Goal: Task Accomplishment & Management: Complete application form

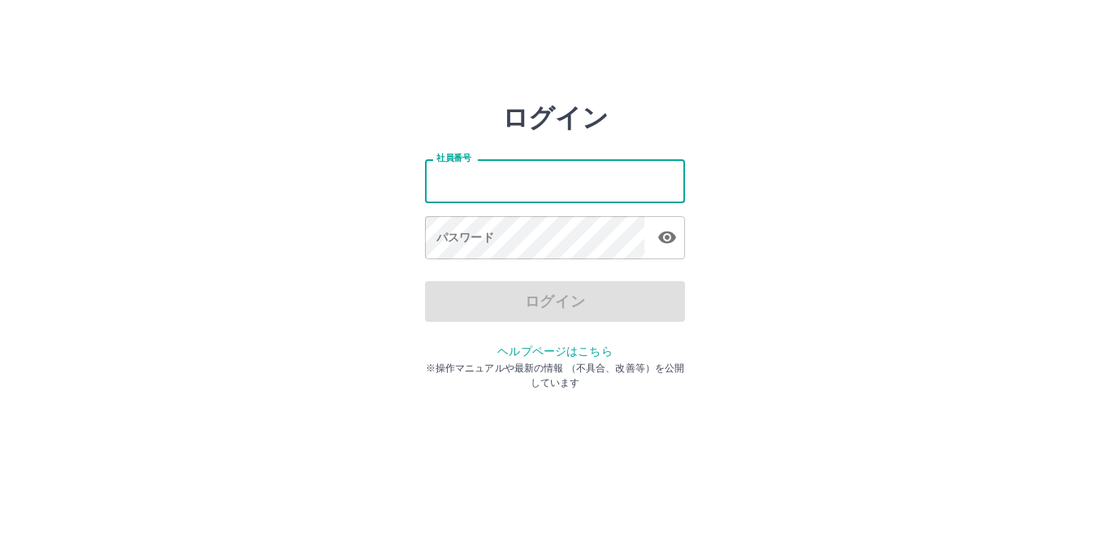
click at [499, 182] on input "社員番号" at bounding box center [555, 180] width 260 height 43
type input "*******"
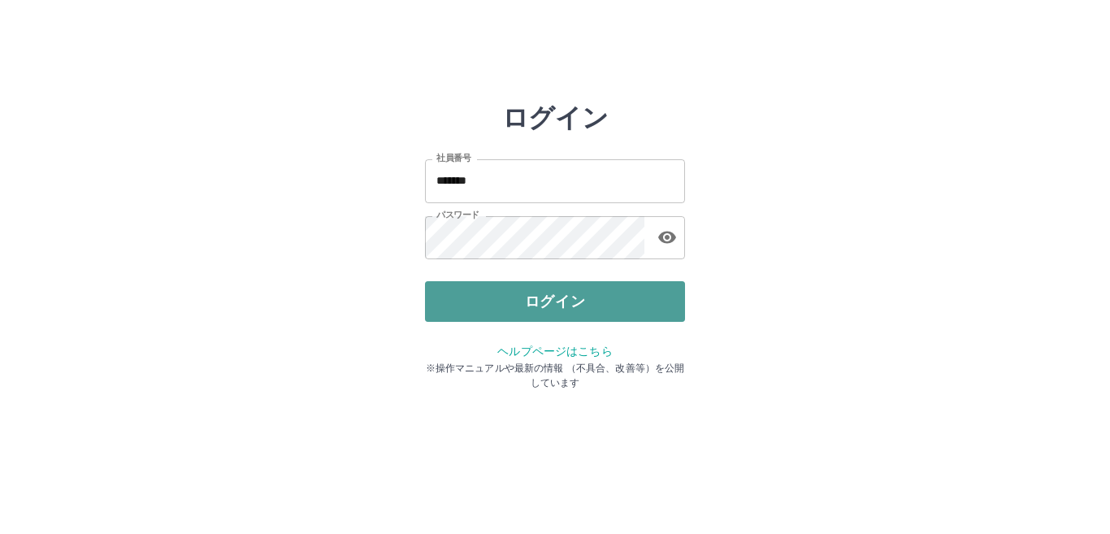
click at [522, 301] on button "ログイン" at bounding box center [555, 301] width 260 height 41
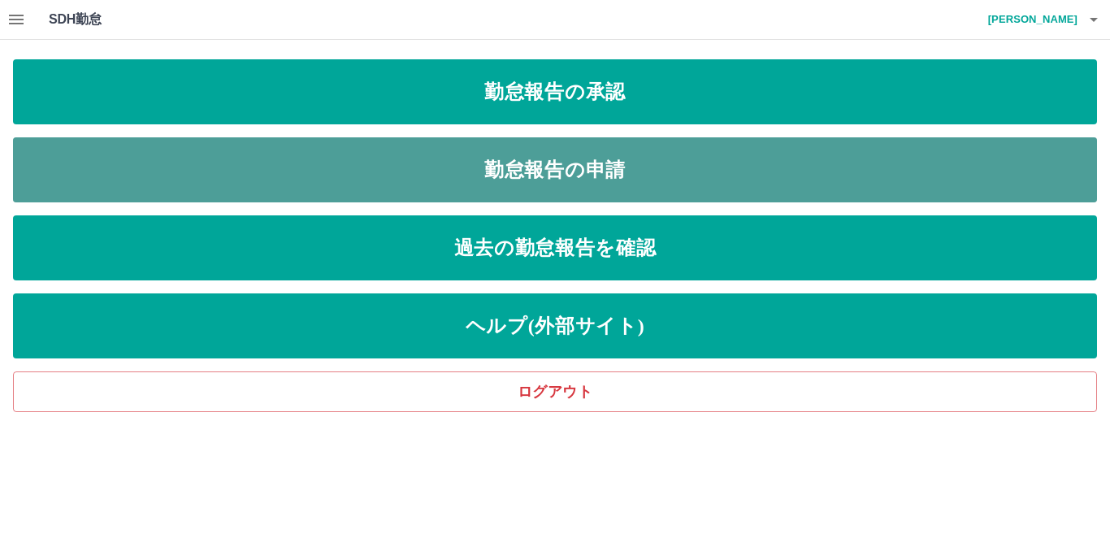
click at [443, 173] on link "勤怠報告の申請" at bounding box center [555, 169] width 1084 height 65
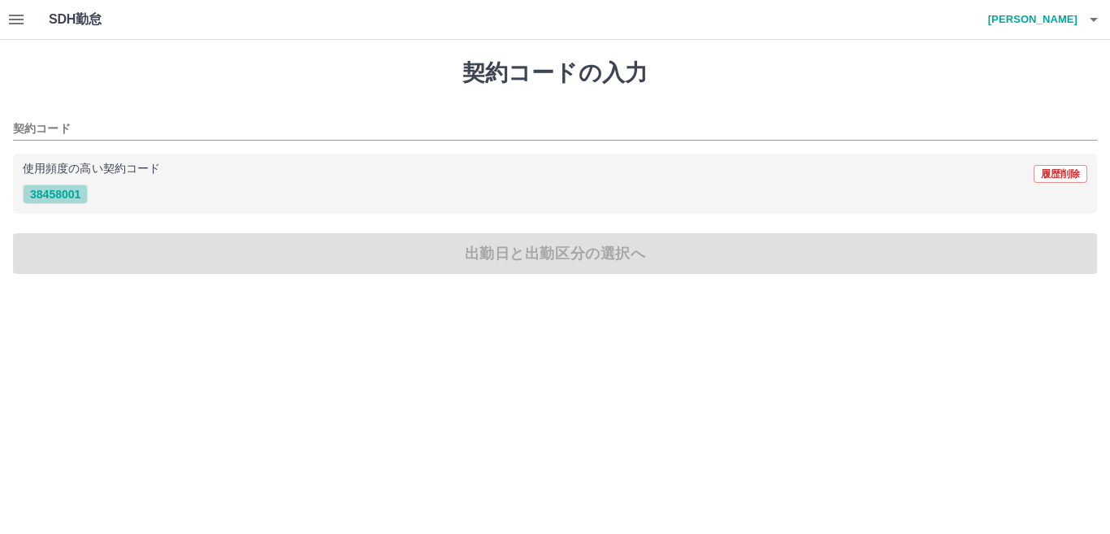
click at [54, 199] on button "38458001" at bounding box center [55, 194] width 65 height 20
type input "********"
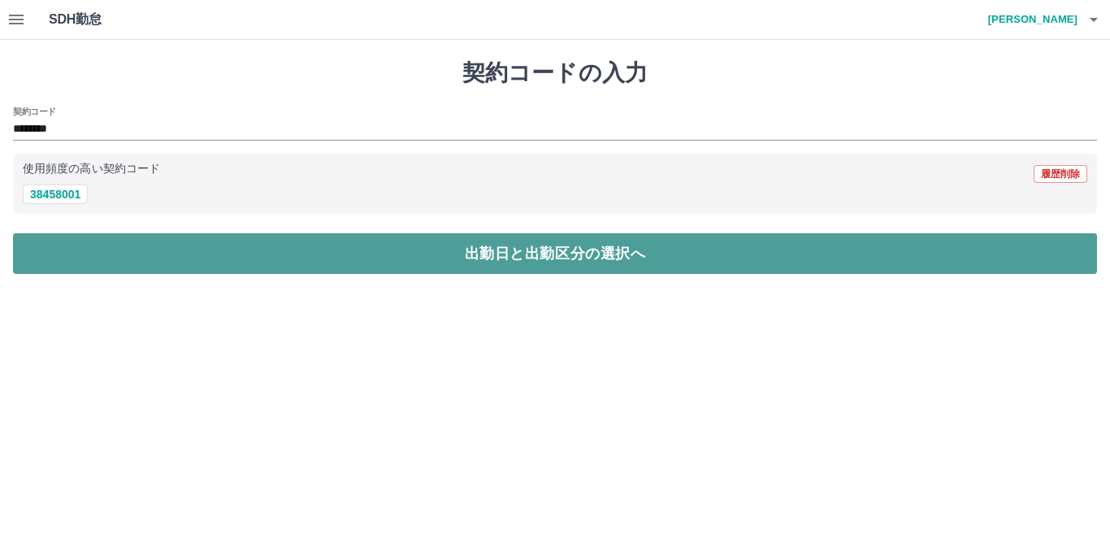
click at [64, 251] on button "出勤日と出勤区分の選択へ" at bounding box center [555, 253] width 1084 height 41
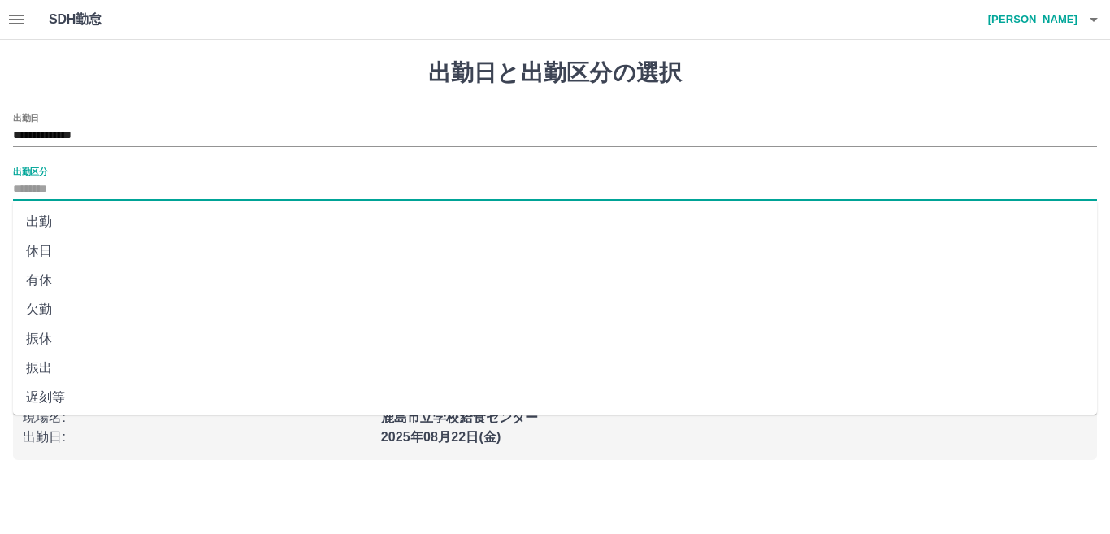
click at [54, 186] on input "出勤区分" at bounding box center [555, 190] width 1084 height 20
click at [50, 228] on li "出勤" at bounding box center [555, 221] width 1084 height 29
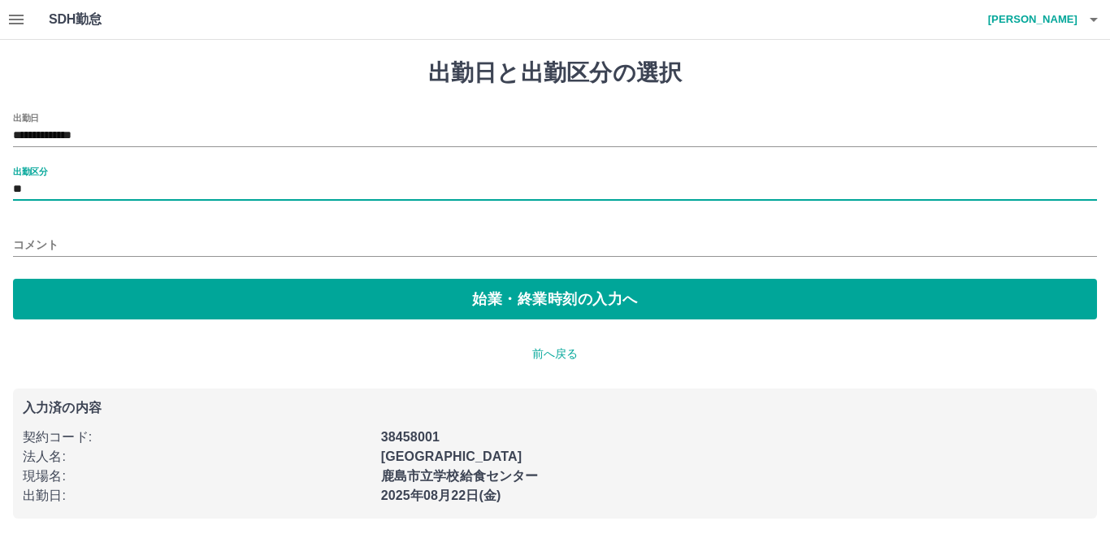
type input "**"
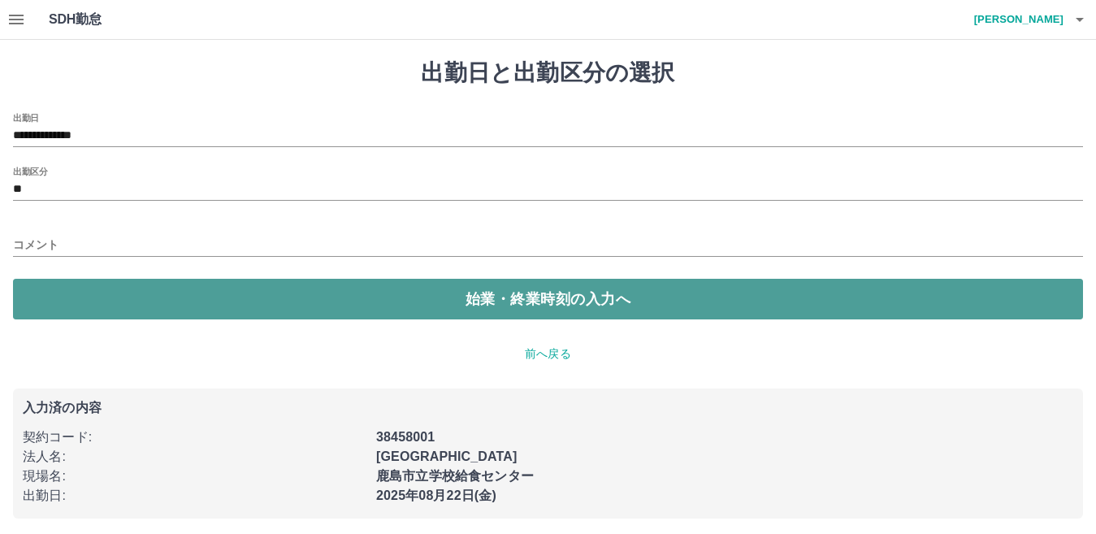
click at [56, 299] on button "始業・終業時刻の入力へ" at bounding box center [548, 299] width 1070 height 41
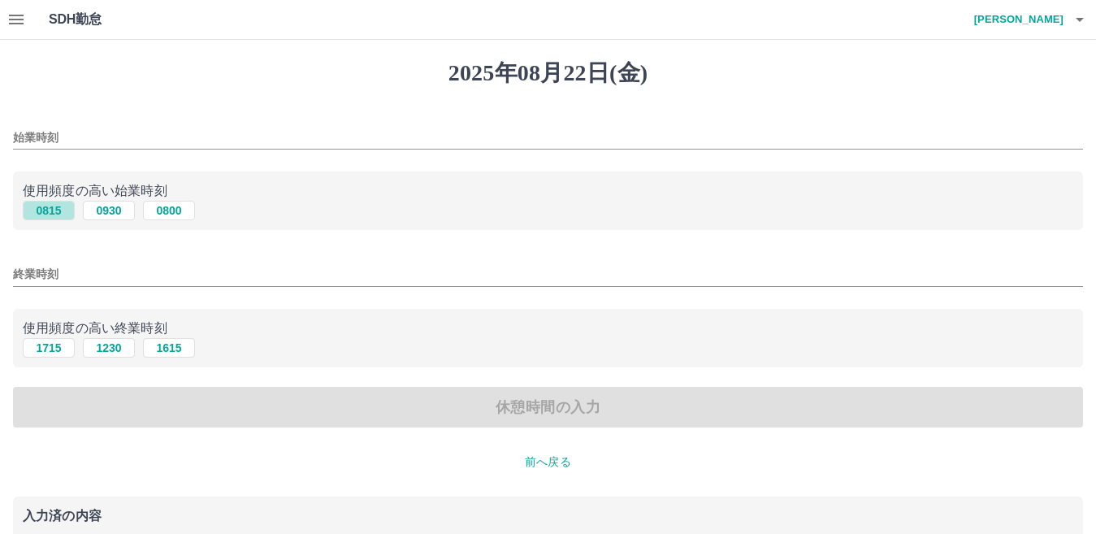
click at [59, 218] on button "0815" at bounding box center [49, 211] width 52 height 20
type input "****"
click at [59, 352] on button "1715" at bounding box center [49, 348] width 52 height 20
type input "****"
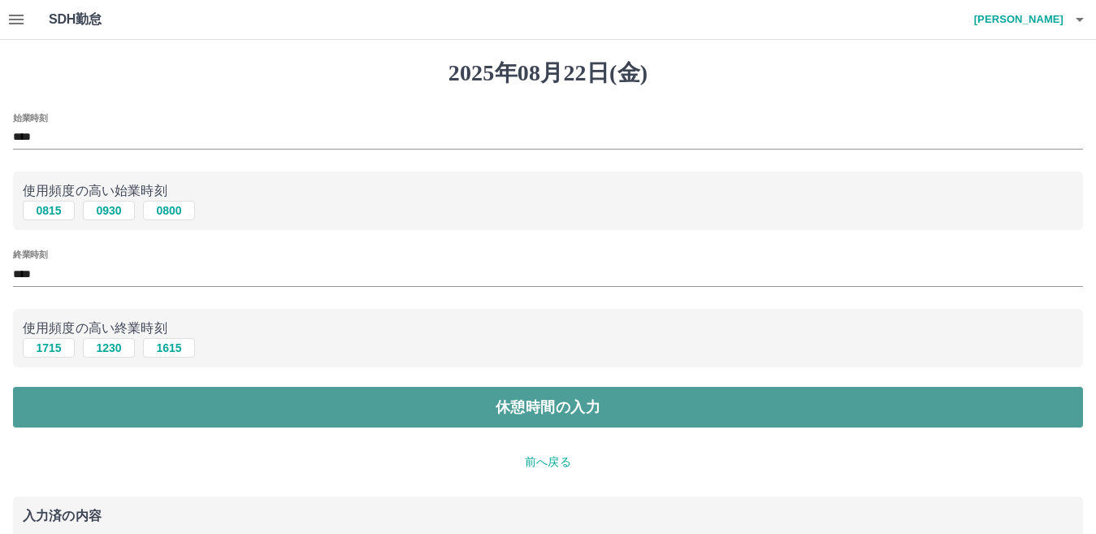
click at [70, 413] on button "休憩時間の入力" at bounding box center [548, 407] width 1070 height 41
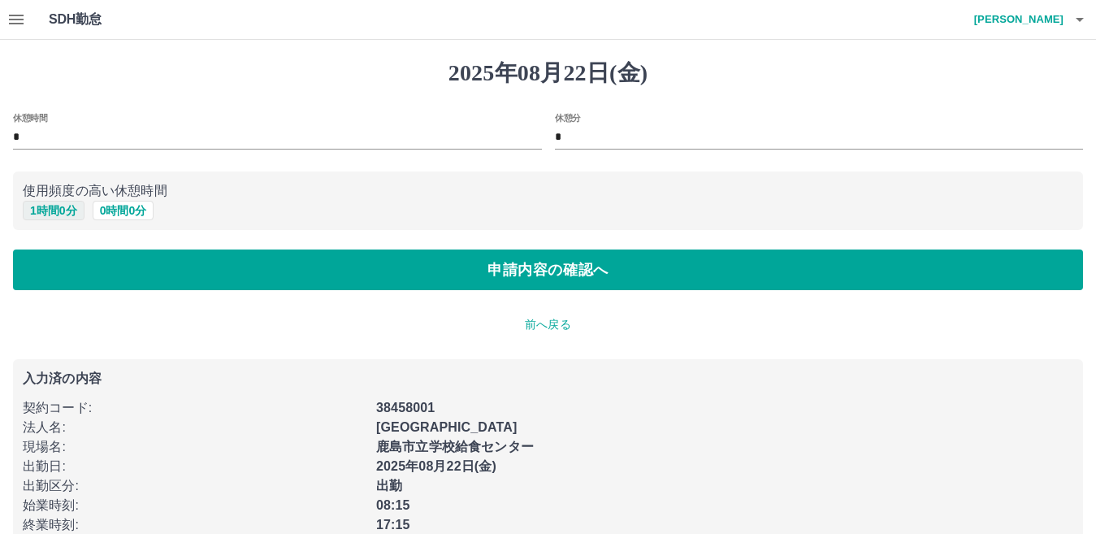
click at [64, 210] on button "1 時間 0 分" at bounding box center [54, 211] width 62 height 20
type input "*"
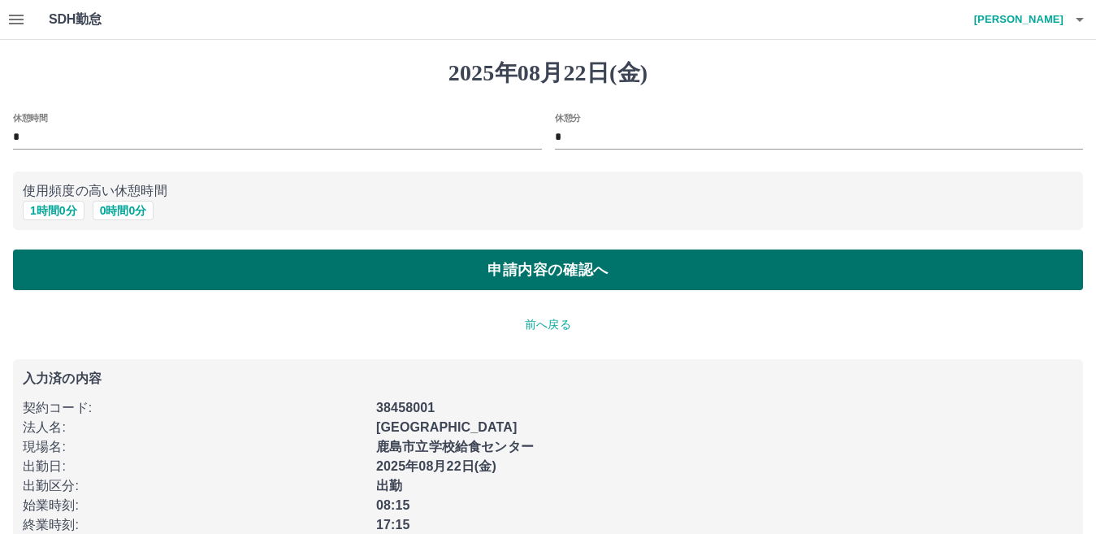
click at [55, 278] on button "申請内容の確認へ" at bounding box center [548, 269] width 1070 height 41
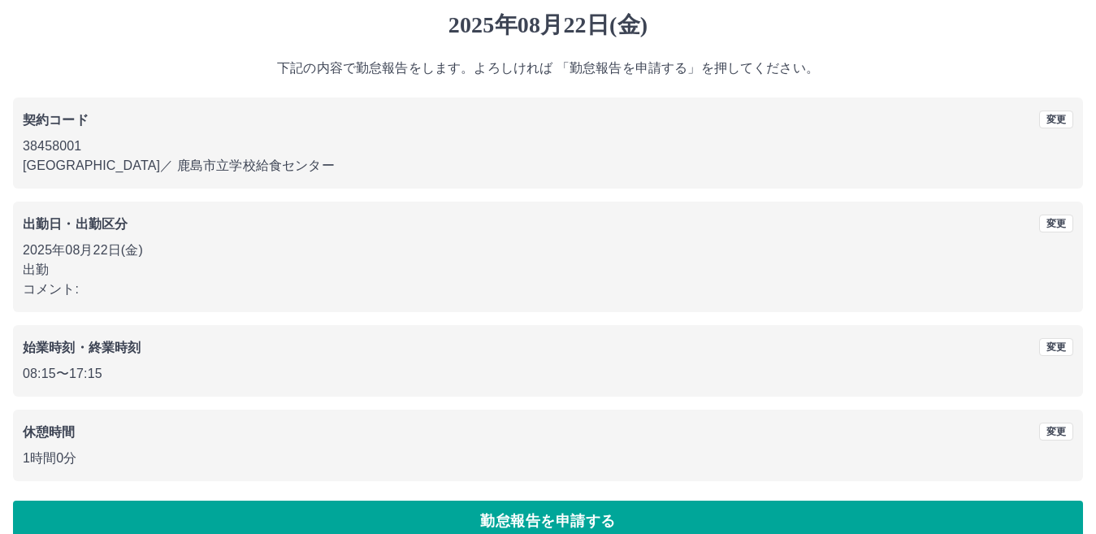
scroll to position [75, 0]
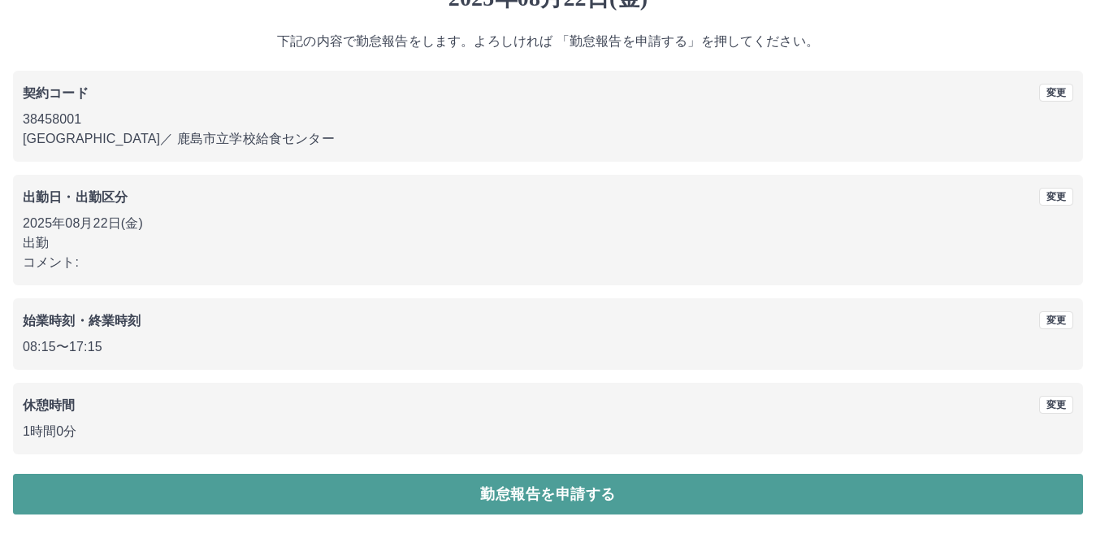
click at [149, 489] on button "勤怠報告を申請する" at bounding box center [548, 494] width 1070 height 41
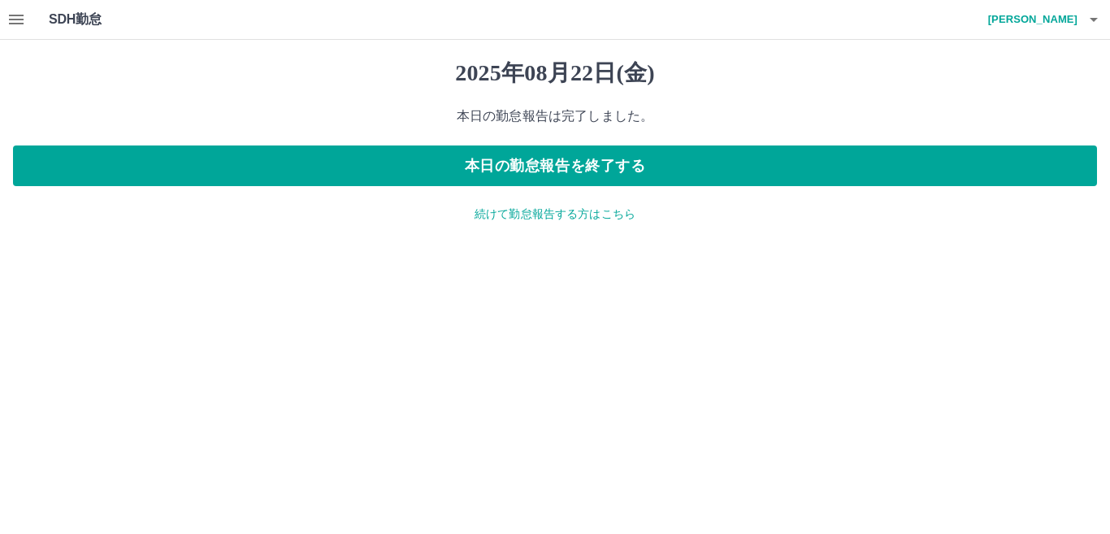
click at [578, 215] on p "続けて勤怠報告する方はこちら" at bounding box center [555, 214] width 1084 height 17
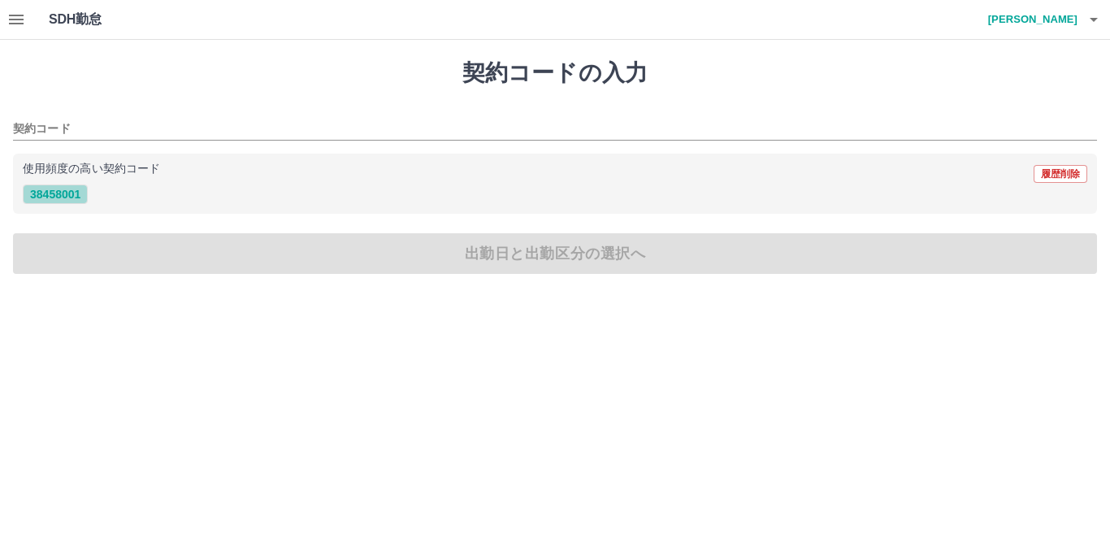
click at [50, 196] on button "38458001" at bounding box center [55, 194] width 65 height 20
type input "********"
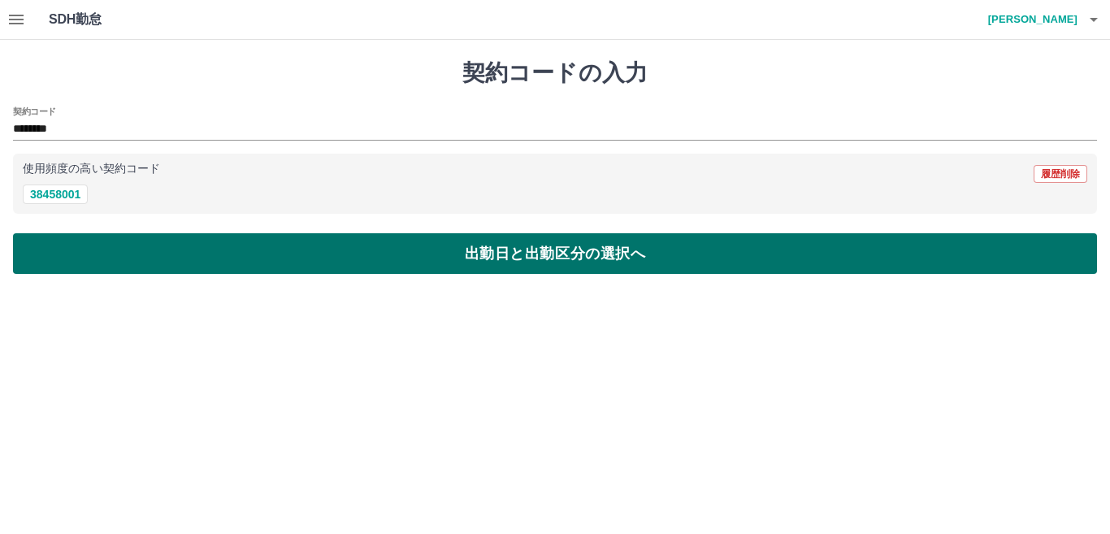
click at [50, 252] on button "出勤日と出勤区分の選択へ" at bounding box center [555, 253] width 1084 height 41
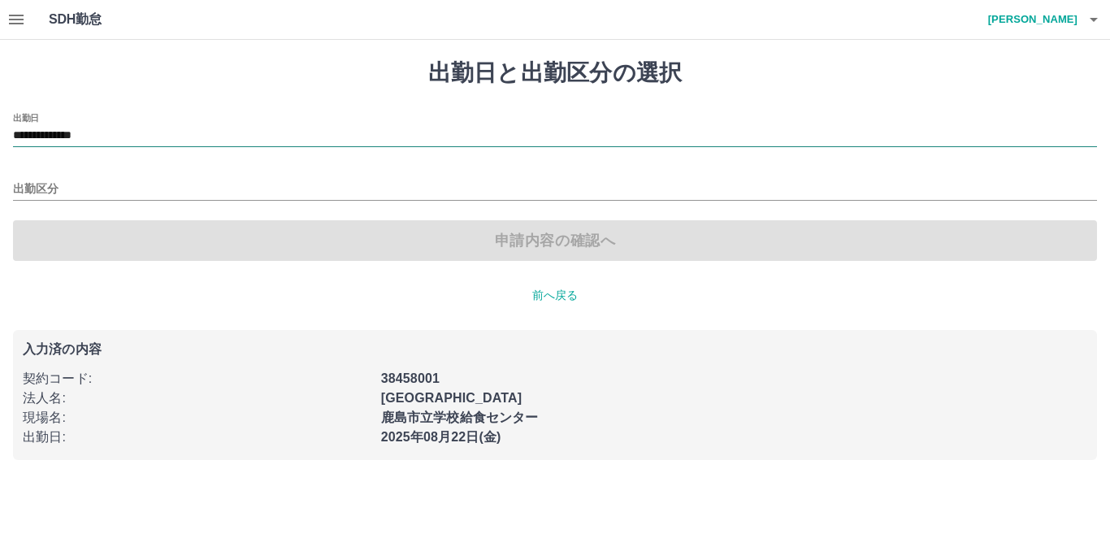
click at [72, 141] on input "**********" at bounding box center [555, 136] width 1084 height 20
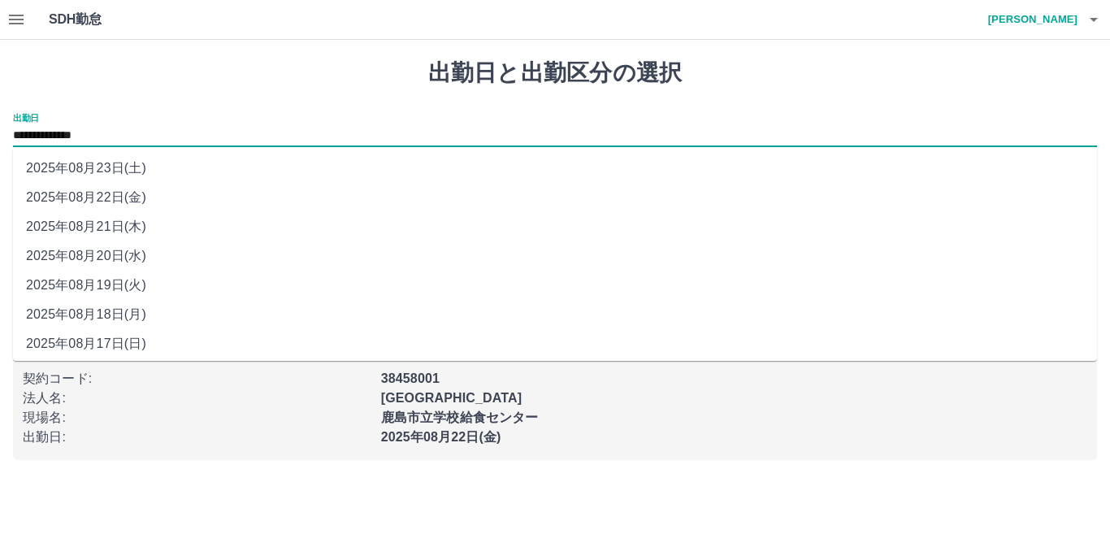
click at [93, 163] on li "2025年08月23日(土)" at bounding box center [555, 168] width 1084 height 29
type input "**********"
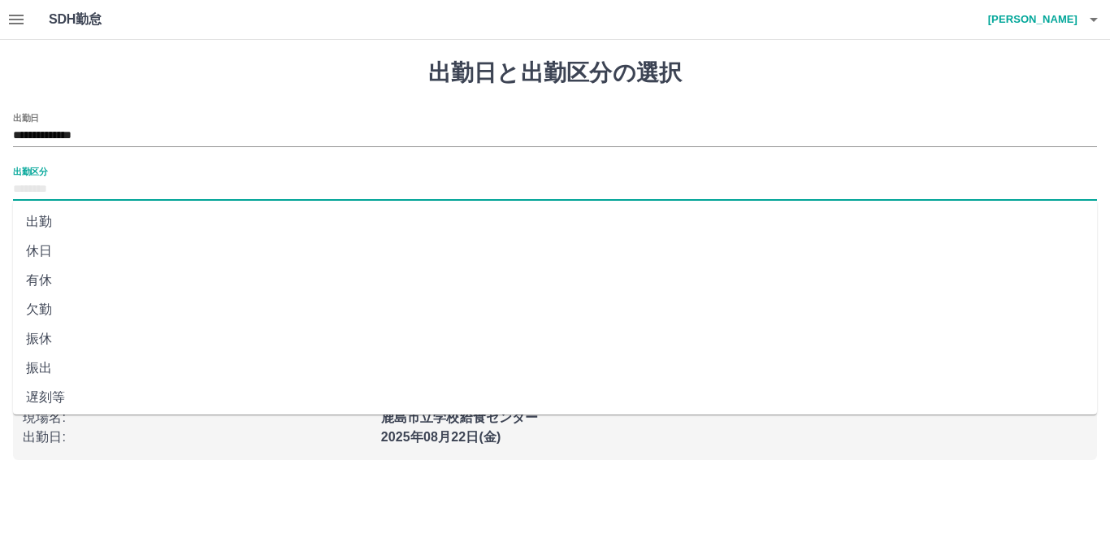
click at [90, 188] on input "出勤区分" at bounding box center [555, 190] width 1084 height 20
click at [105, 247] on li "休日" at bounding box center [555, 250] width 1084 height 29
type input "**"
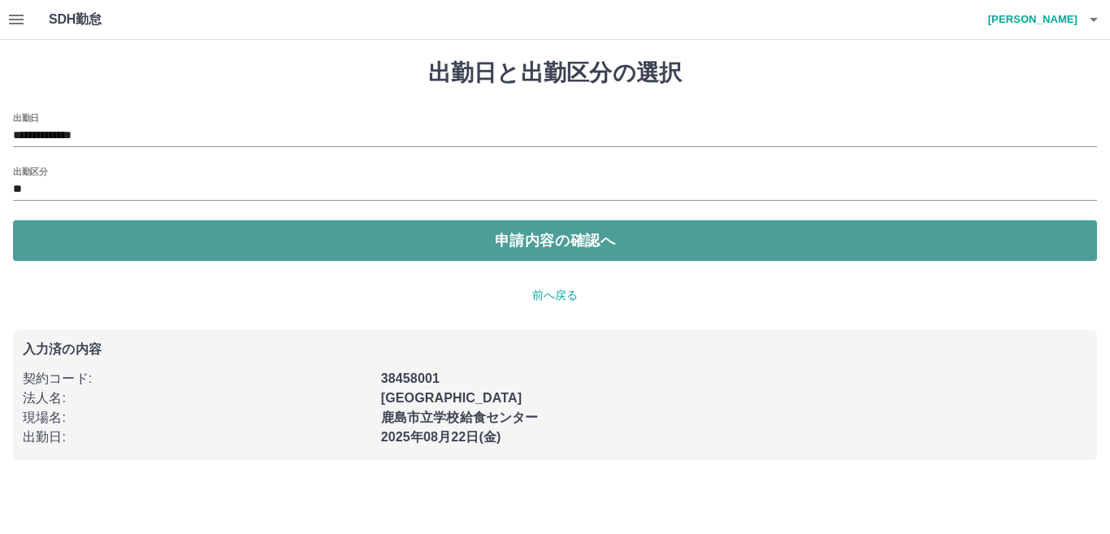
click at [105, 247] on button "申請内容の確認へ" at bounding box center [555, 240] width 1084 height 41
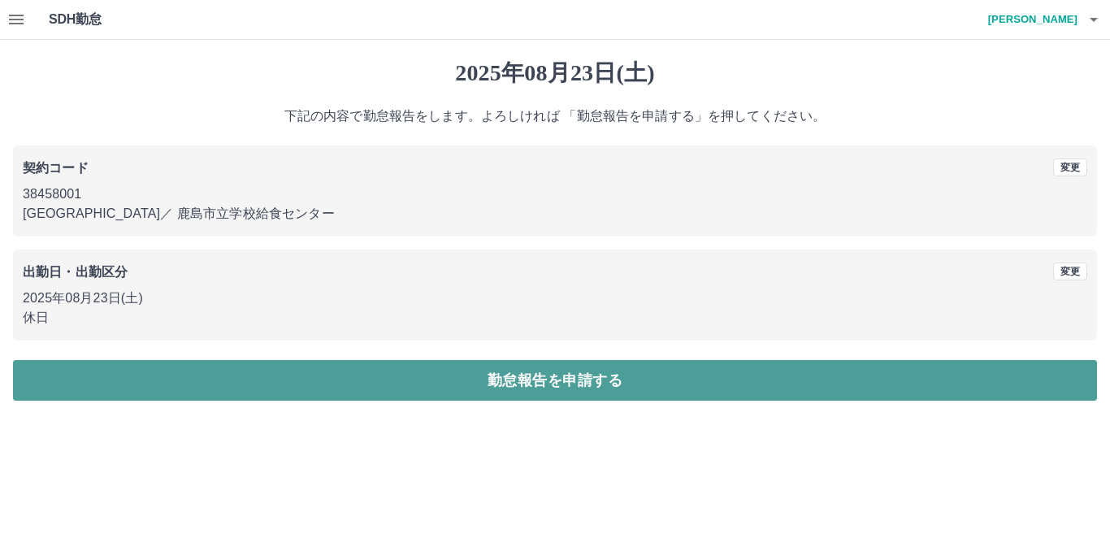
click at [222, 381] on button "勤怠報告を申請する" at bounding box center [555, 380] width 1084 height 41
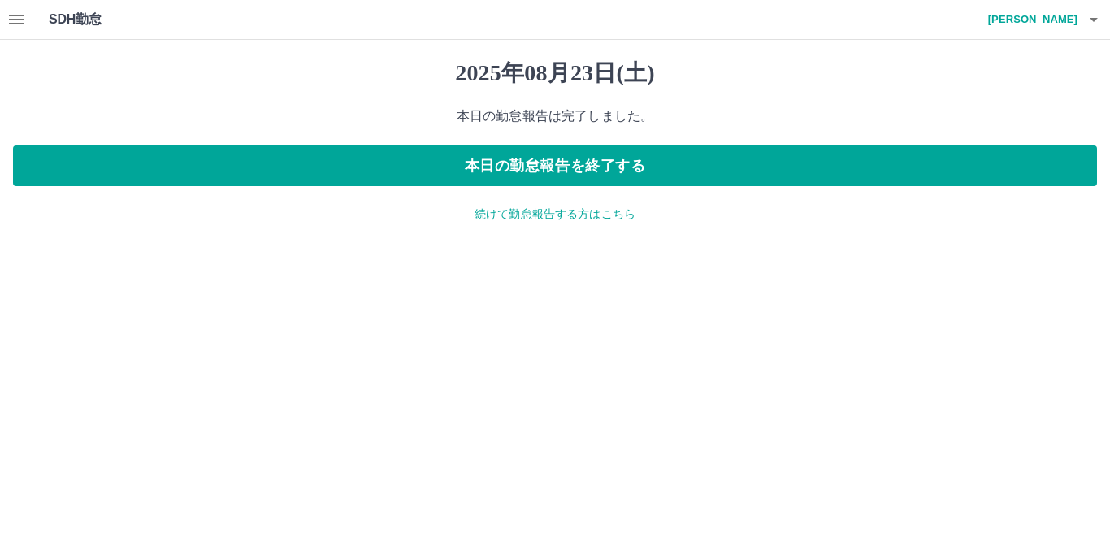
click at [528, 212] on p "続けて勤怠報告する方はこちら" at bounding box center [555, 214] width 1084 height 17
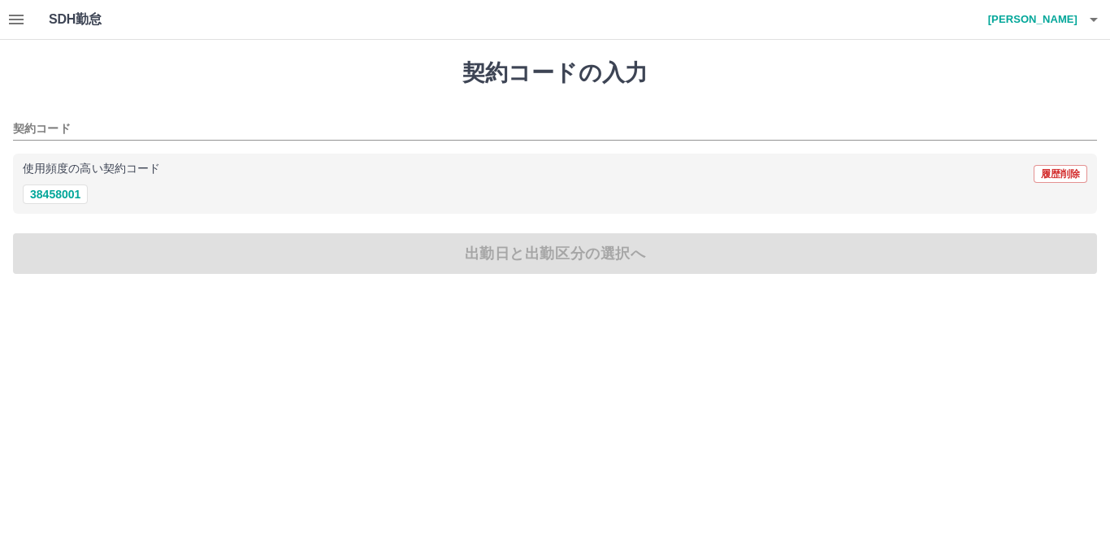
click at [15, 24] on icon "button" at bounding box center [16, 20] width 15 height 10
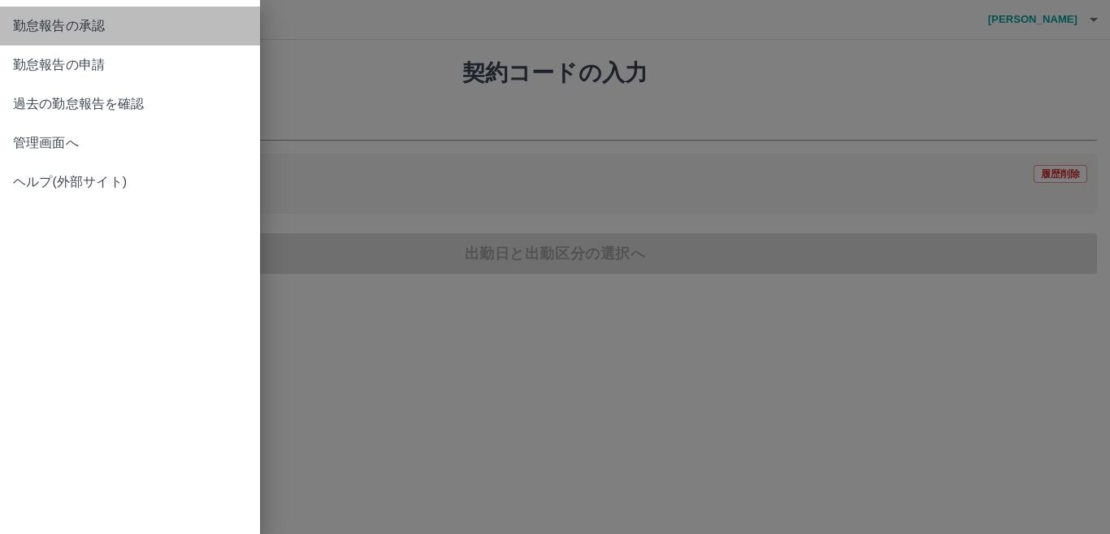
click at [95, 26] on span "勤怠報告の承認" at bounding box center [130, 26] width 234 height 20
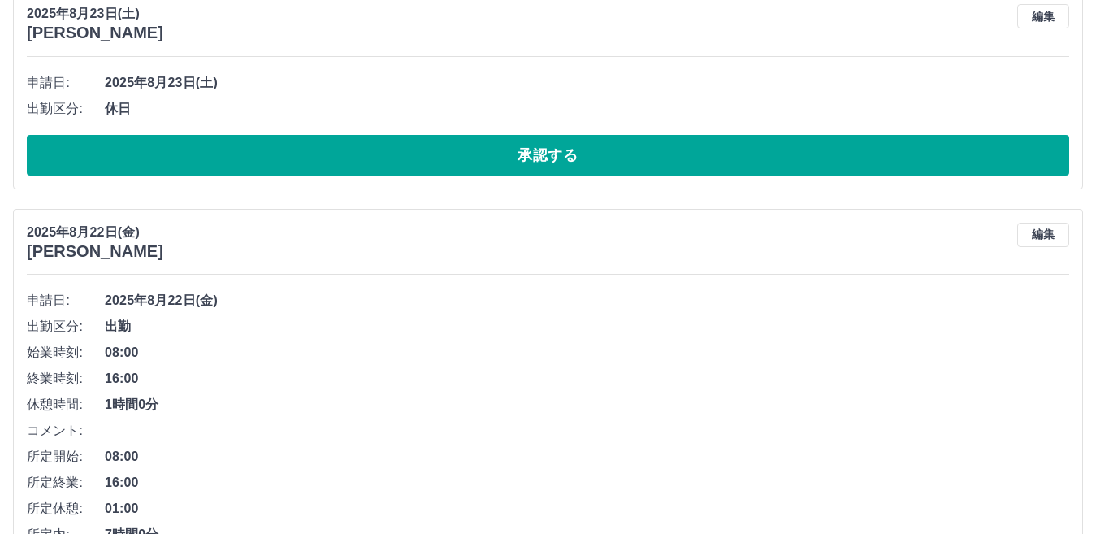
scroll to position [813, 0]
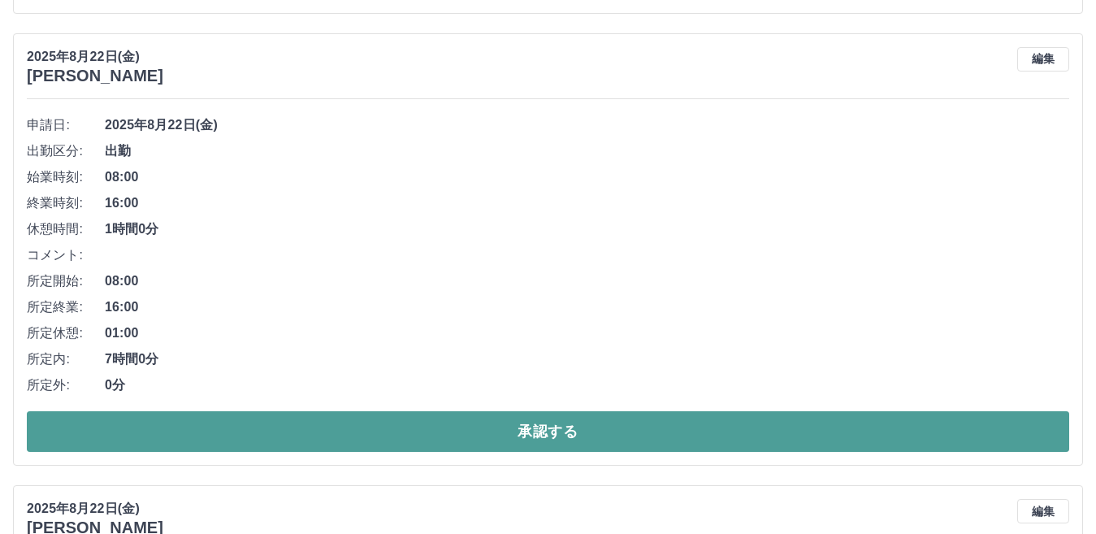
click at [145, 424] on button "承認する" at bounding box center [548, 431] width 1043 height 41
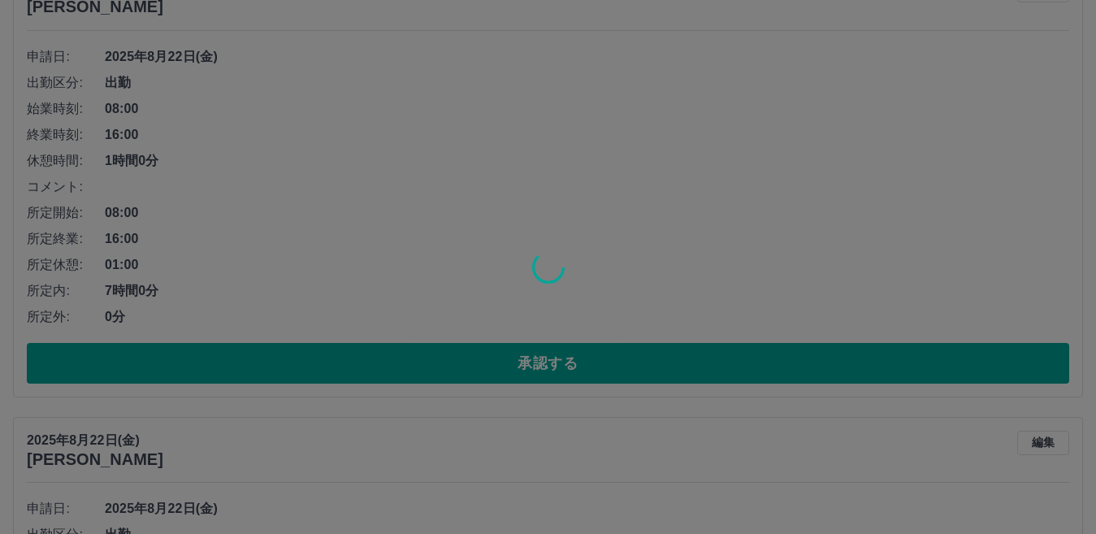
scroll to position [1788, 0]
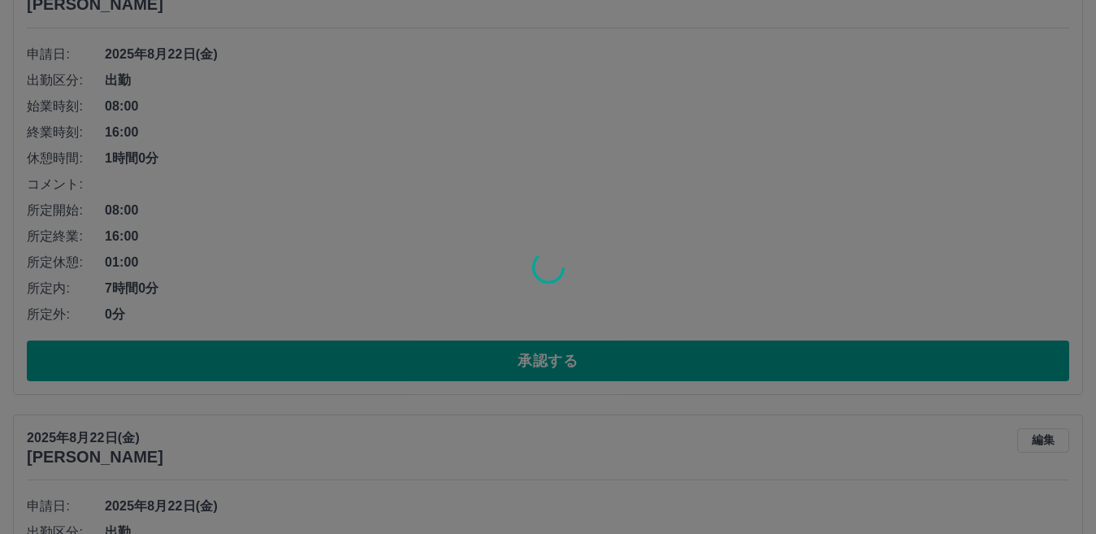
click at [135, 370] on div at bounding box center [548, 267] width 1096 height 534
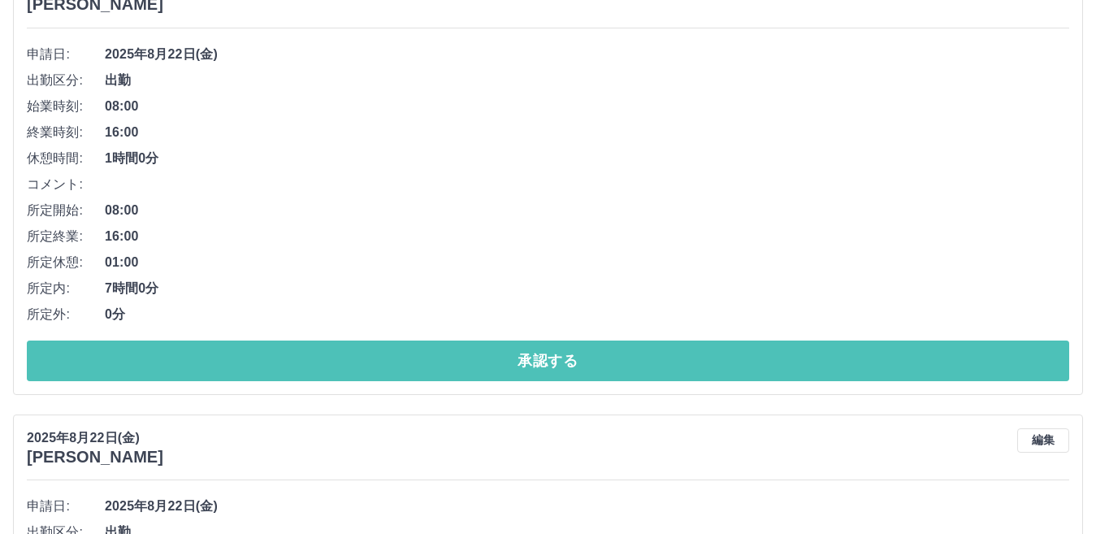
click at [135, 370] on button "承認する" at bounding box center [548, 360] width 1043 height 41
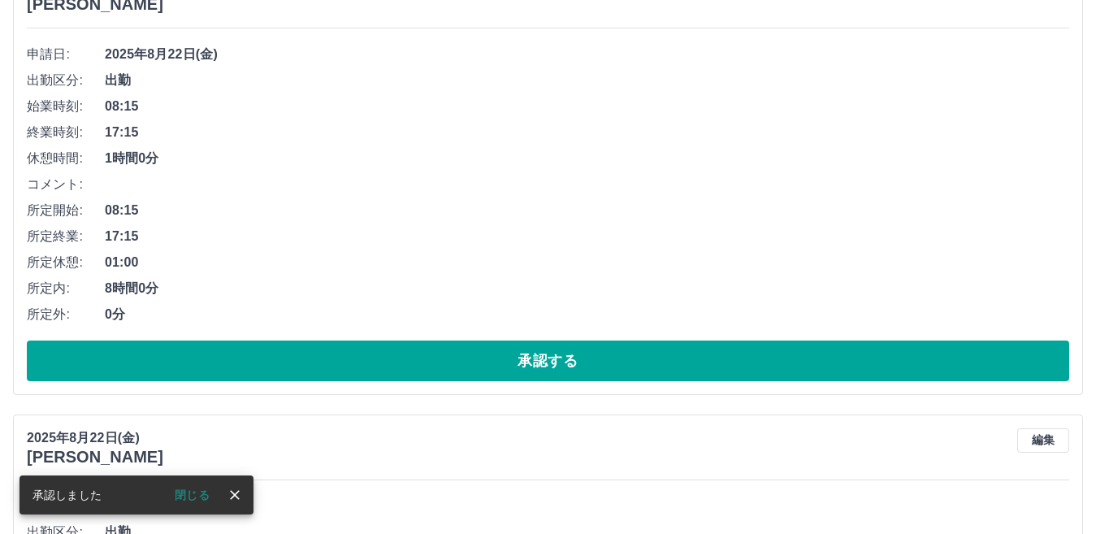
scroll to position [1336, 0]
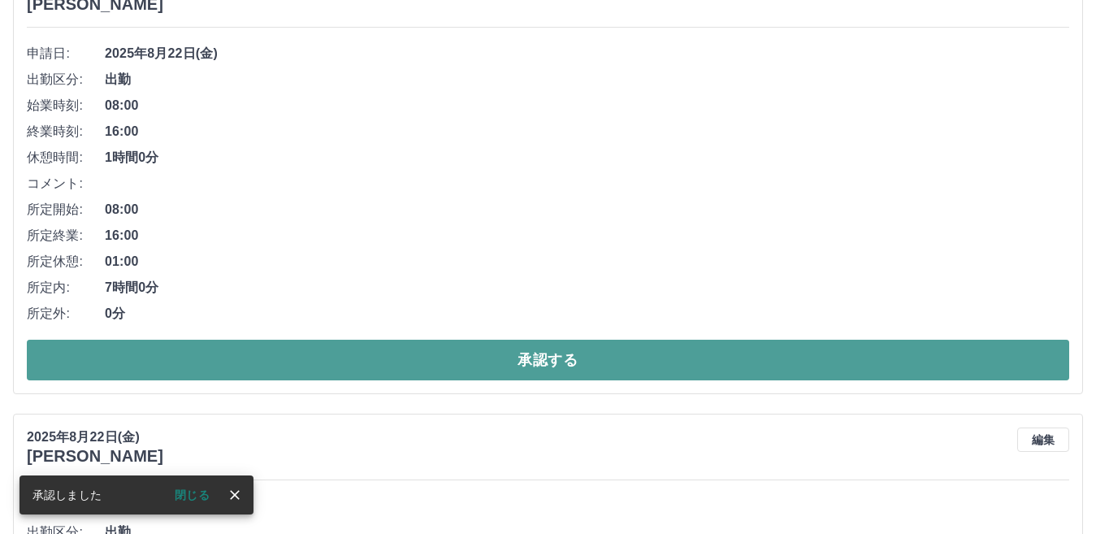
click at [310, 361] on button "承認する" at bounding box center [548, 360] width 1043 height 41
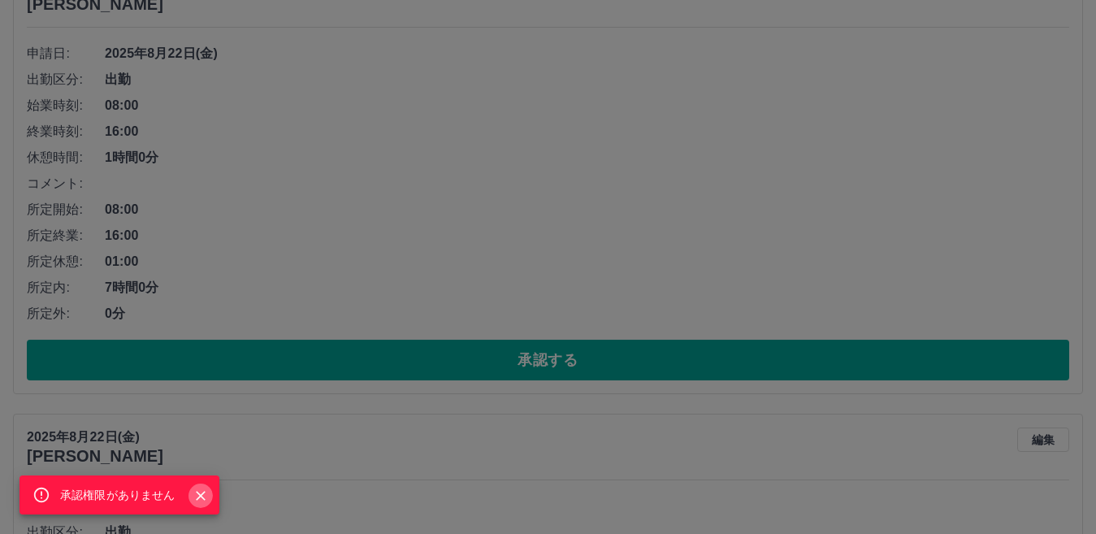
click at [205, 497] on icon "Close" at bounding box center [201, 496] width 16 height 16
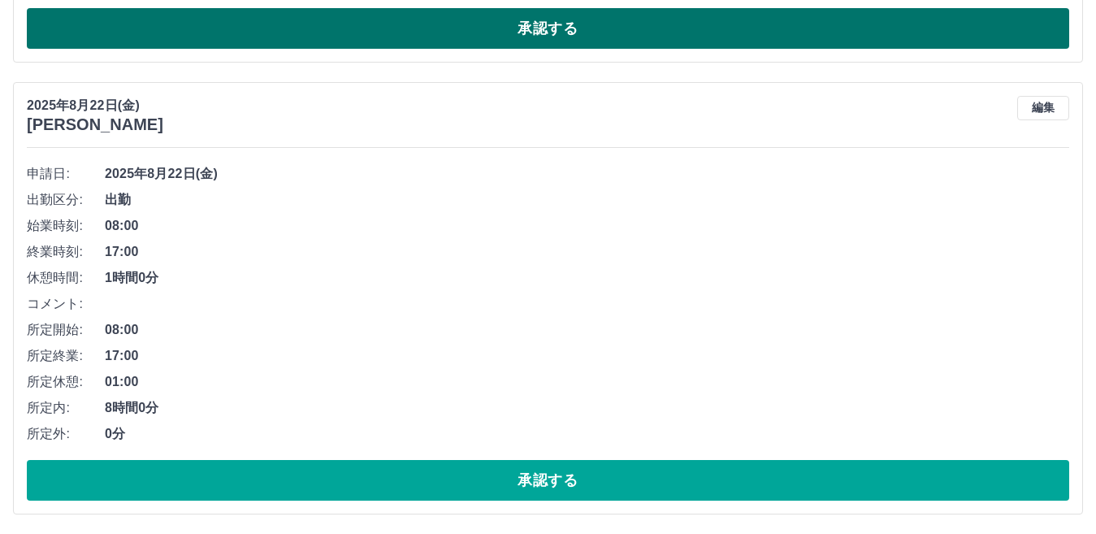
scroll to position [3478, 0]
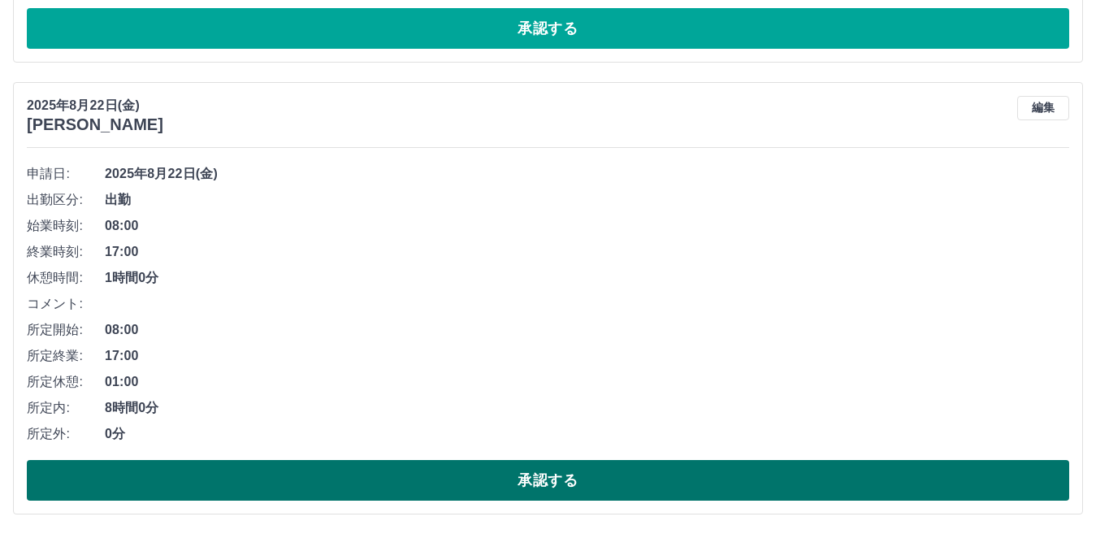
click at [206, 473] on button "承認する" at bounding box center [548, 480] width 1043 height 41
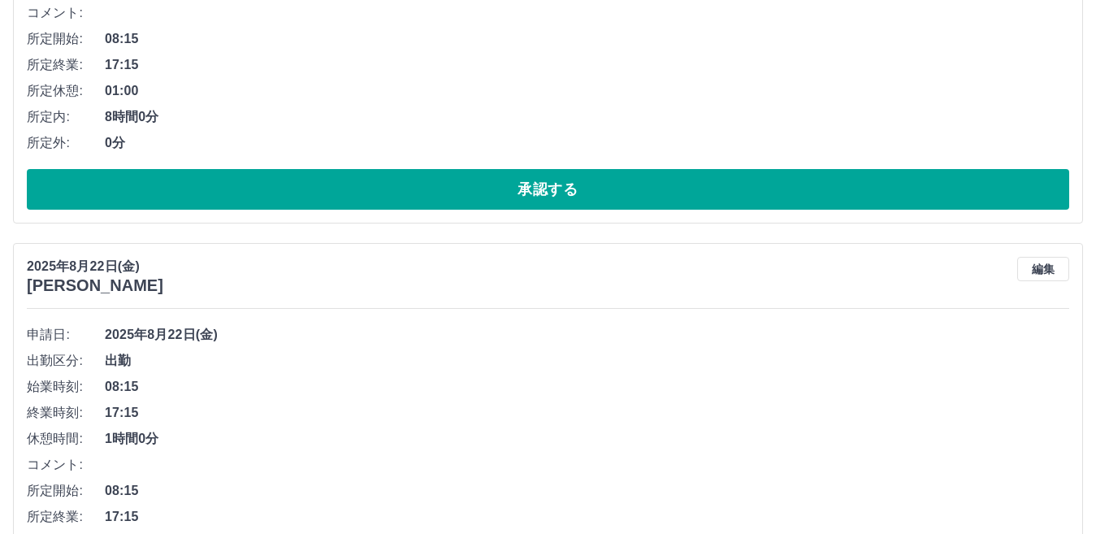
scroll to position [2573, 0]
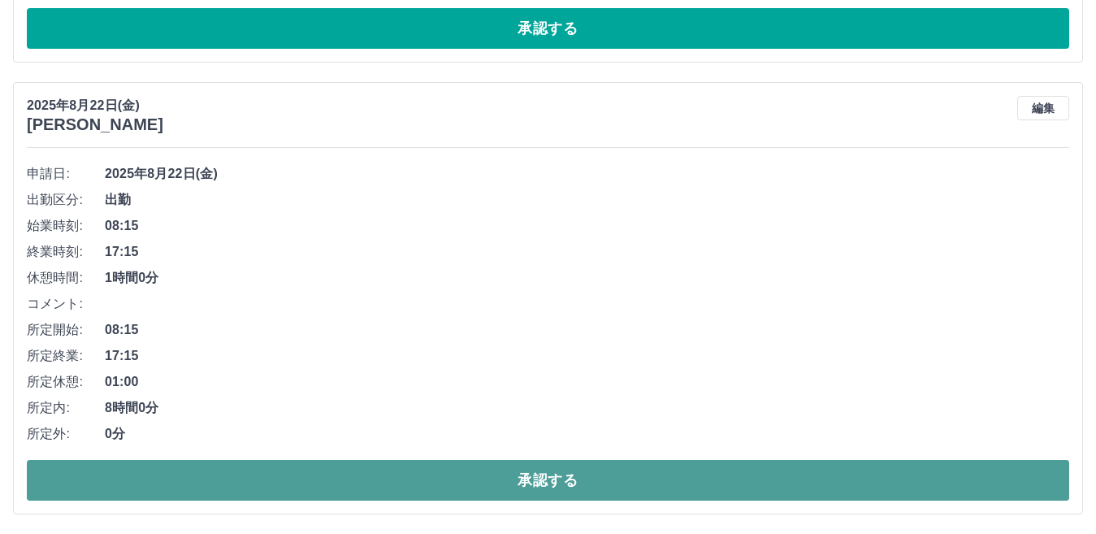
click at [356, 475] on button "承認する" at bounding box center [548, 480] width 1043 height 41
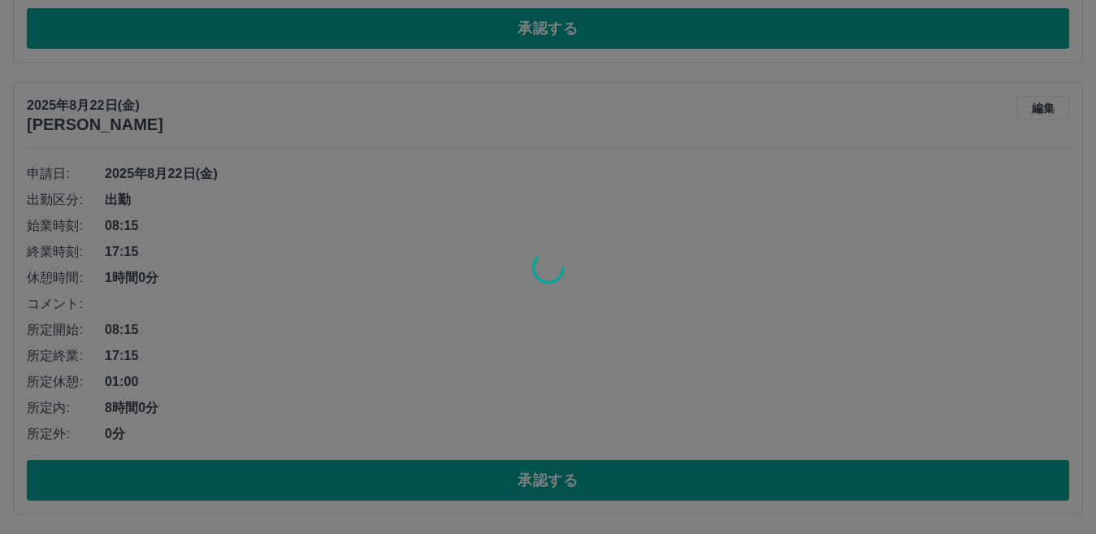
scroll to position [2122, 0]
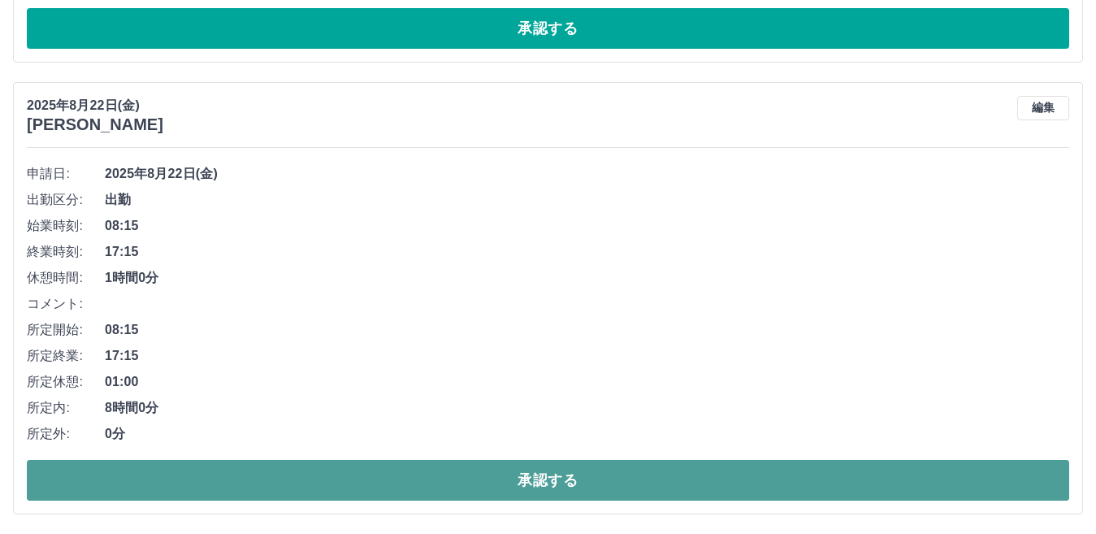
click at [348, 489] on button "承認する" at bounding box center [548, 480] width 1043 height 41
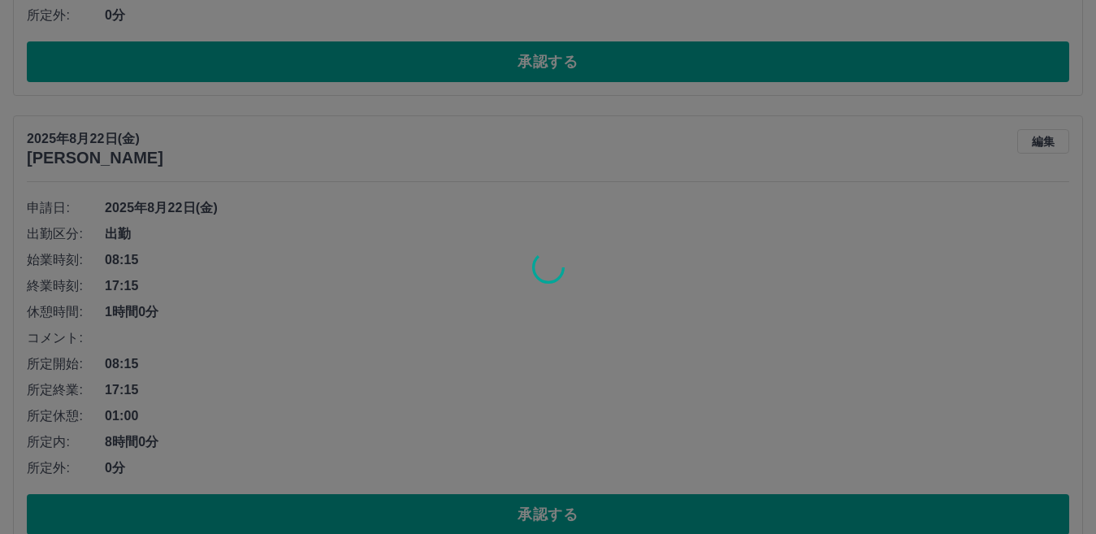
scroll to position [2087, 0]
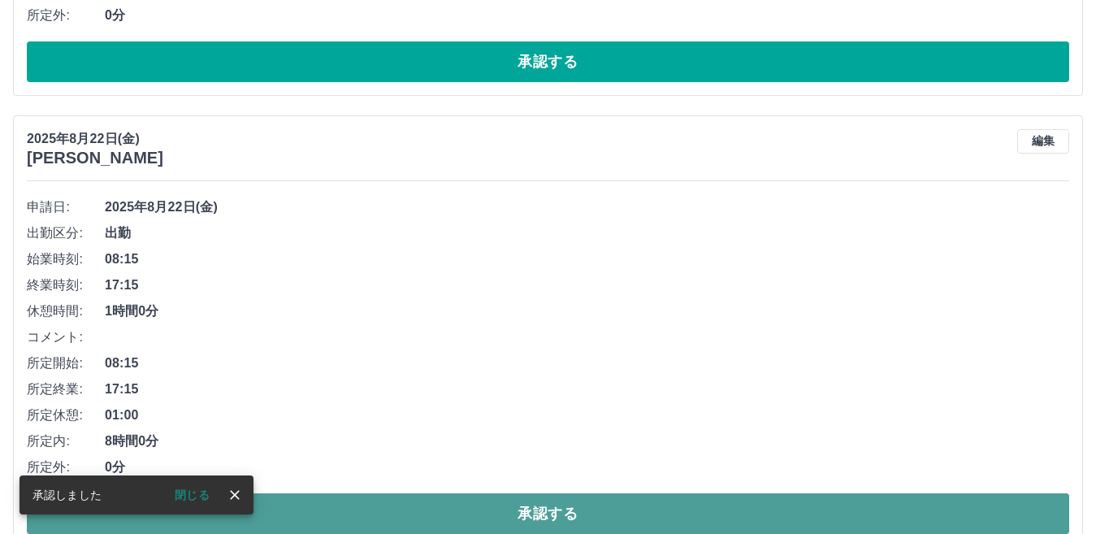
click at [348, 508] on button "承認する" at bounding box center [548, 513] width 1043 height 41
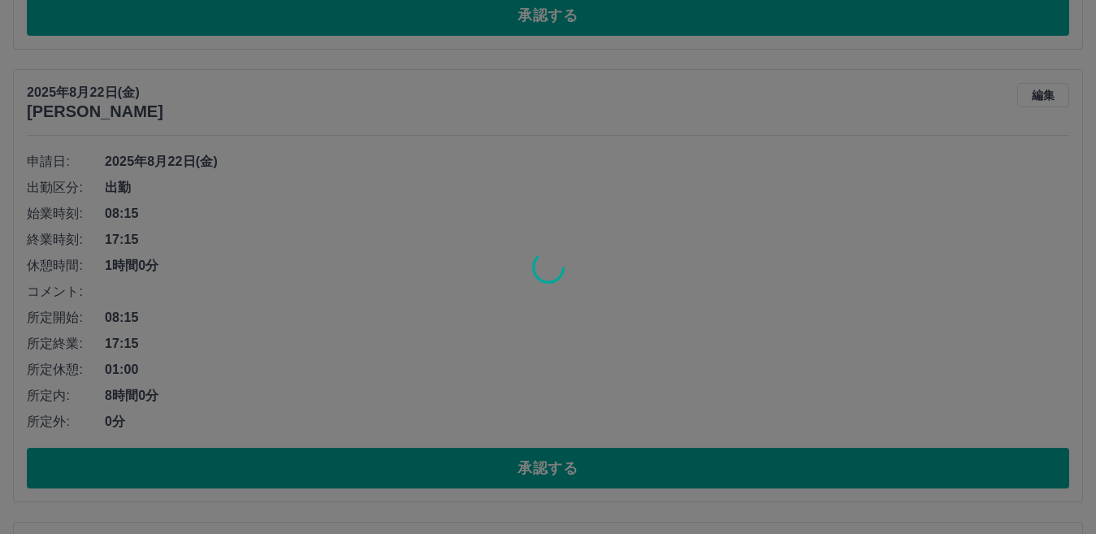
scroll to position [1899, 0]
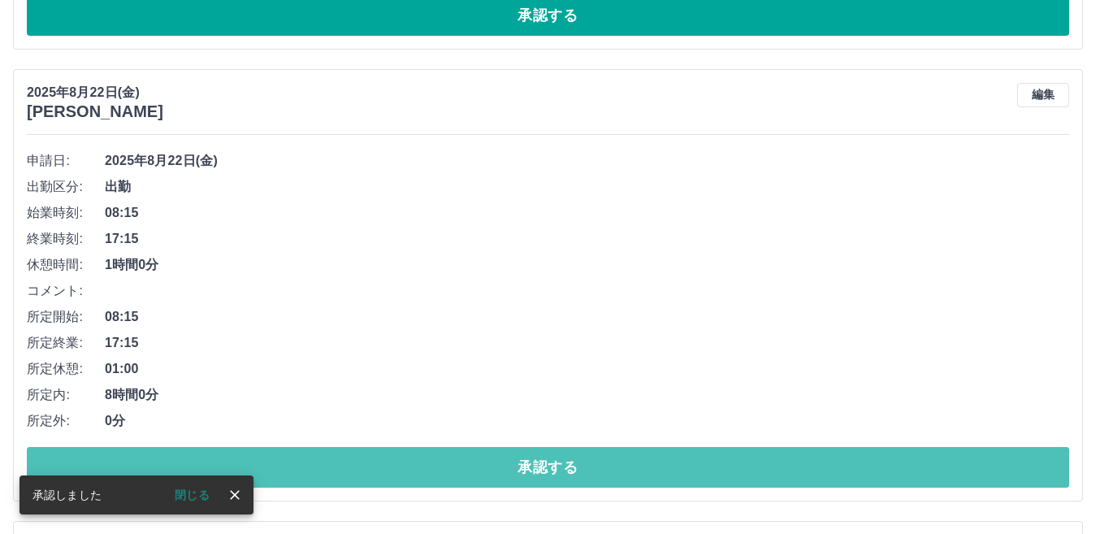
click at [345, 478] on button "承認する" at bounding box center [548, 467] width 1043 height 41
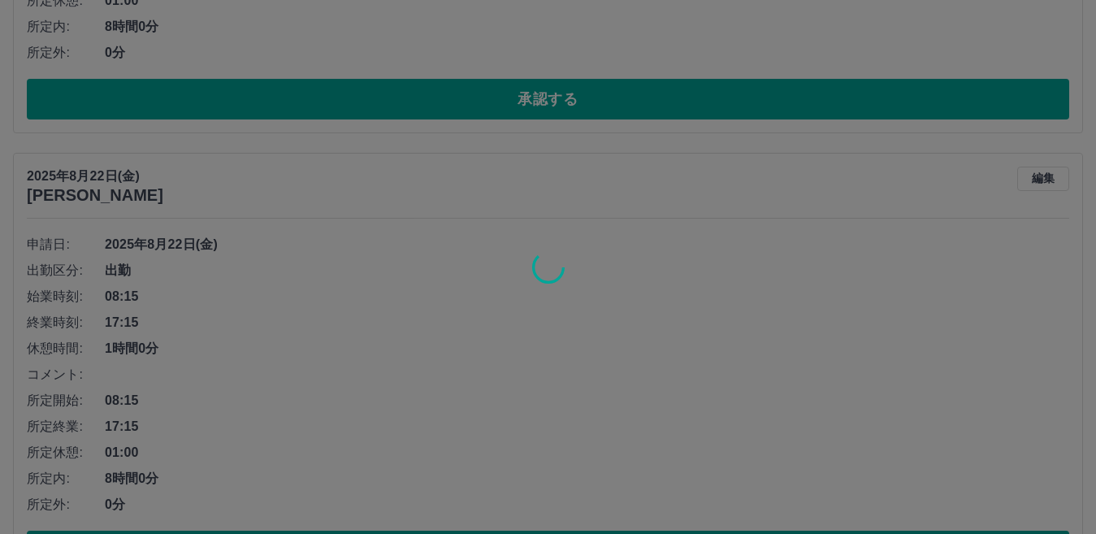
scroll to position [1493, 0]
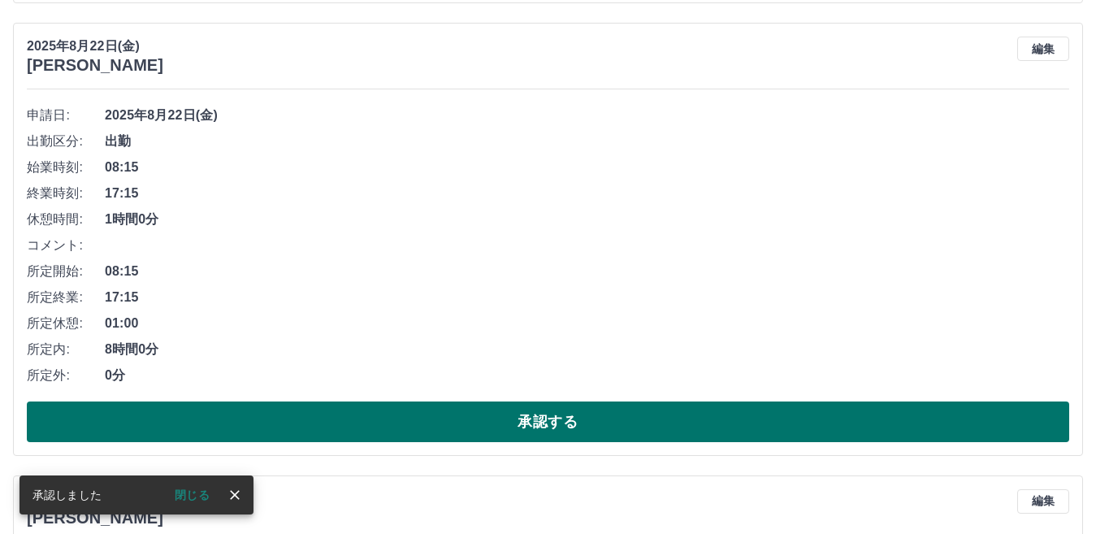
click at [332, 428] on button "承認する" at bounding box center [548, 421] width 1043 height 41
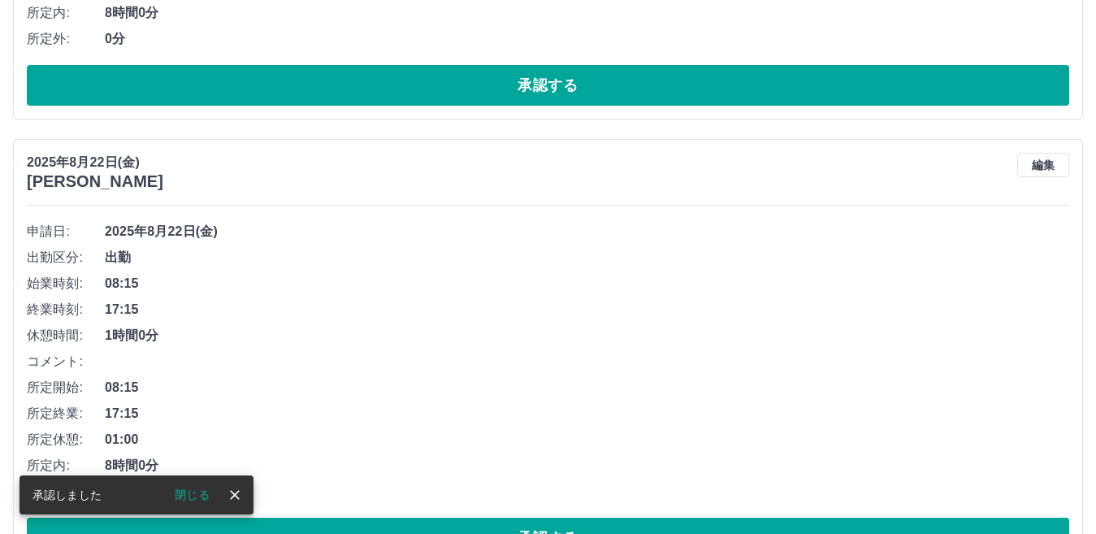
scroll to position [1436, 0]
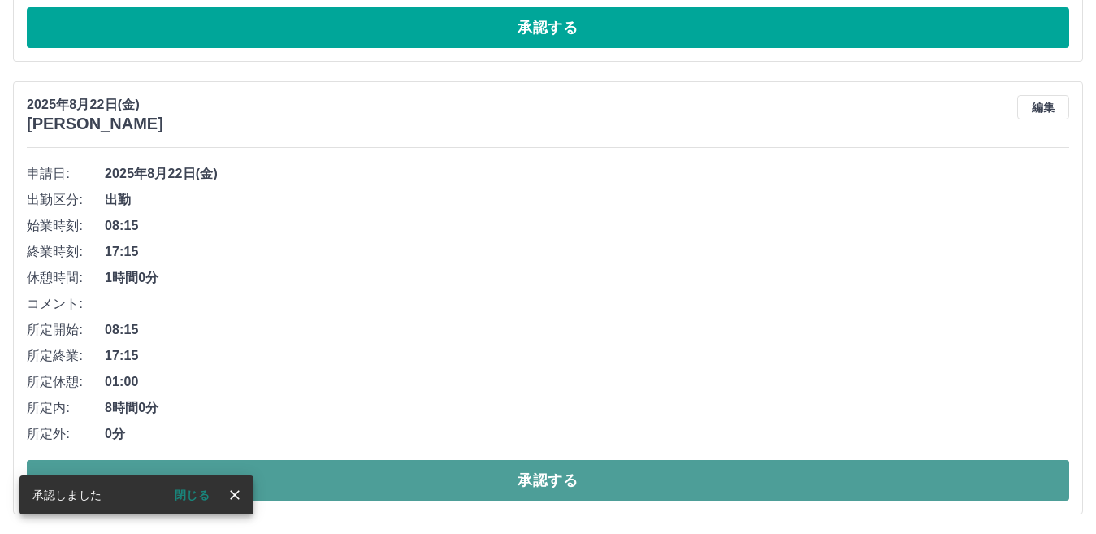
click at [433, 476] on button "承認する" at bounding box center [548, 480] width 1043 height 41
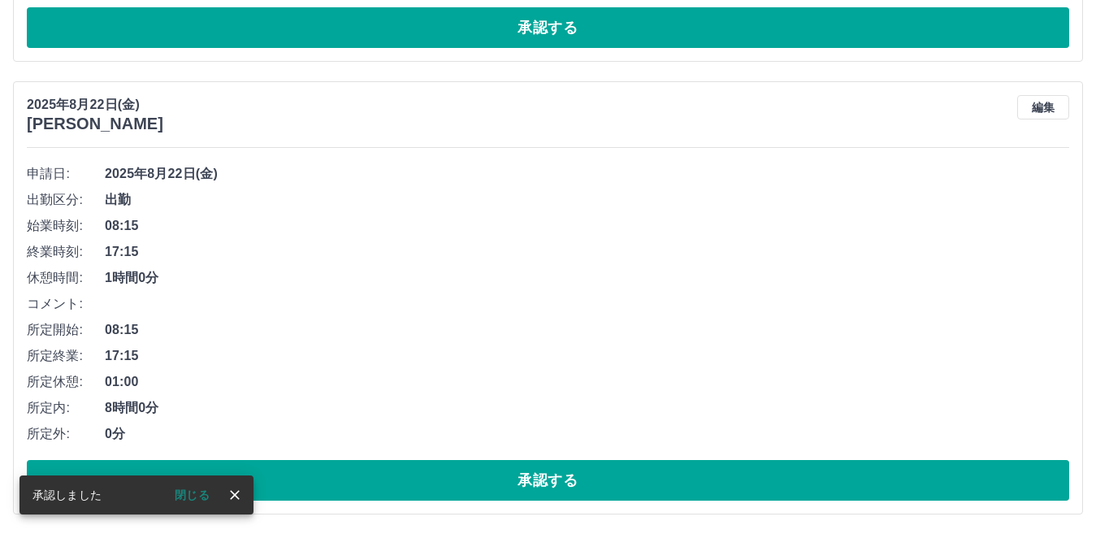
scroll to position [1202, 0]
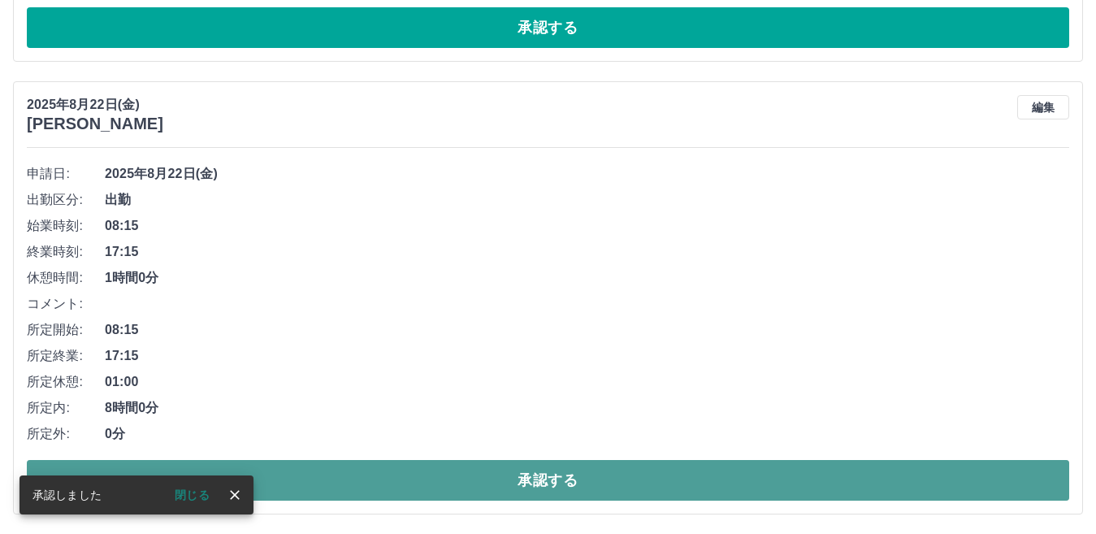
click at [423, 474] on button "承認する" at bounding box center [548, 480] width 1043 height 41
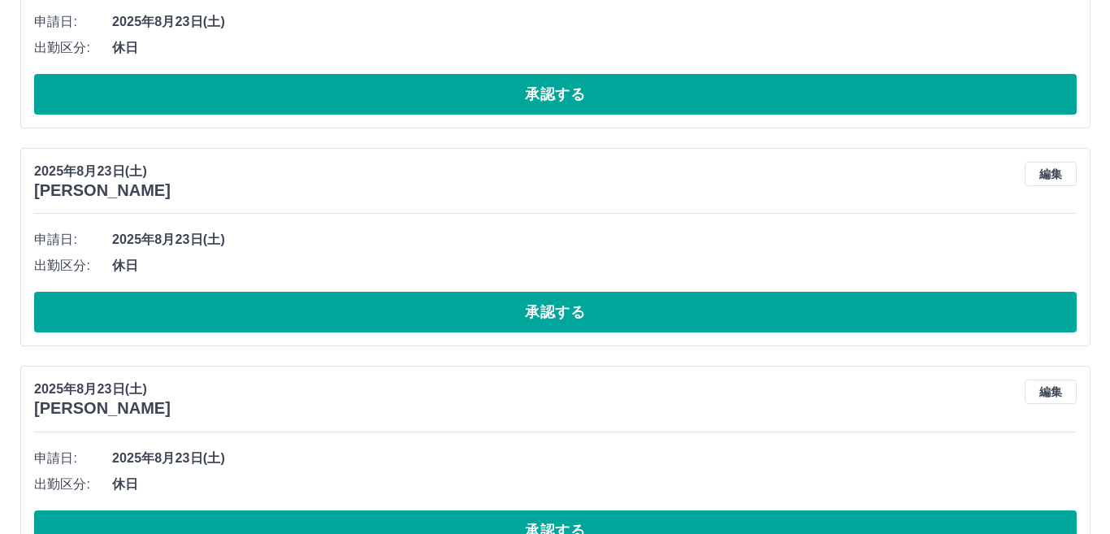
scroll to position [0, 0]
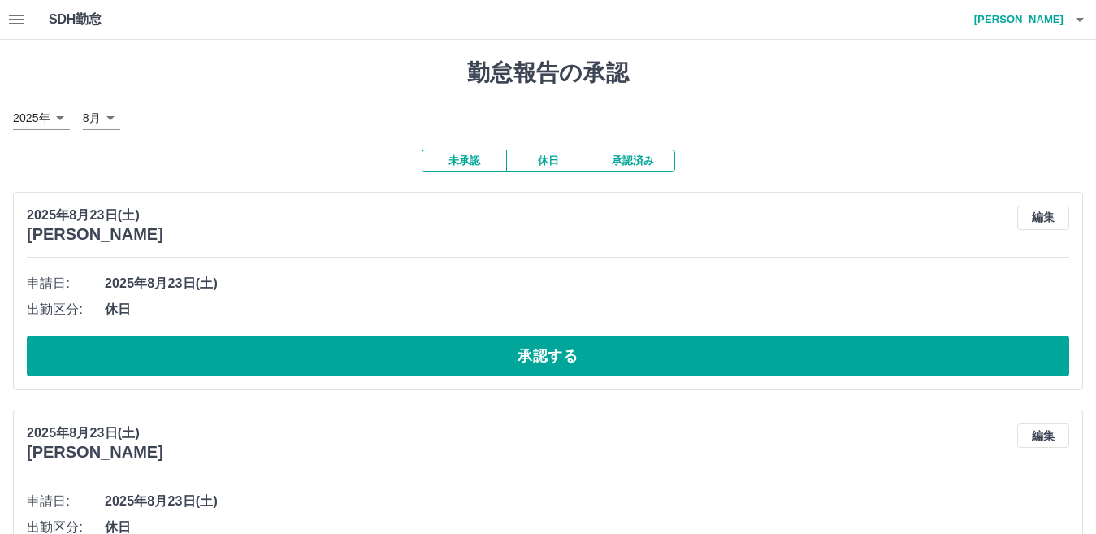
click at [1083, 20] on icon "button" at bounding box center [1080, 20] width 20 height 20
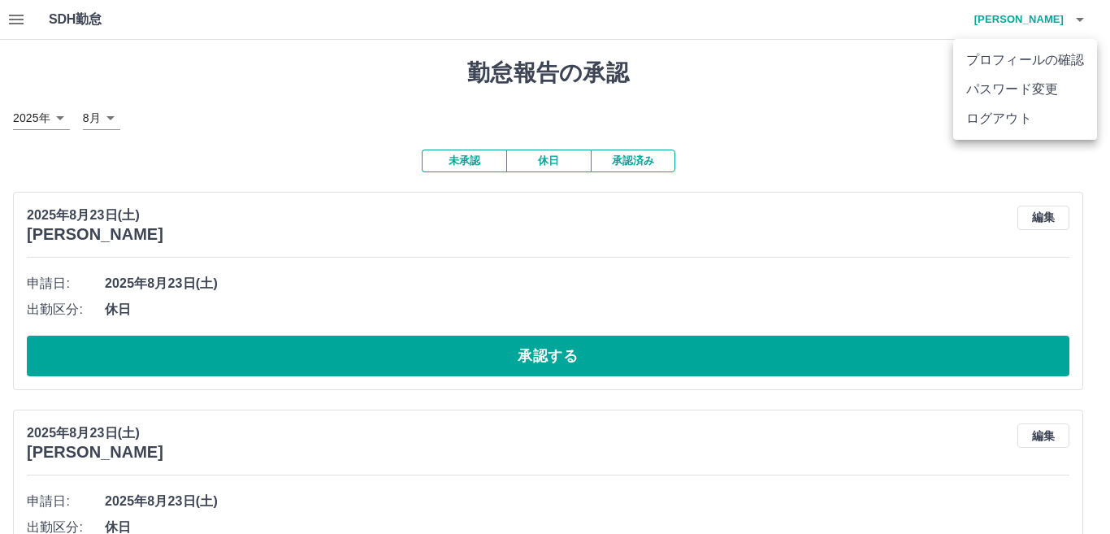
click at [1045, 114] on li "ログアウト" at bounding box center [1025, 118] width 144 height 29
click at [1015, 120] on li "ログアウト" at bounding box center [1025, 118] width 144 height 29
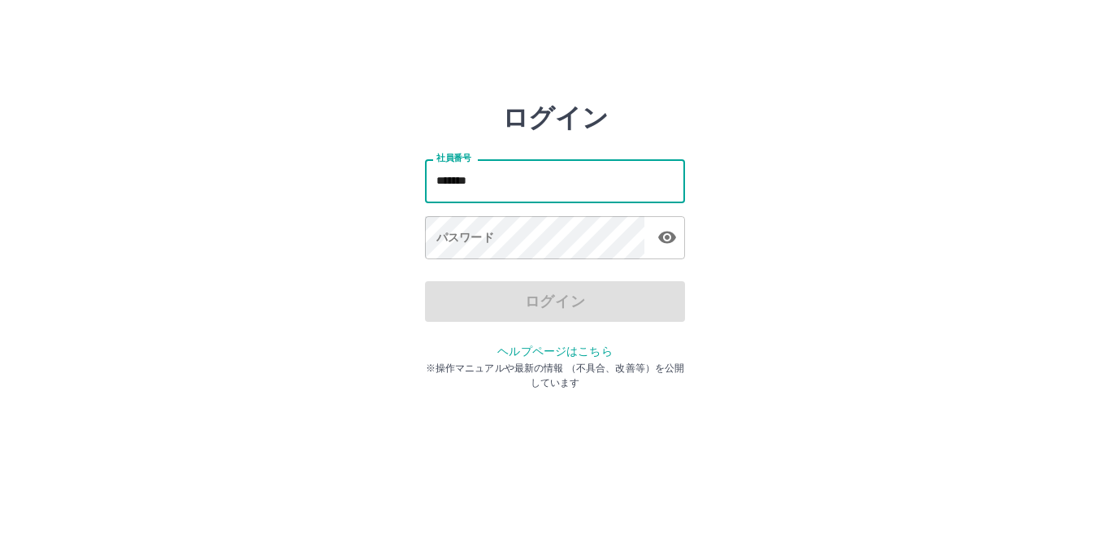
type input "*******"
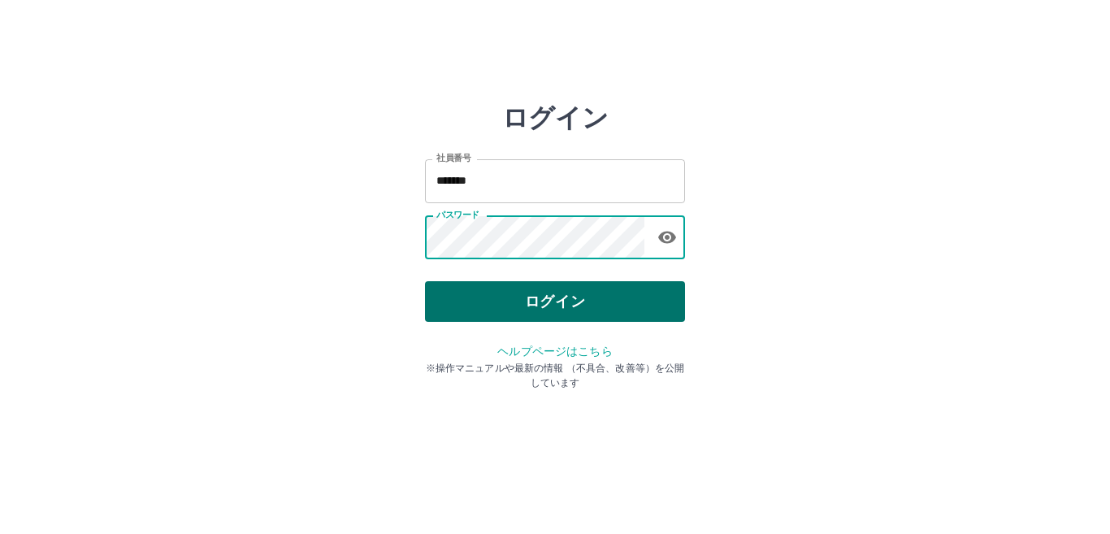
click at [489, 309] on button "ログイン" at bounding box center [555, 301] width 260 height 41
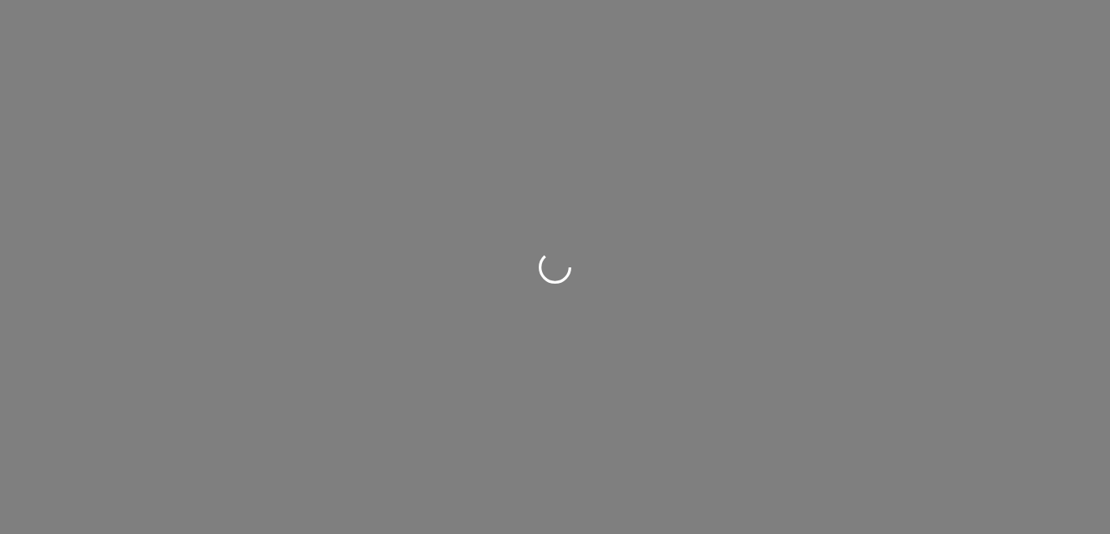
click at [472, 311] on div at bounding box center [555, 267] width 1110 height 534
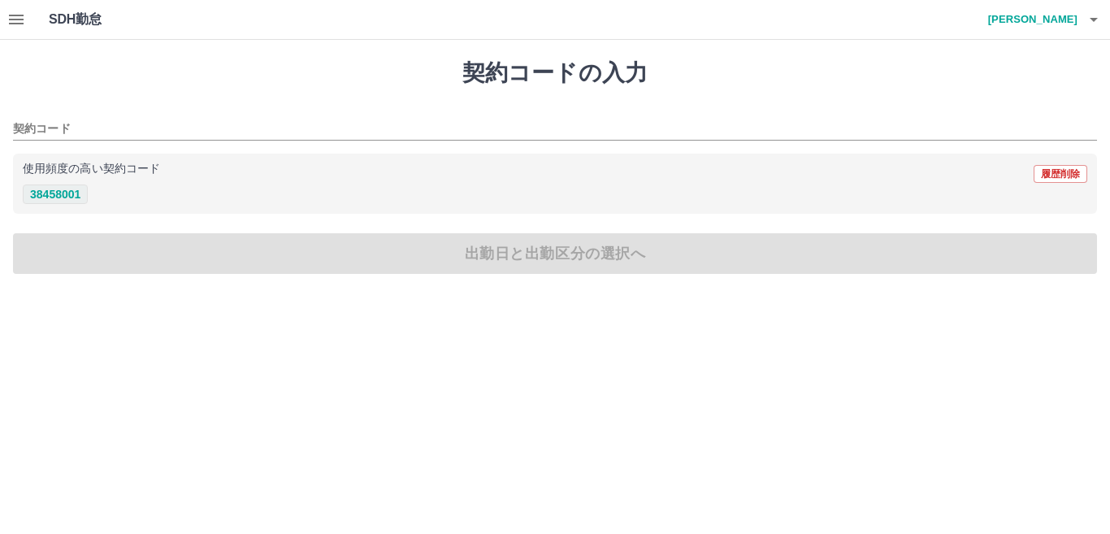
click at [63, 190] on button "38458001" at bounding box center [55, 194] width 65 height 20
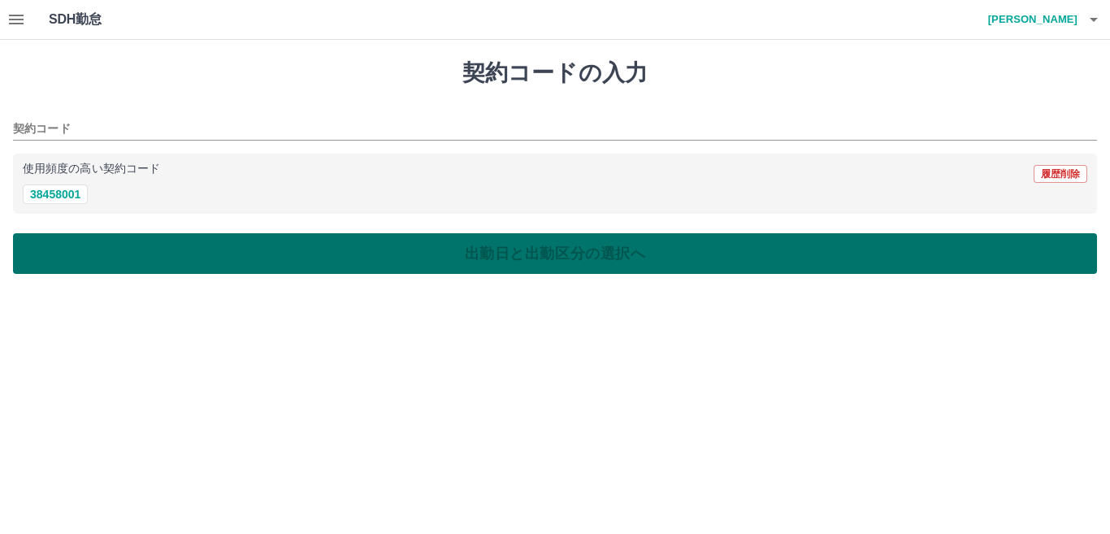
type input "********"
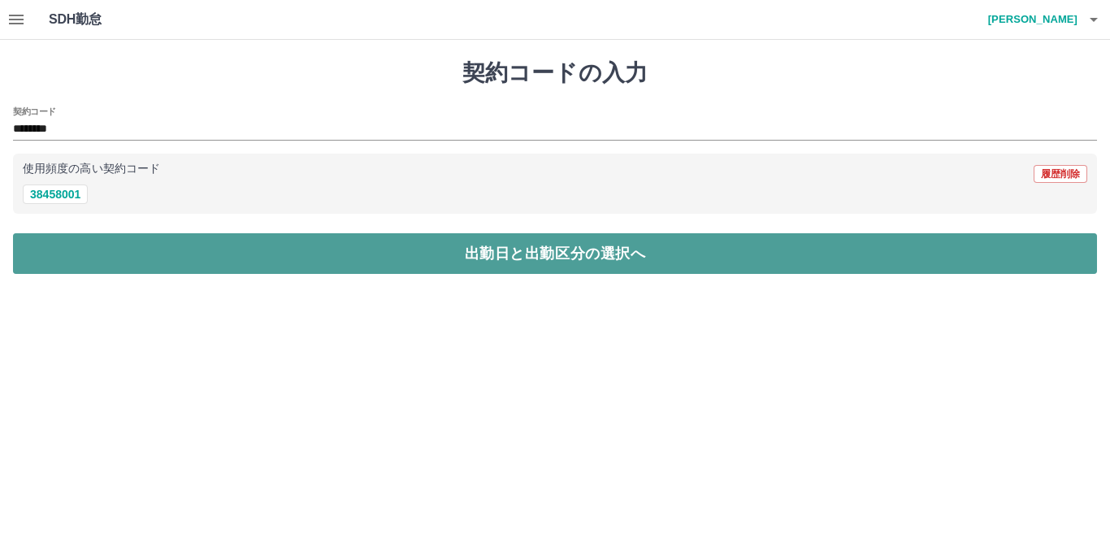
click at [94, 260] on button "出勤日と出勤区分の選択へ" at bounding box center [555, 253] width 1084 height 41
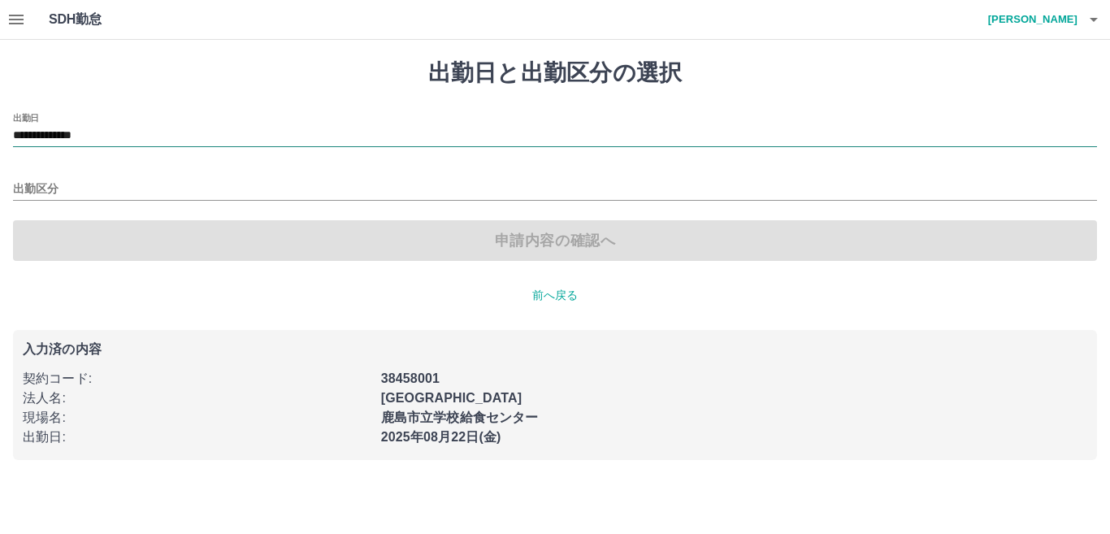
click at [106, 137] on input "**********" at bounding box center [555, 136] width 1084 height 20
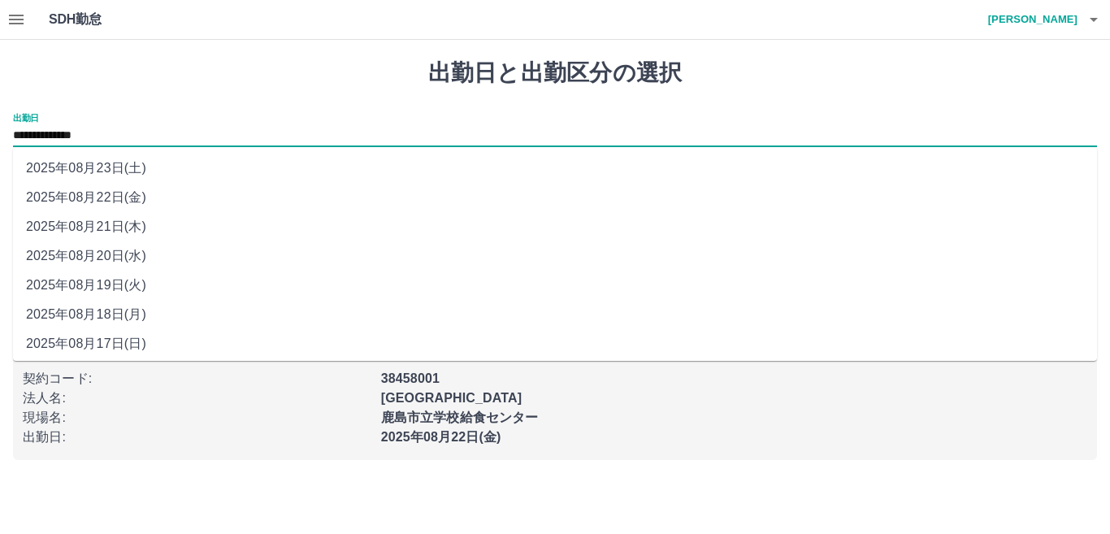
click at [138, 163] on li "2025年08月23日(土)" at bounding box center [555, 168] width 1084 height 29
type input "**********"
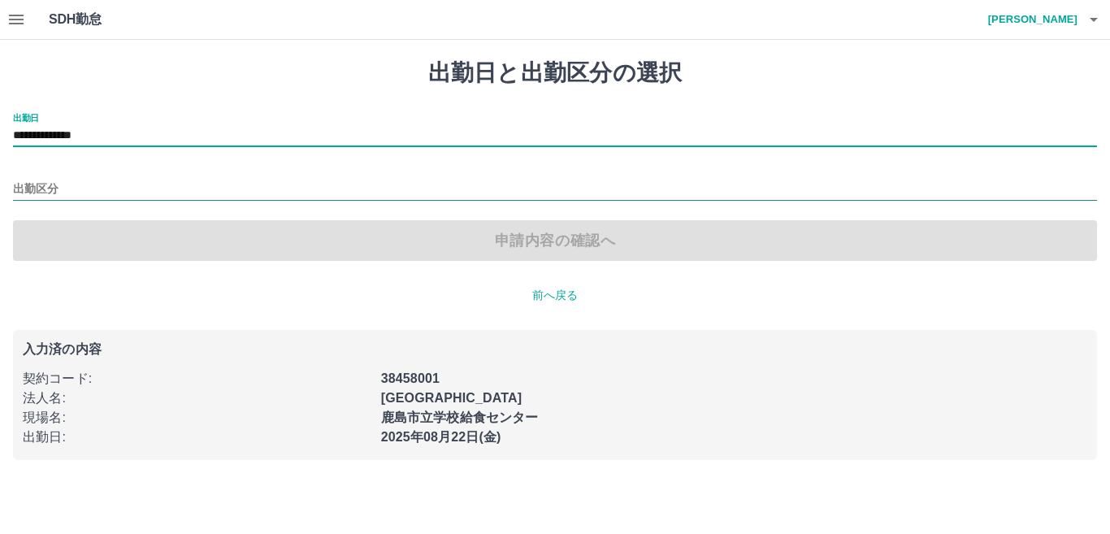
click at [125, 195] on input "出勤区分" at bounding box center [555, 190] width 1084 height 20
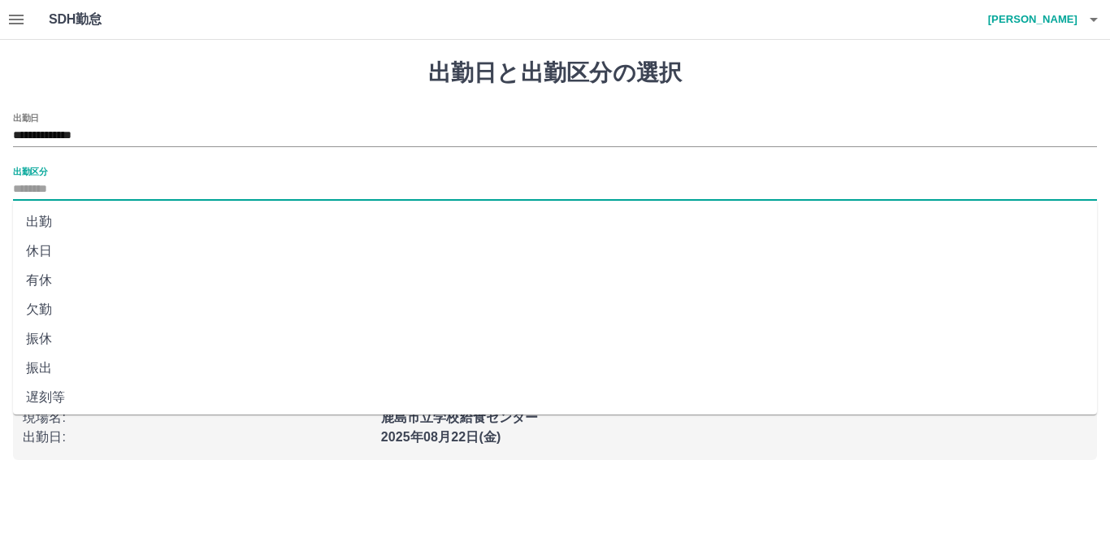
click at [91, 255] on li "休日" at bounding box center [555, 250] width 1084 height 29
type input "**"
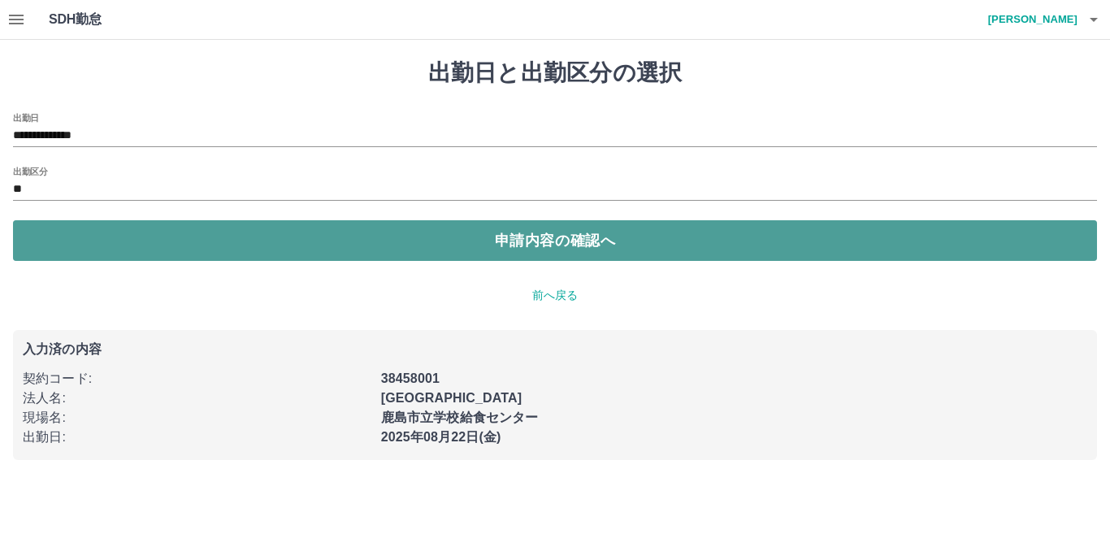
click at [85, 239] on button "申請内容の確認へ" at bounding box center [555, 240] width 1084 height 41
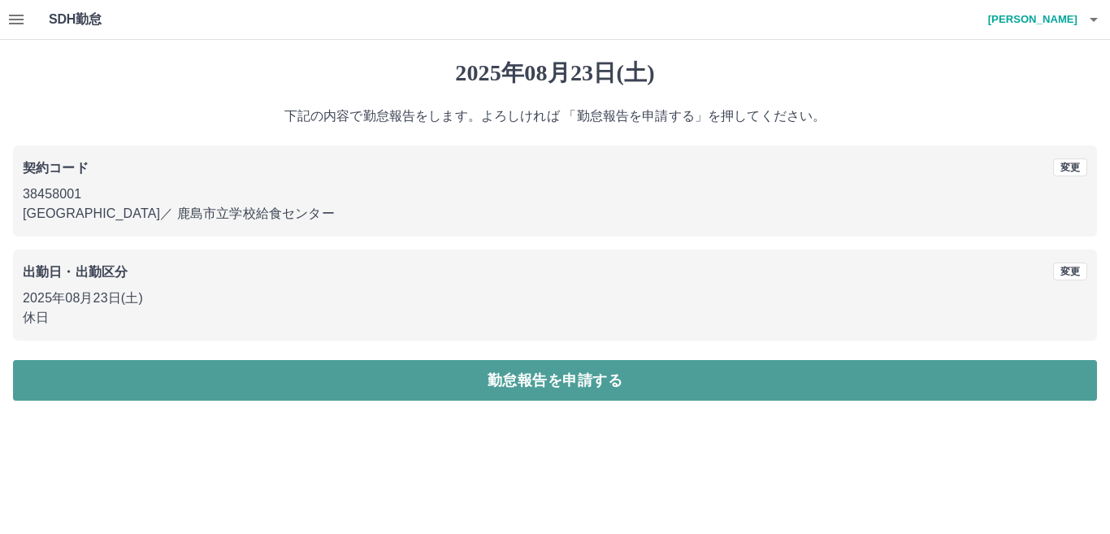
click at [589, 378] on button "勤怠報告を申請する" at bounding box center [555, 380] width 1084 height 41
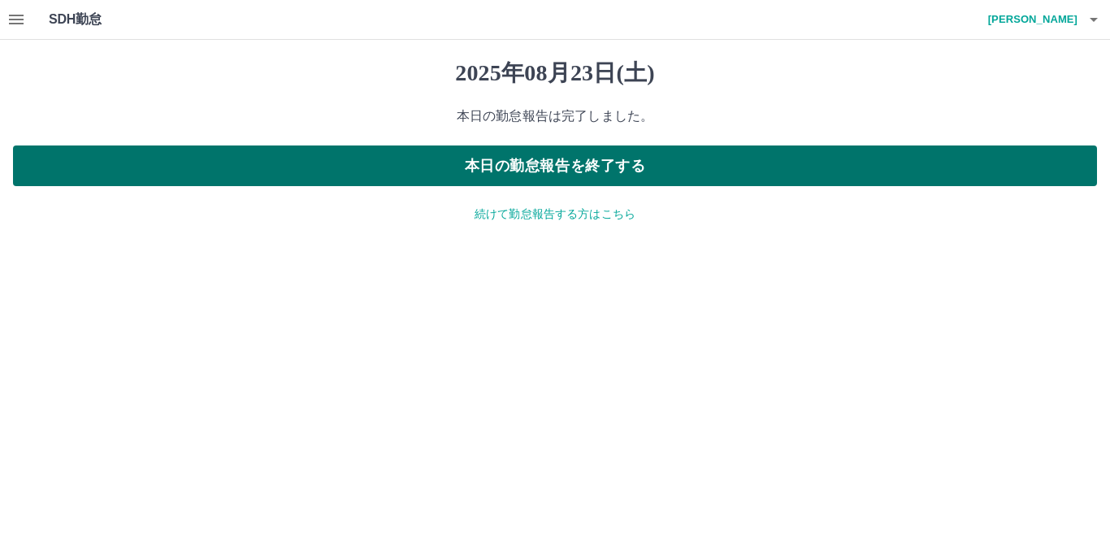
click at [648, 174] on button "本日の勤怠報告を終了する" at bounding box center [555, 165] width 1084 height 41
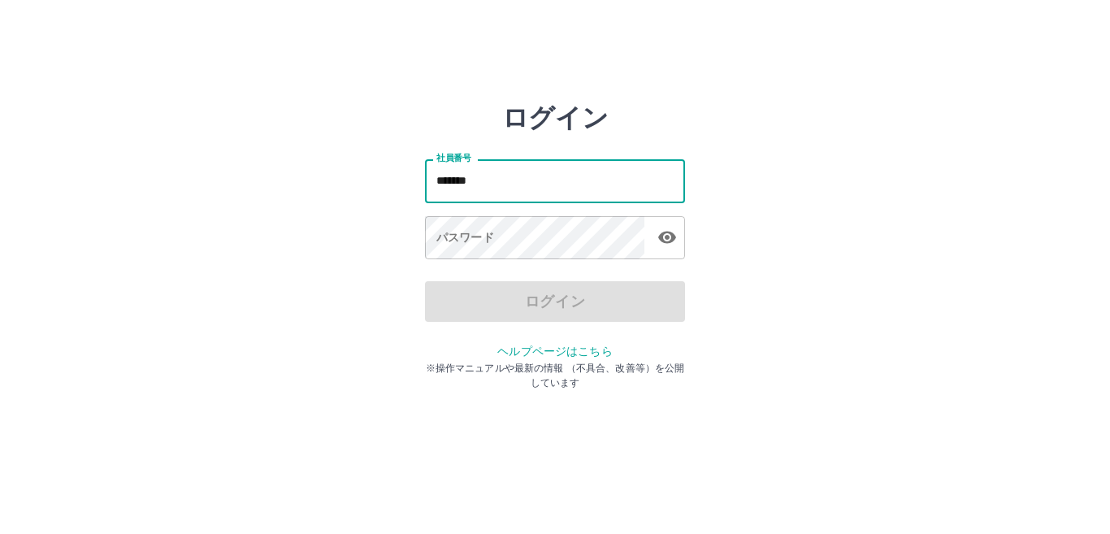
type input "*******"
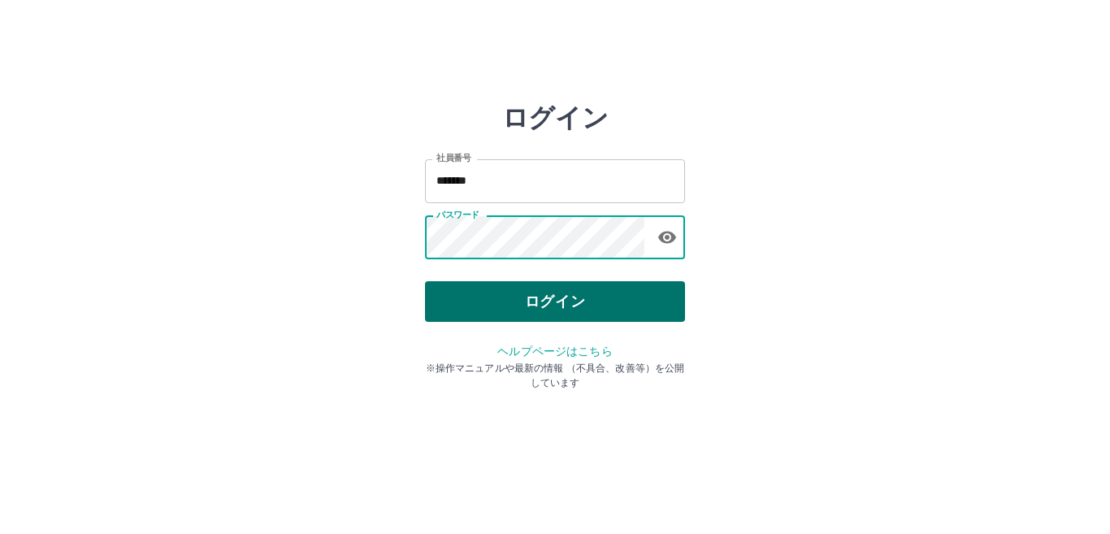
click at [579, 301] on button "ログイン" at bounding box center [555, 301] width 260 height 41
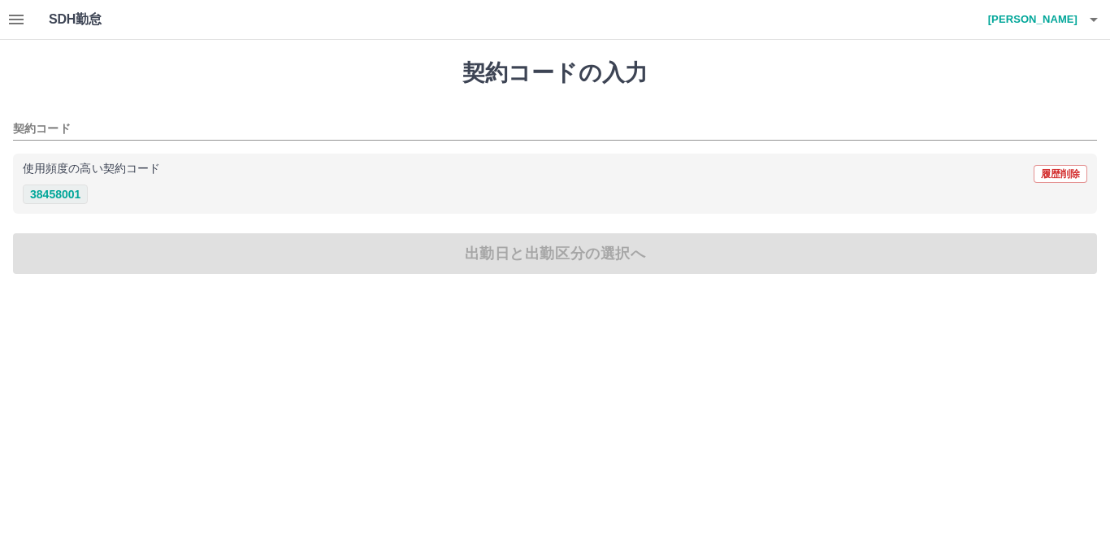
click at [77, 194] on button "38458001" at bounding box center [55, 194] width 65 height 20
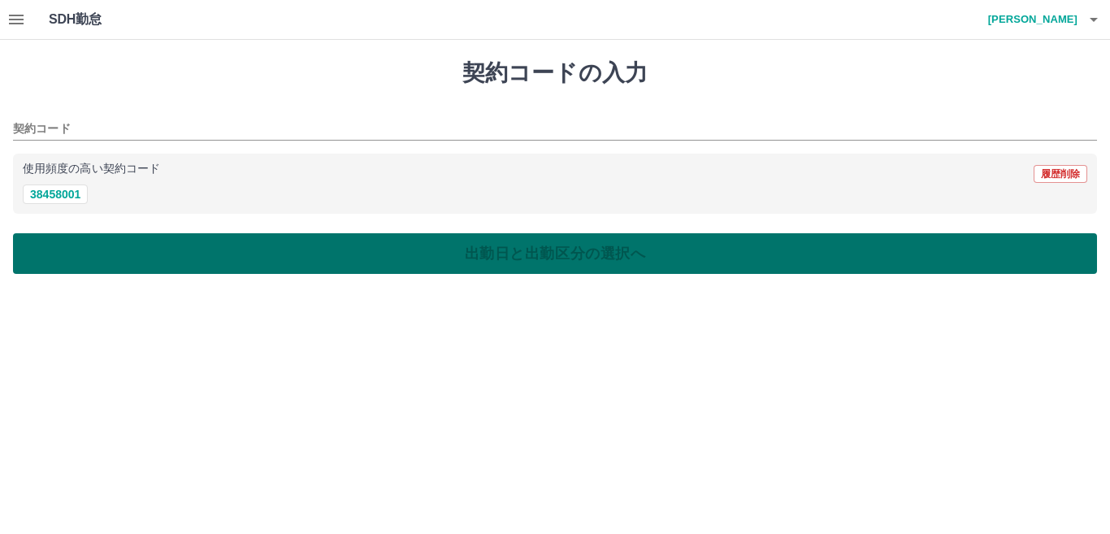
type input "********"
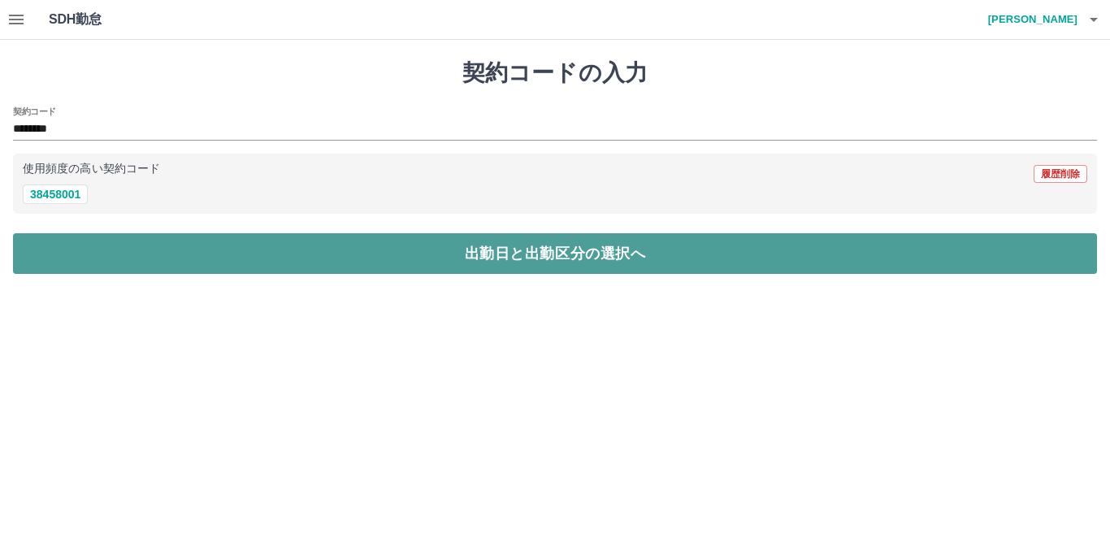
click at [97, 260] on button "出勤日と出勤区分の選択へ" at bounding box center [555, 253] width 1084 height 41
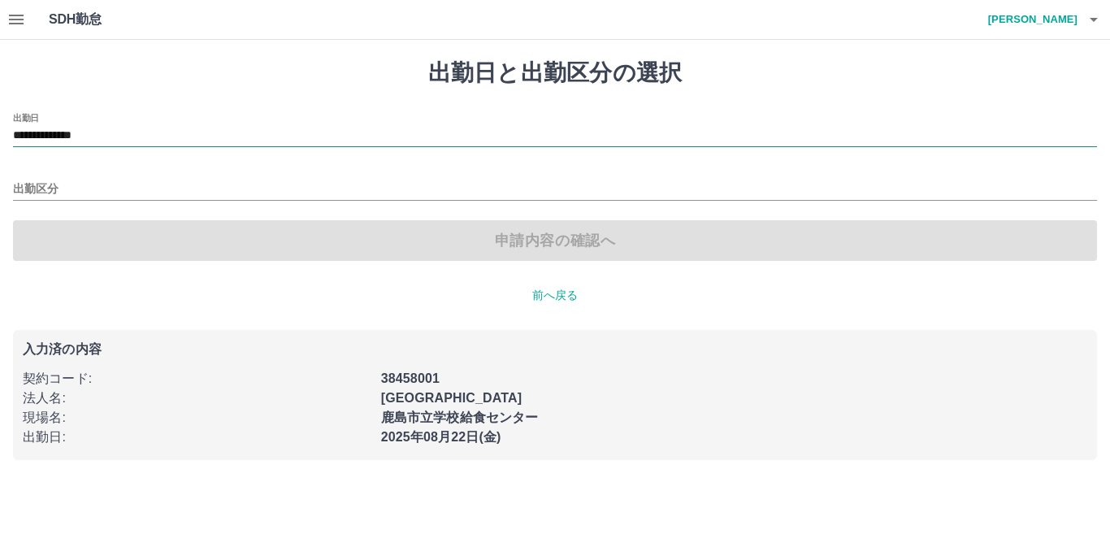
click at [102, 135] on input "**********" at bounding box center [555, 136] width 1084 height 20
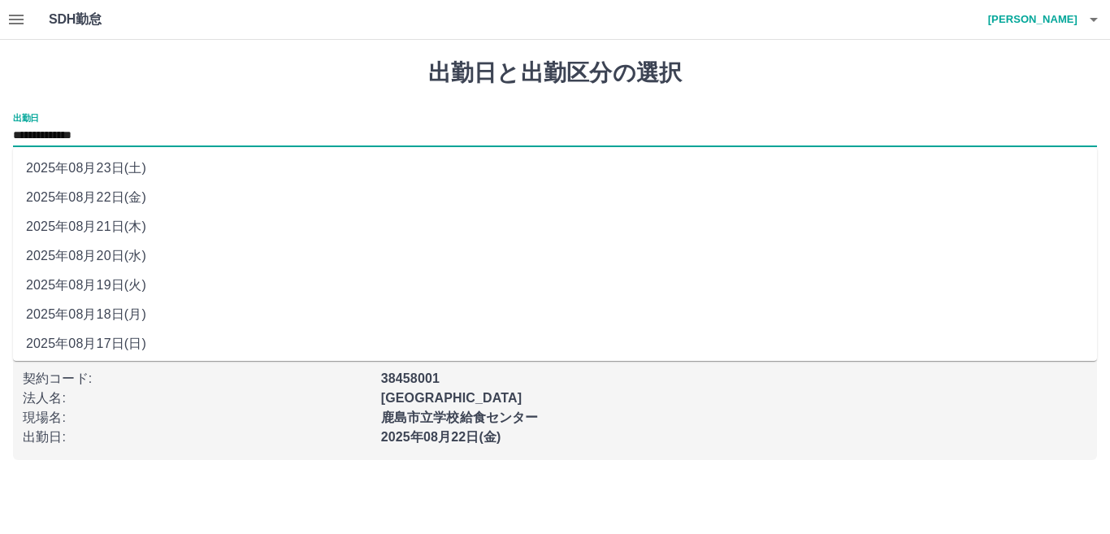
click at [126, 171] on li "2025年08月23日(土)" at bounding box center [555, 168] width 1084 height 29
type input "**********"
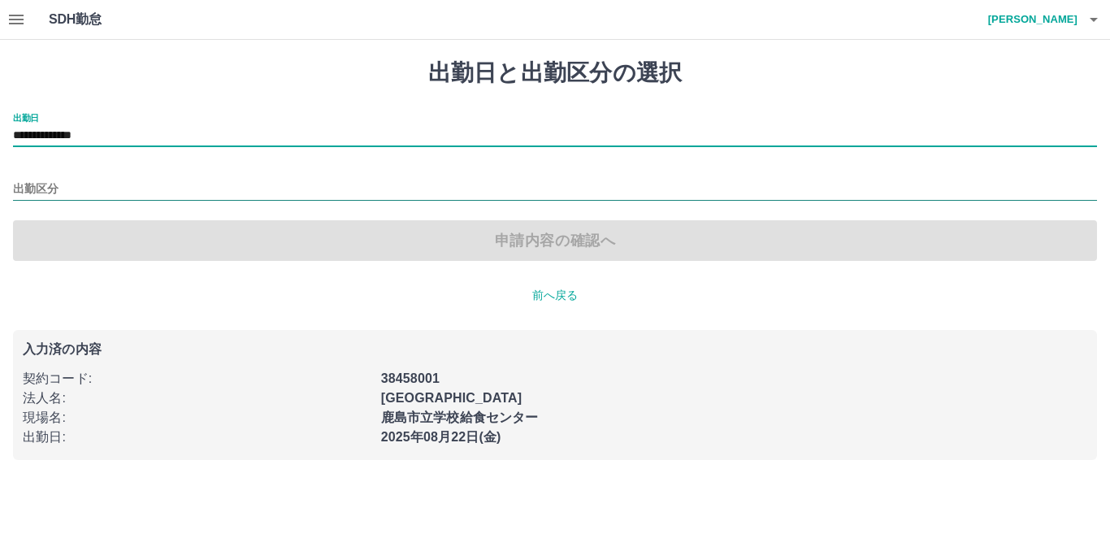
click at [112, 194] on input "出勤区分" at bounding box center [555, 190] width 1084 height 20
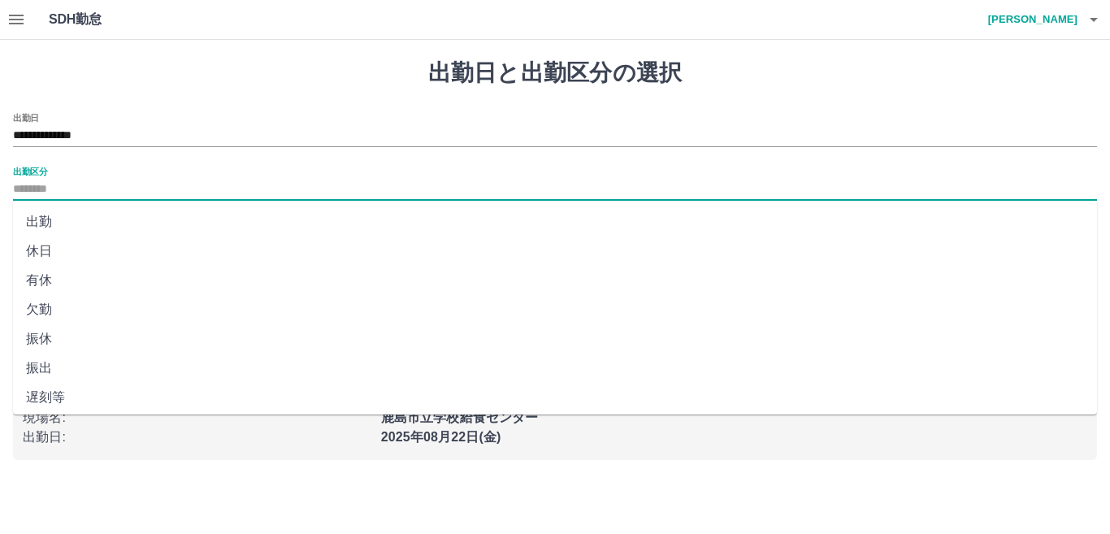
click at [89, 254] on li "休日" at bounding box center [555, 250] width 1084 height 29
type input "**"
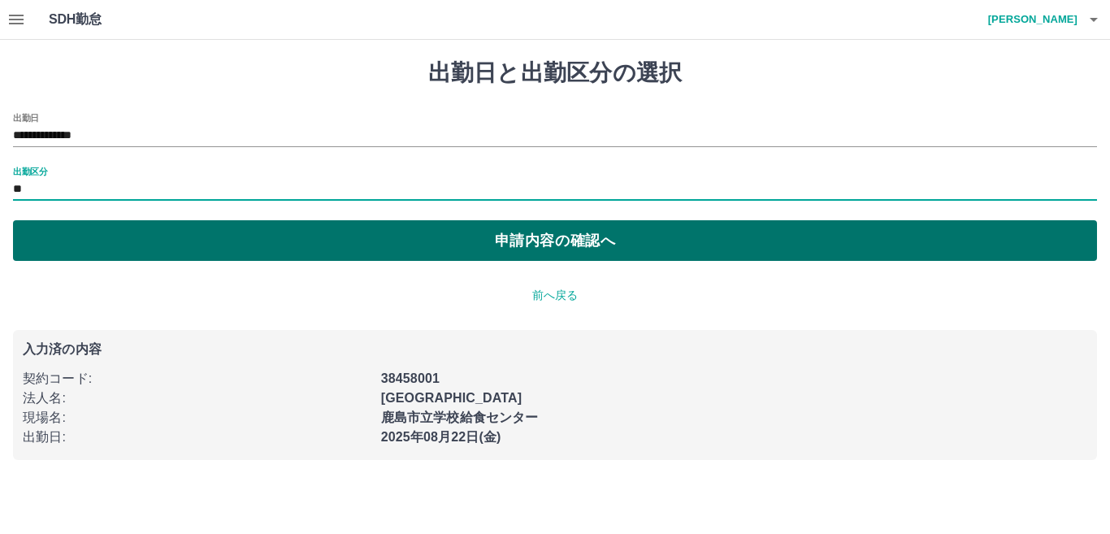
click at [84, 245] on button "申請内容の確認へ" at bounding box center [555, 240] width 1084 height 41
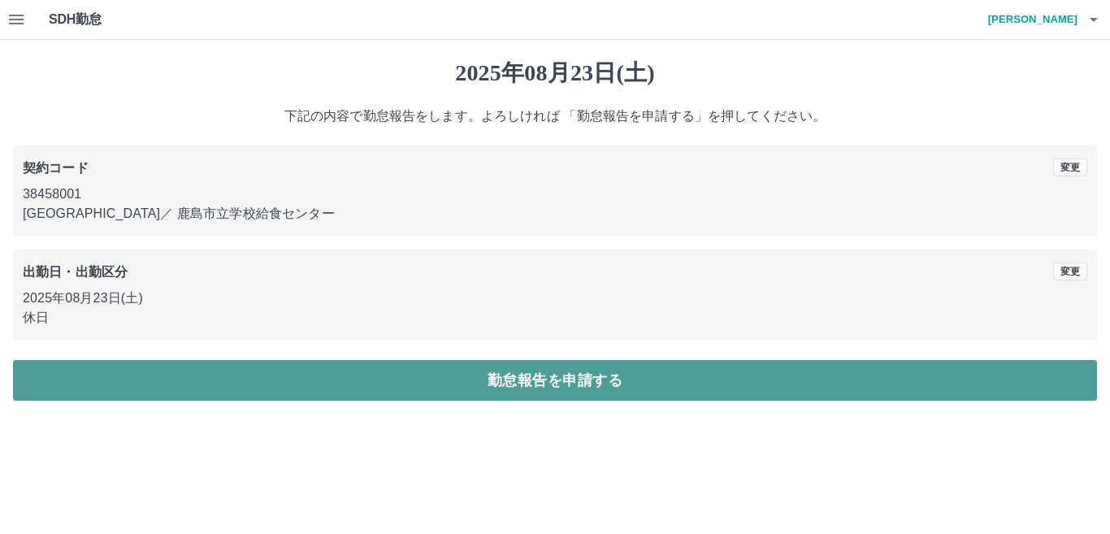
click at [451, 375] on button "勤怠報告を申請する" at bounding box center [555, 380] width 1084 height 41
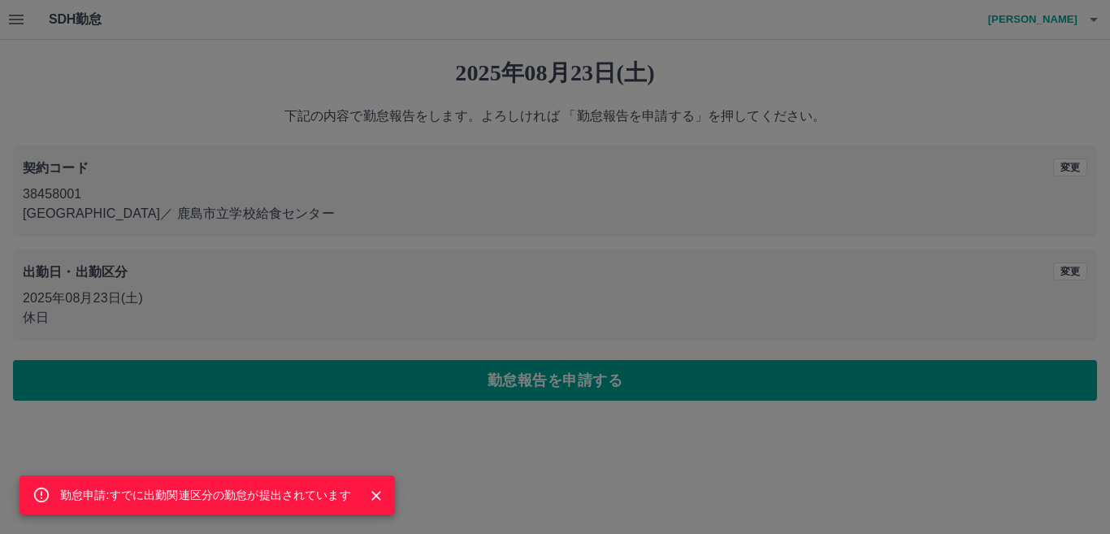
click at [385, 491] on button "Close" at bounding box center [376, 495] width 24 height 24
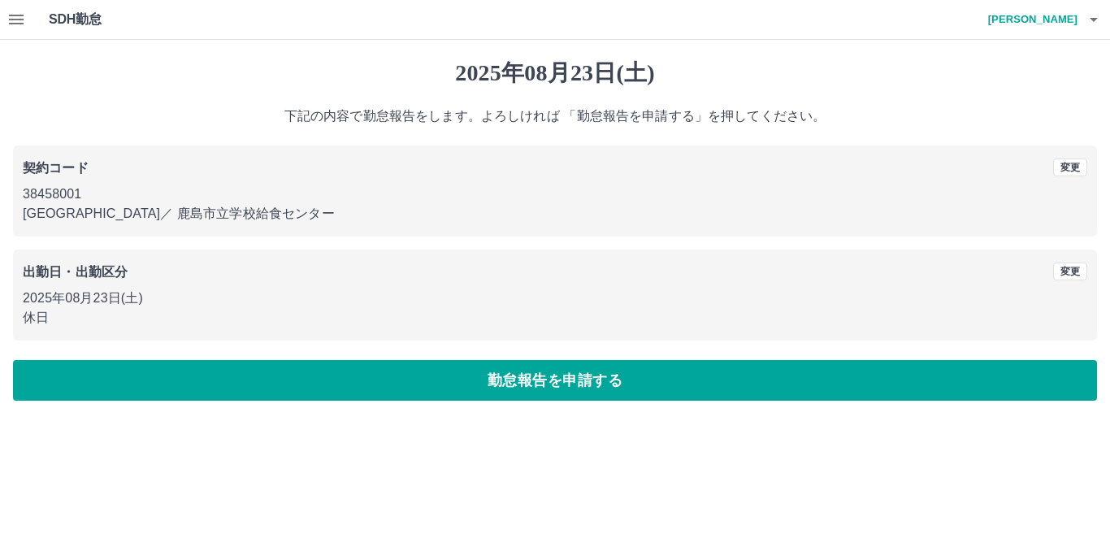
click at [1093, 23] on icon "button" at bounding box center [1094, 20] width 20 height 20
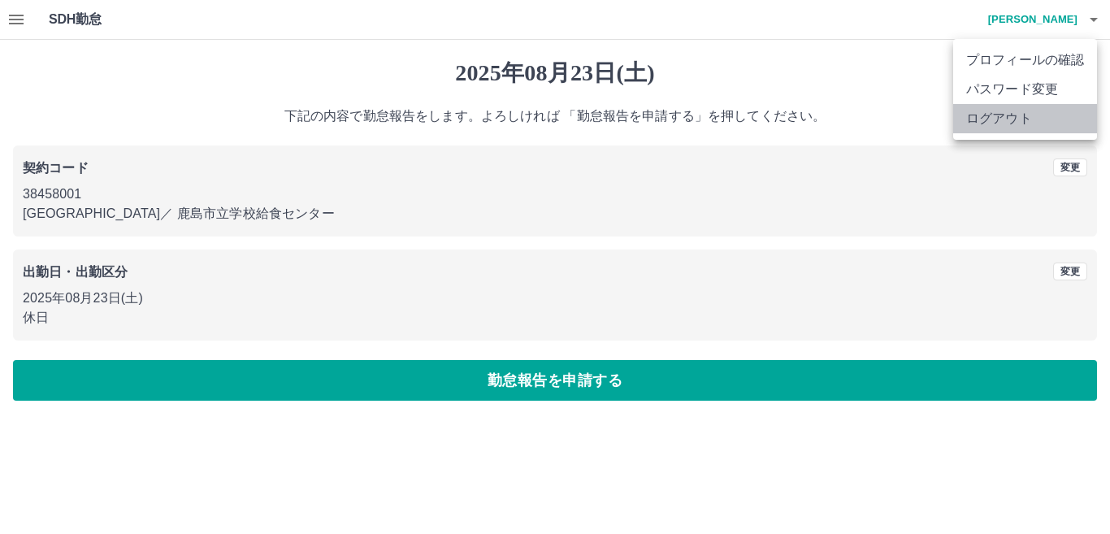
click at [1030, 125] on li "ログアウト" at bounding box center [1025, 118] width 144 height 29
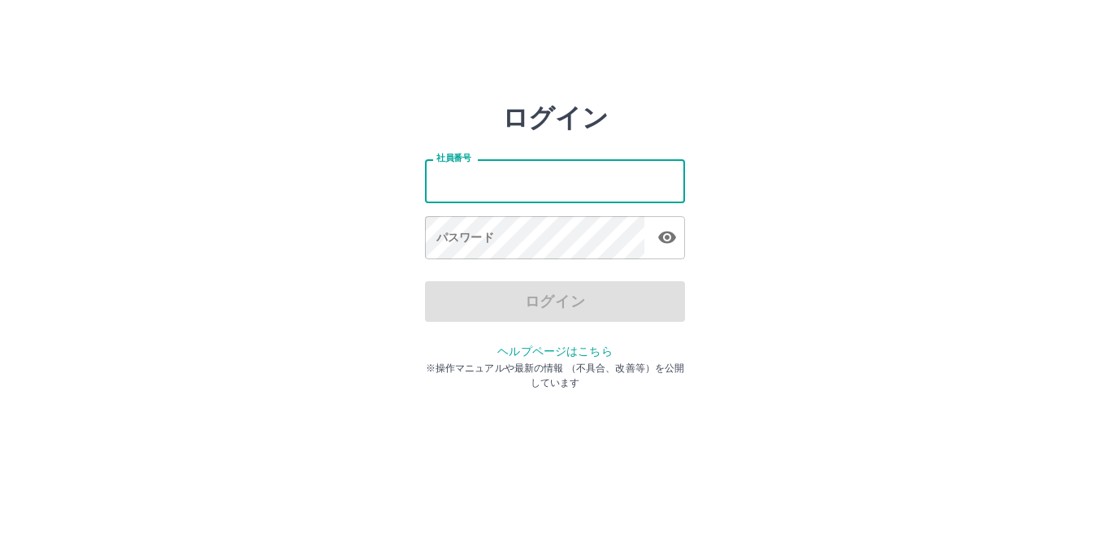
click at [549, 190] on input "社員番号" at bounding box center [555, 180] width 260 height 43
type input "*******"
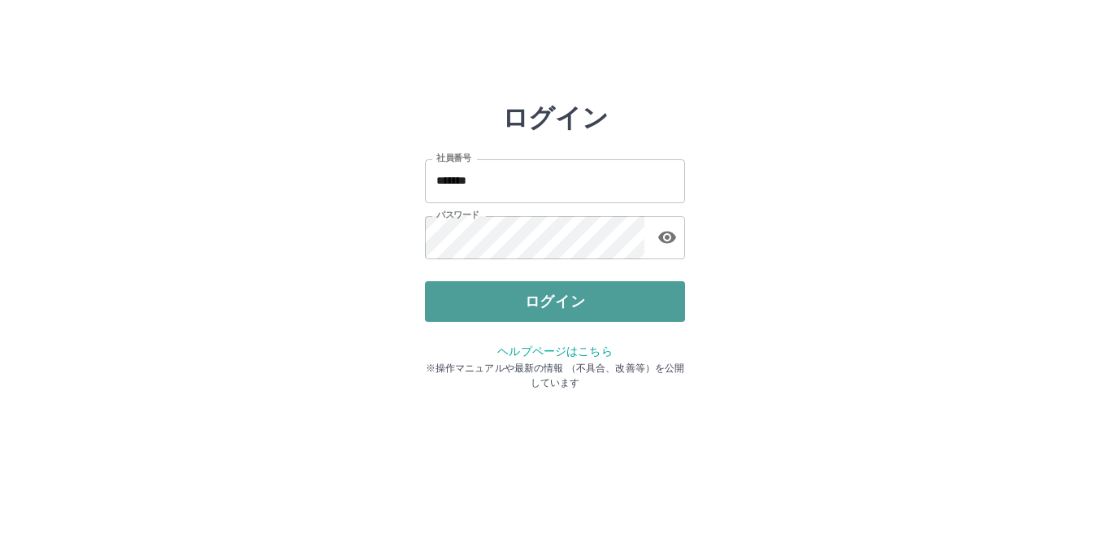
click at [613, 304] on button "ログイン" at bounding box center [555, 301] width 260 height 41
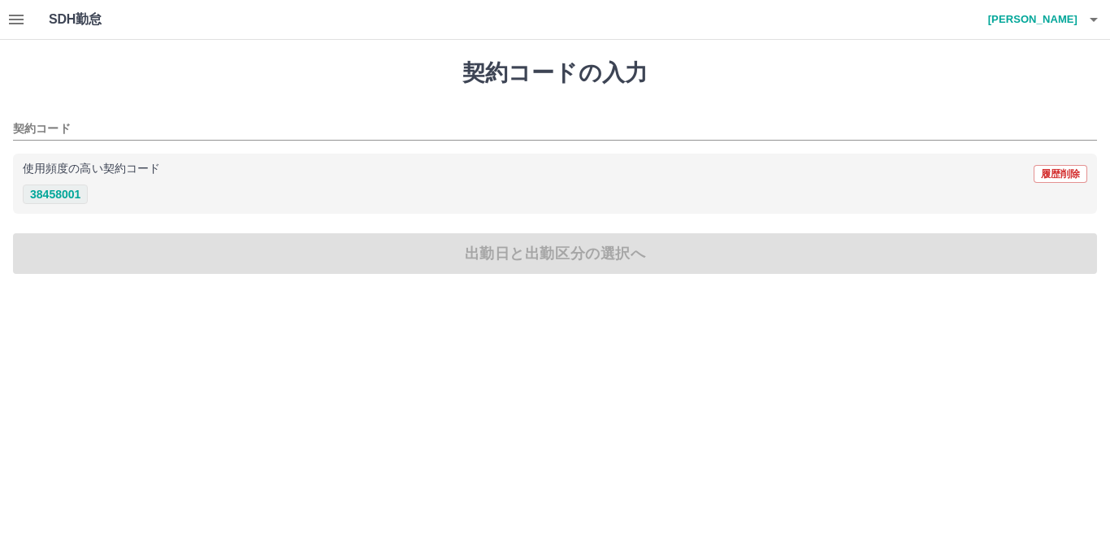
click at [44, 193] on button "38458001" at bounding box center [55, 194] width 65 height 20
type input "********"
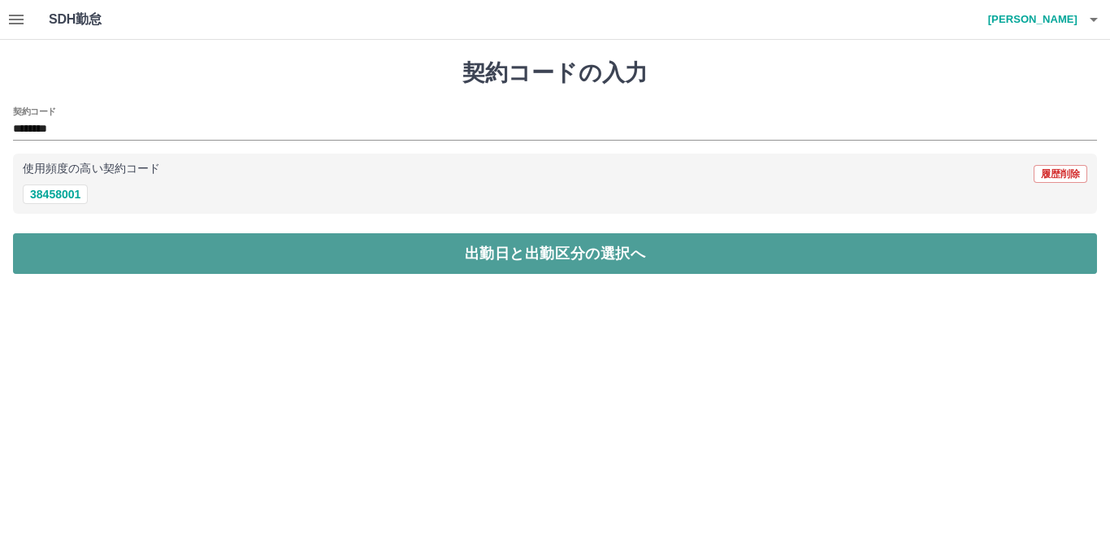
click at [63, 257] on button "出勤日と出勤区分の選択へ" at bounding box center [555, 253] width 1084 height 41
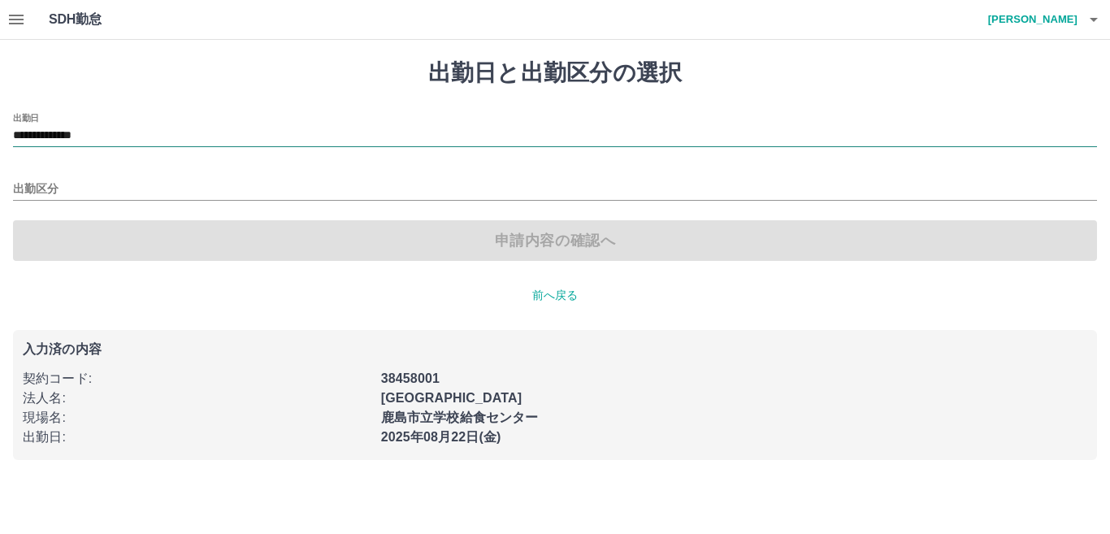
click at [51, 137] on input "**********" at bounding box center [555, 136] width 1084 height 20
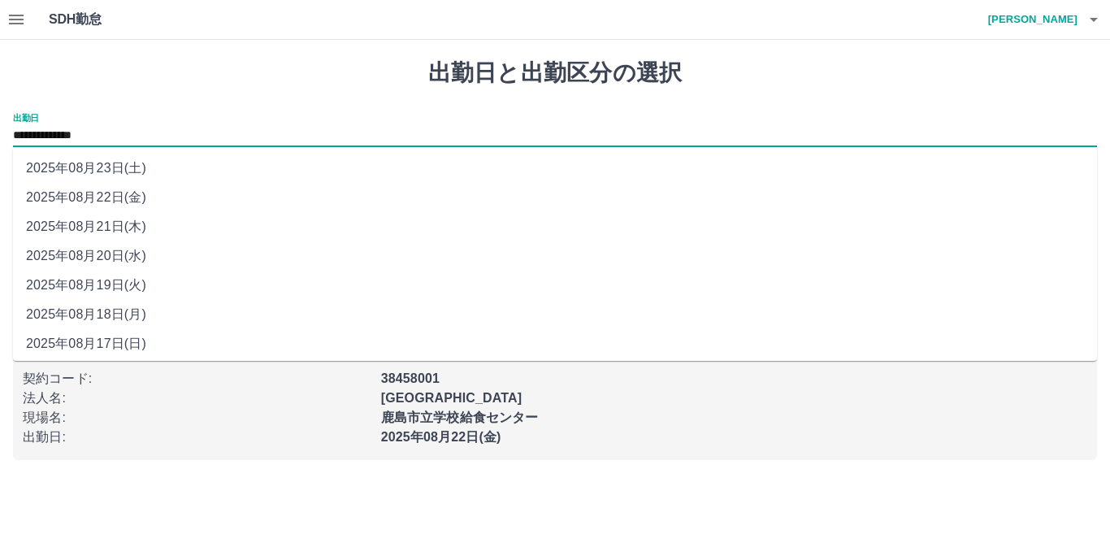
click at [94, 172] on li "2025年08月23日(土)" at bounding box center [555, 168] width 1084 height 29
type input "**********"
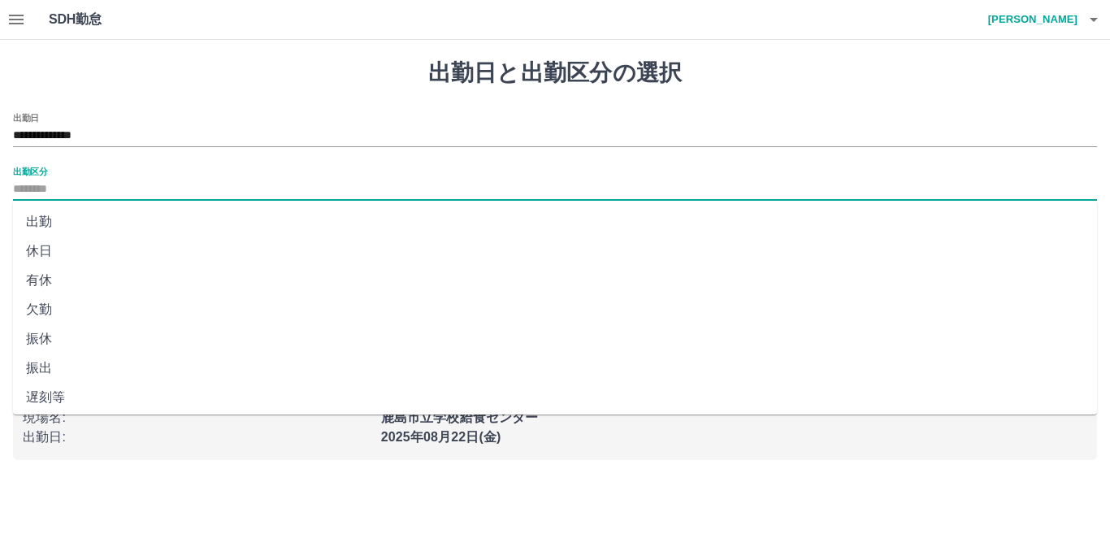
click at [45, 196] on input "出勤区分" at bounding box center [555, 190] width 1084 height 20
click at [51, 254] on li "休日" at bounding box center [555, 250] width 1084 height 29
type input "**"
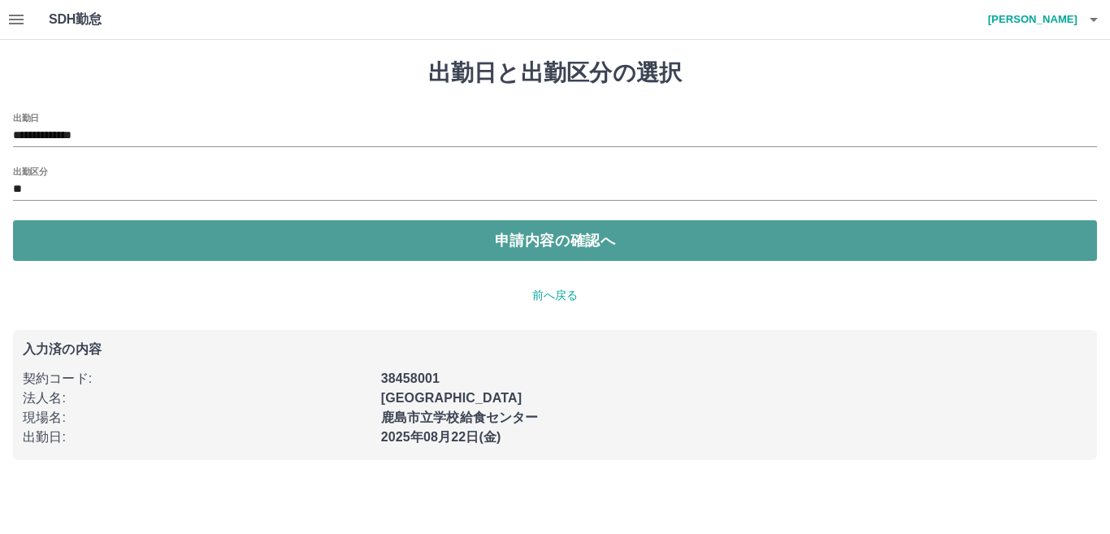
click at [47, 247] on button "申請内容の確認へ" at bounding box center [555, 240] width 1084 height 41
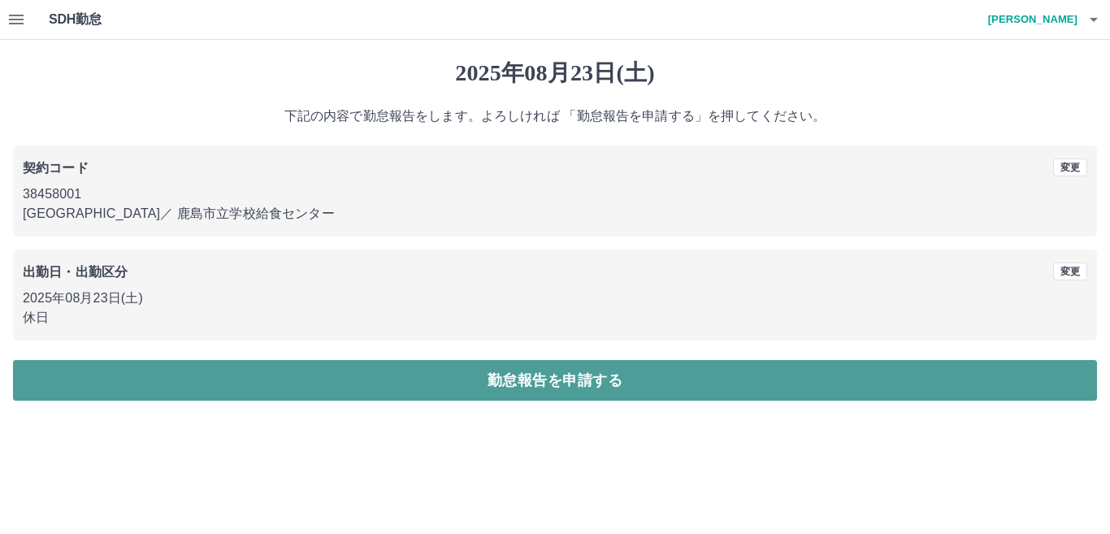
click at [809, 383] on button "勤怠報告を申請する" at bounding box center [555, 380] width 1084 height 41
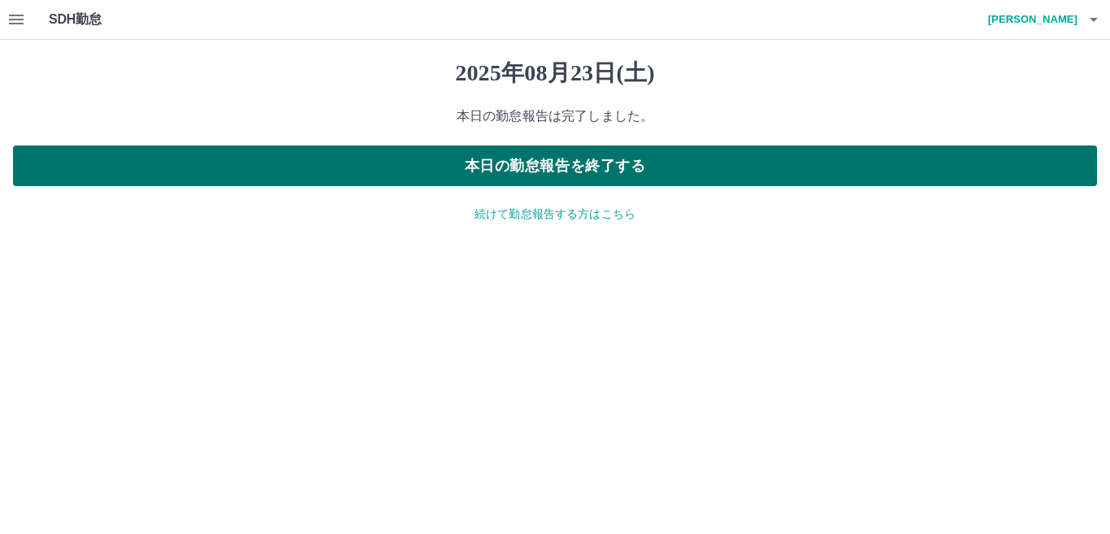
click at [745, 156] on button "本日の勤怠報告を終了する" at bounding box center [555, 165] width 1084 height 41
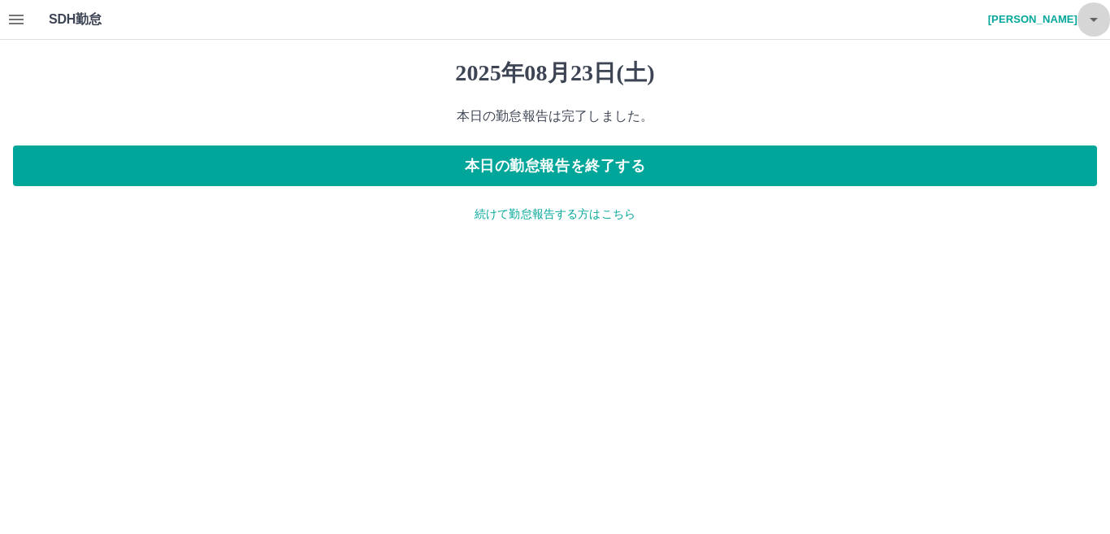
click at [1092, 20] on icon "button" at bounding box center [1094, 20] width 8 height 4
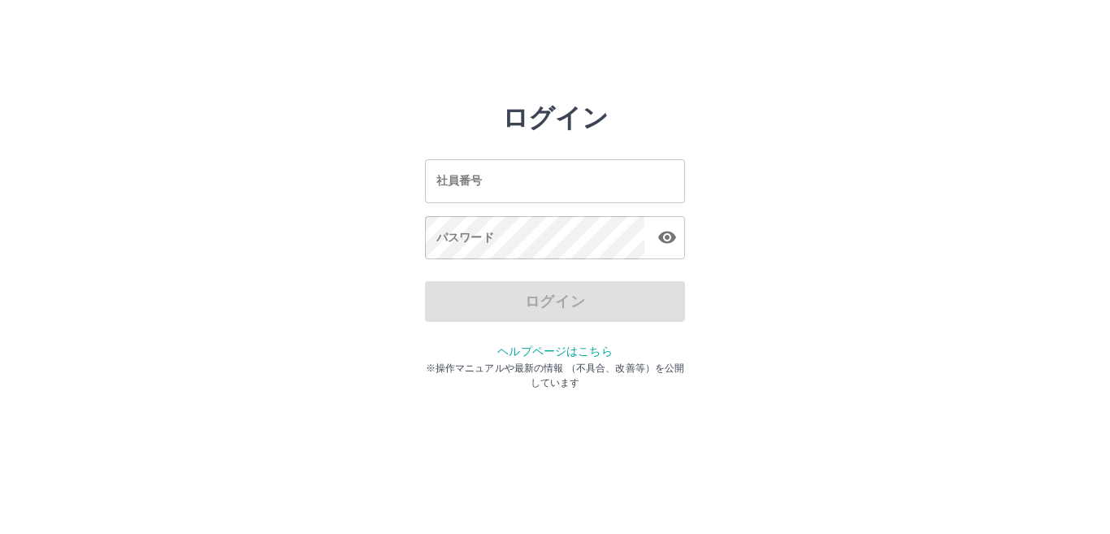
click at [593, 183] on input "社員番号" at bounding box center [555, 180] width 260 height 43
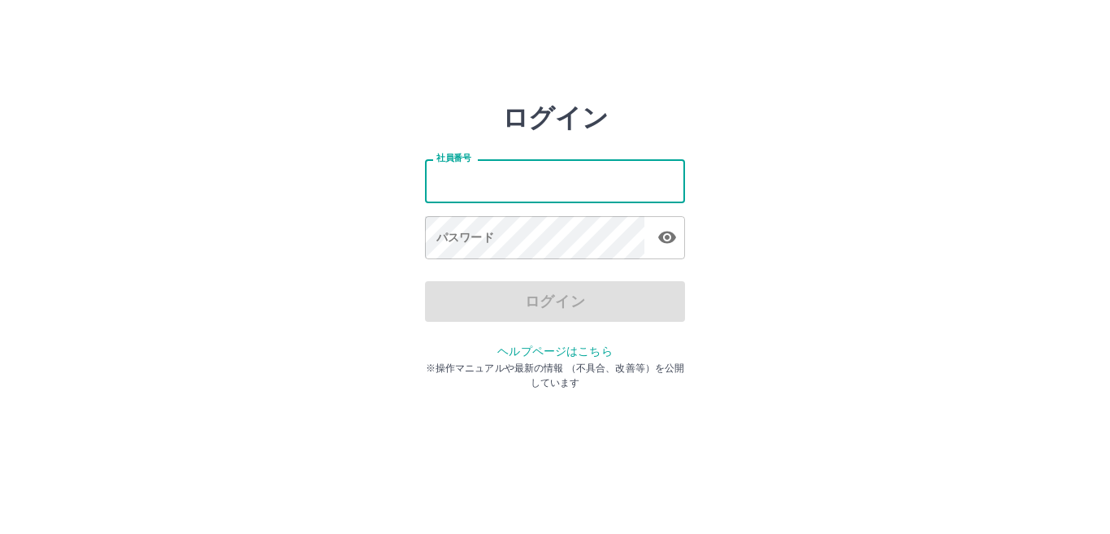
click at [598, 181] on input "社員番号" at bounding box center [555, 180] width 260 height 43
type input "*******"
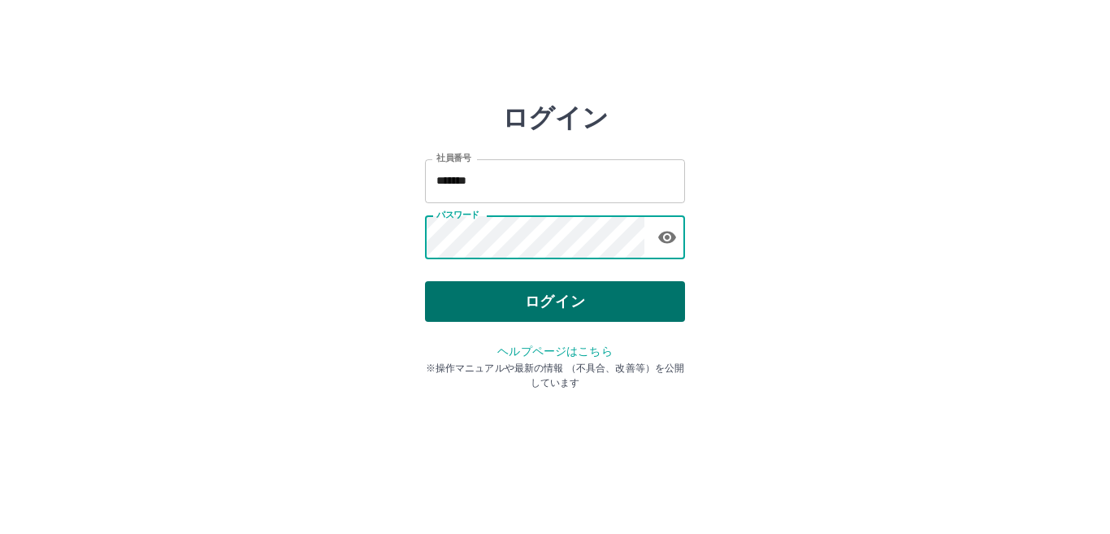
click at [517, 298] on button "ログイン" at bounding box center [555, 301] width 260 height 41
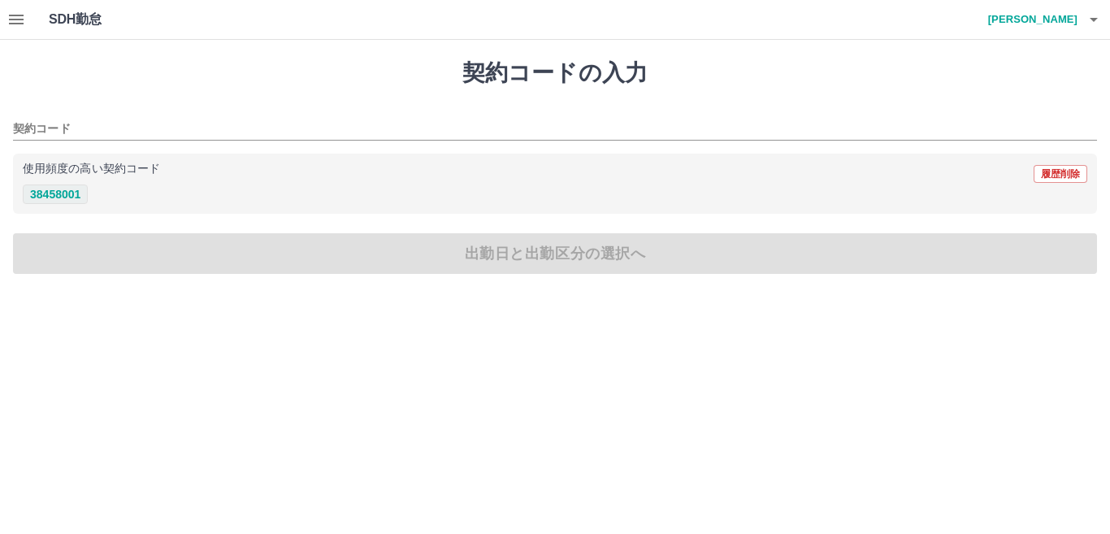
drag, startPoint x: 56, startPoint y: 189, endPoint x: 71, endPoint y: 211, distance: 27.0
click at [58, 189] on button "38458001" at bounding box center [55, 194] width 65 height 20
type input "********"
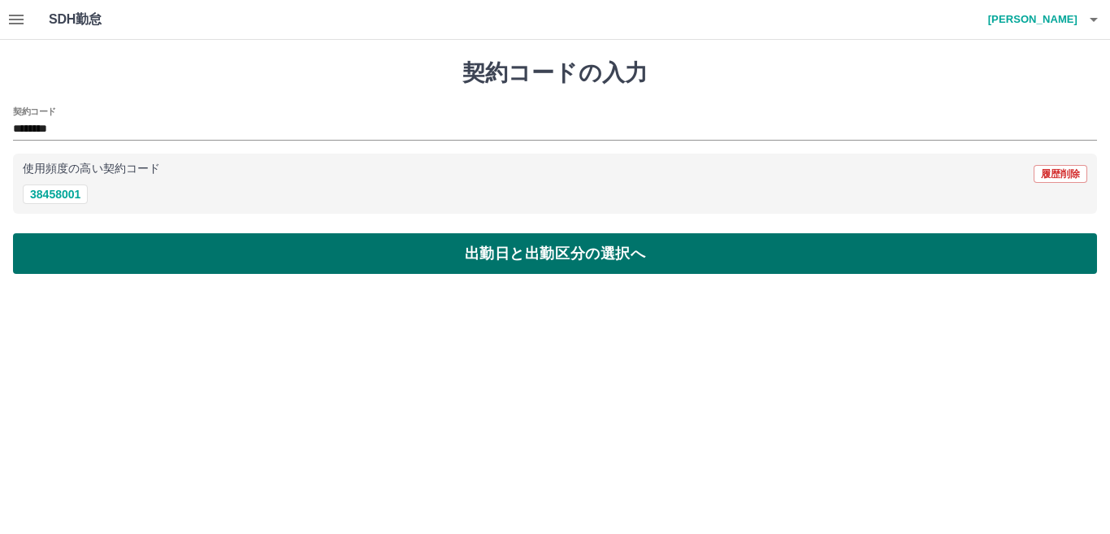
click at [98, 248] on button "出勤日と出勤区分の選択へ" at bounding box center [555, 253] width 1084 height 41
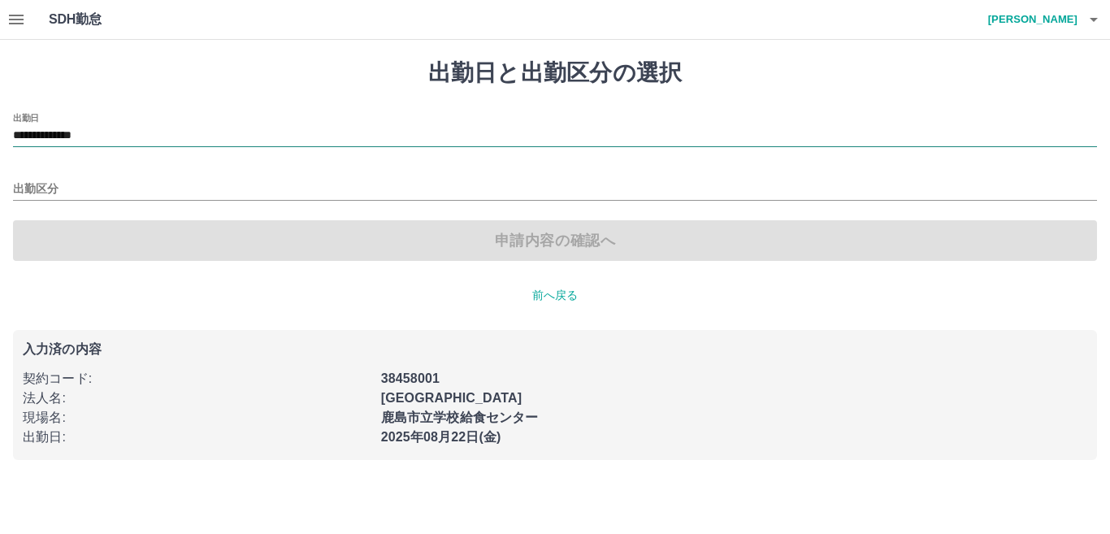
click at [95, 140] on input "**********" at bounding box center [555, 136] width 1084 height 20
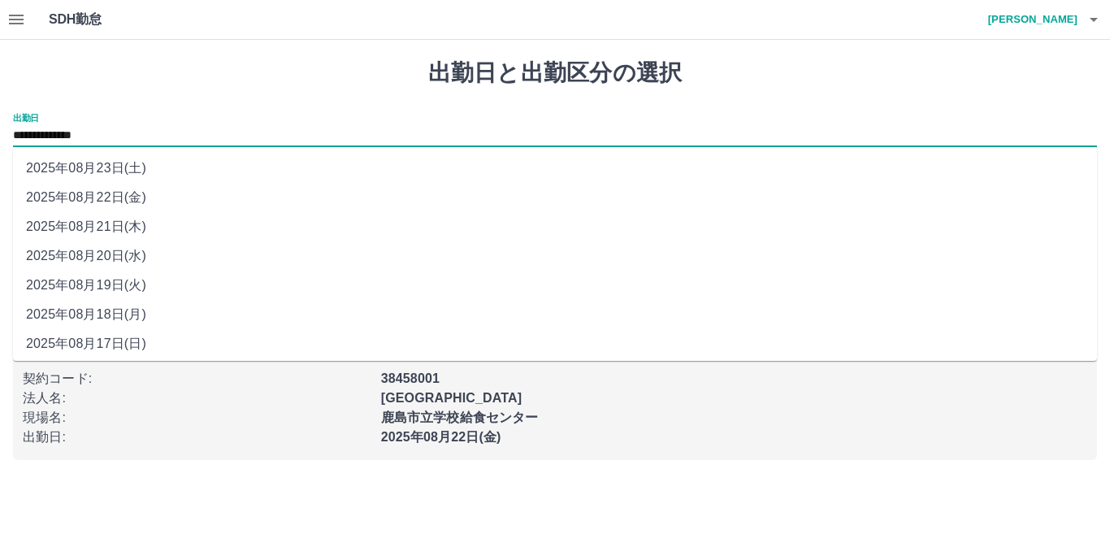
click at [125, 170] on li "2025年08月23日(土)" at bounding box center [555, 168] width 1084 height 29
type input "**********"
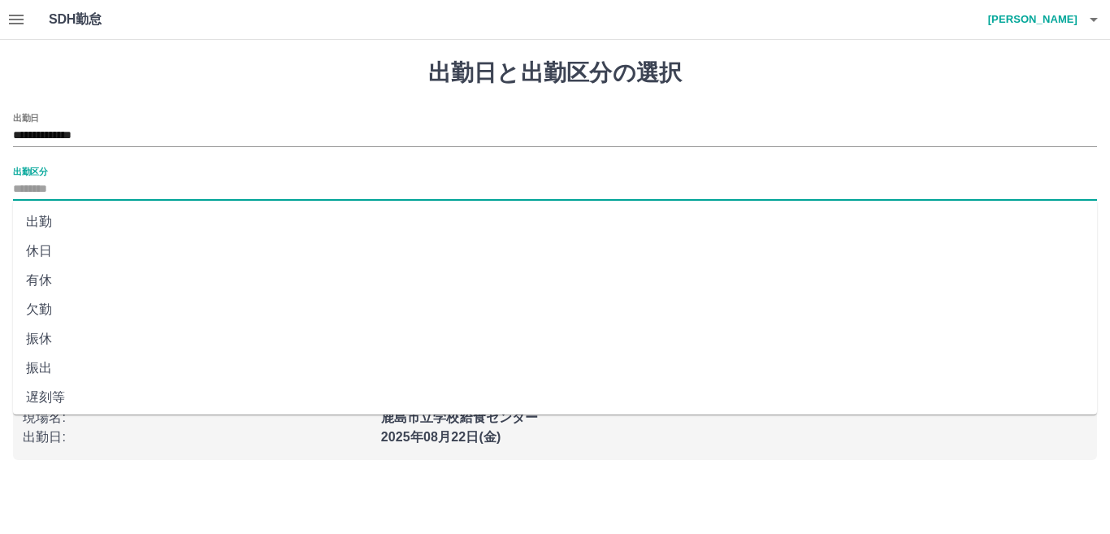
click at [115, 192] on input "出勤区分" at bounding box center [555, 190] width 1084 height 20
click at [76, 247] on li "休日" at bounding box center [555, 250] width 1084 height 29
type input "**"
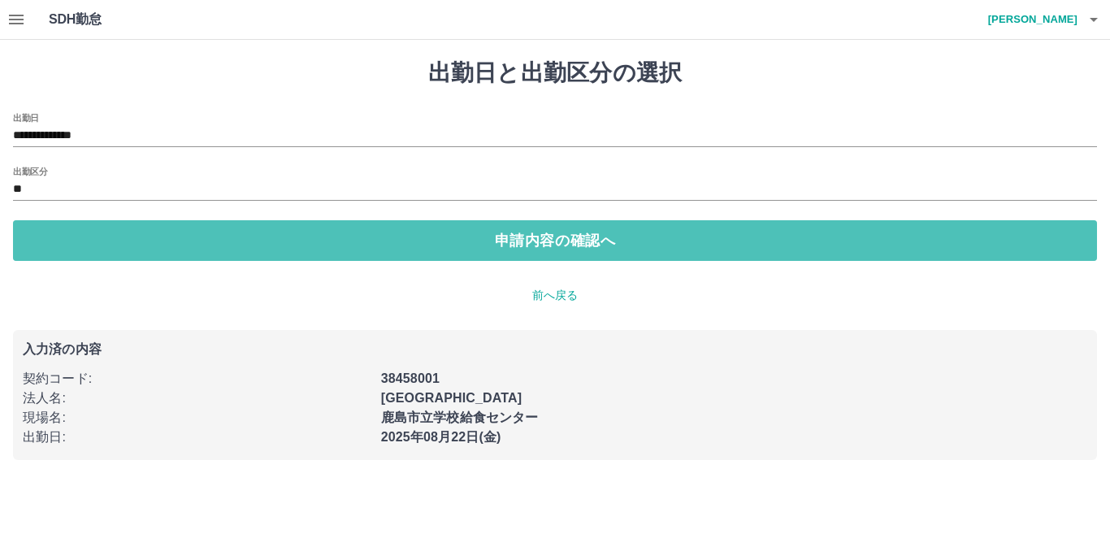
click at [76, 247] on button "申請内容の確認へ" at bounding box center [555, 240] width 1084 height 41
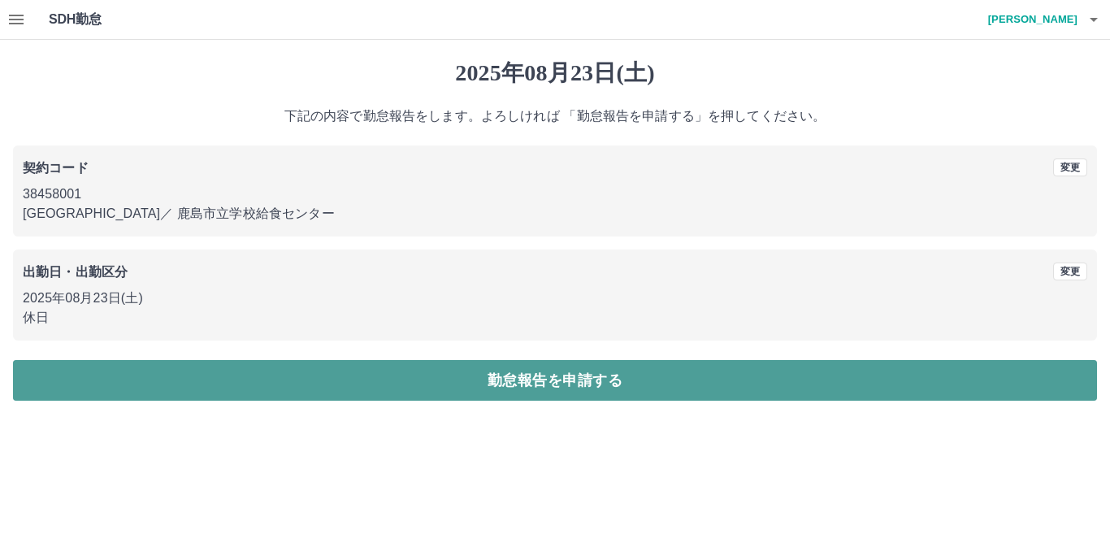
click at [787, 388] on button "勤怠報告を申請する" at bounding box center [555, 380] width 1084 height 41
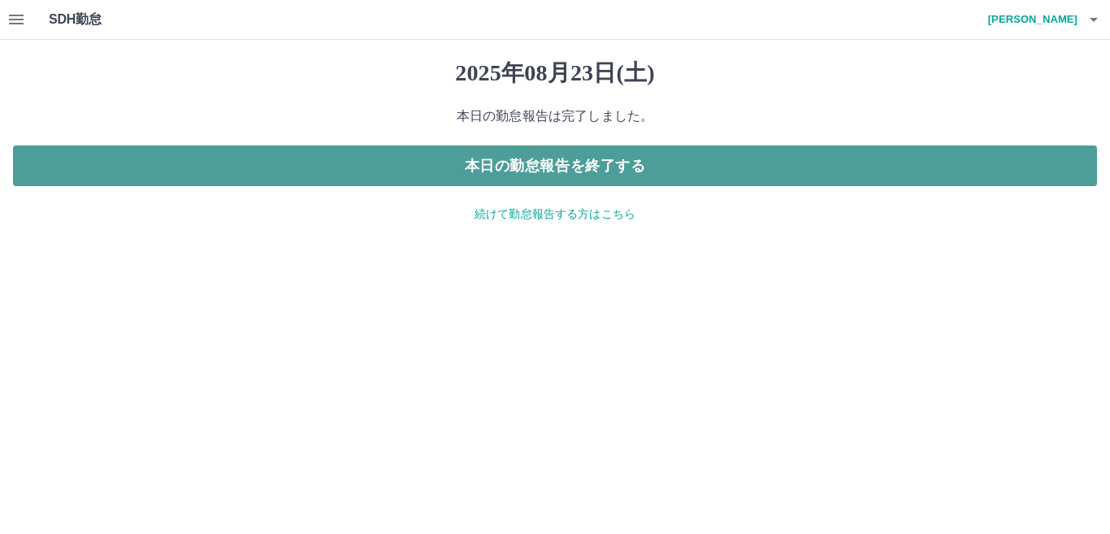
click at [580, 166] on button "本日の勤怠報告を終了する" at bounding box center [555, 165] width 1084 height 41
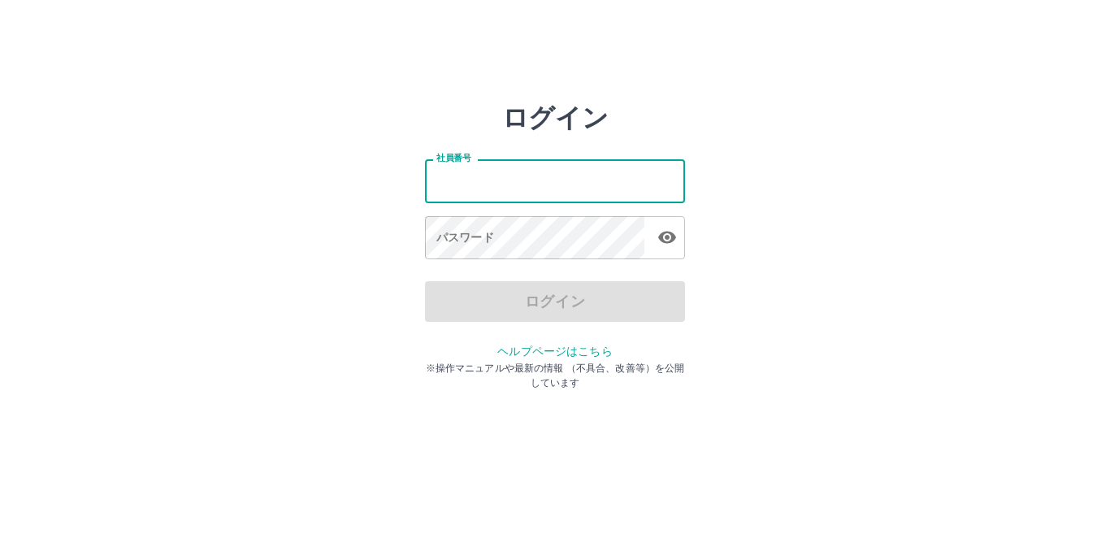
click at [588, 170] on input "社員番号" at bounding box center [555, 180] width 260 height 43
type input "*******"
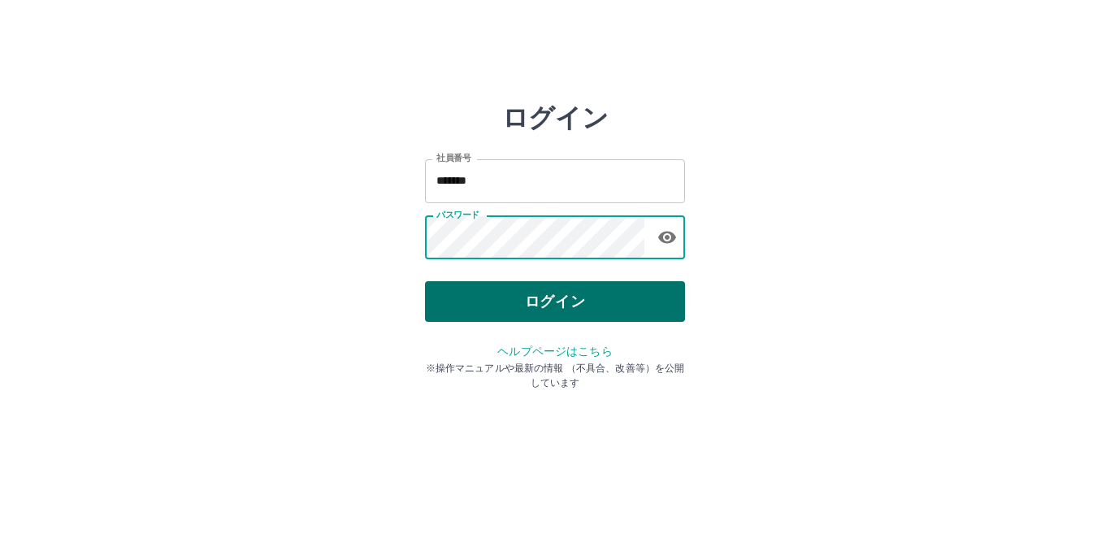
click at [605, 299] on button "ログイン" at bounding box center [555, 301] width 260 height 41
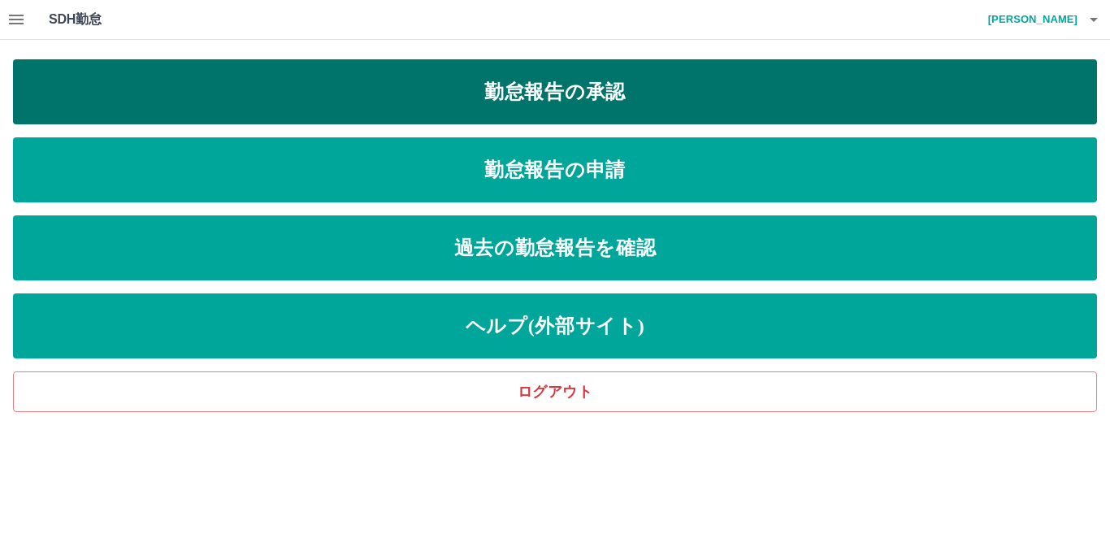
click at [668, 103] on link "勤怠報告の承認" at bounding box center [555, 91] width 1084 height 65
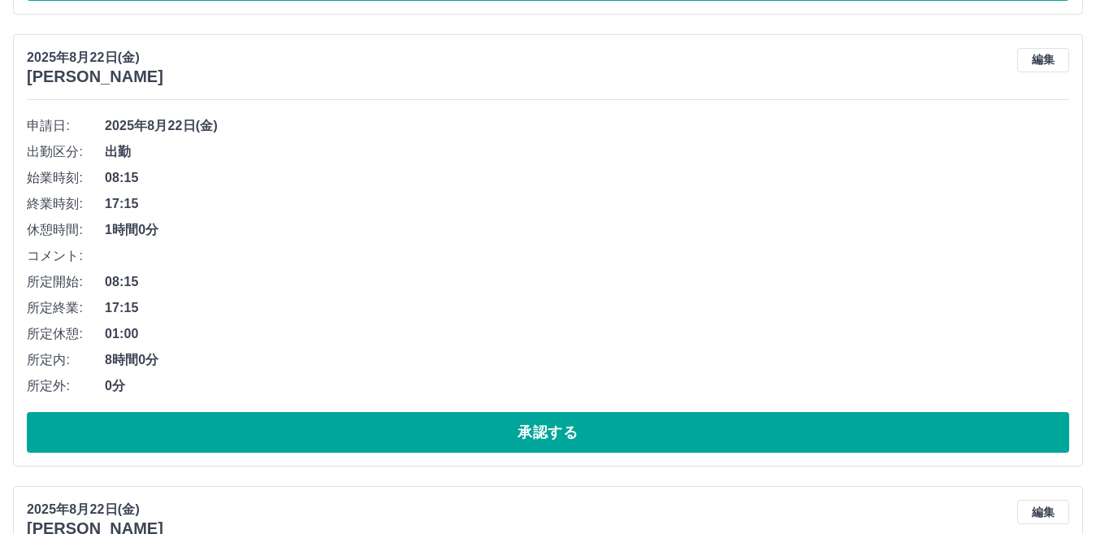
scroll to position [2925, 0]
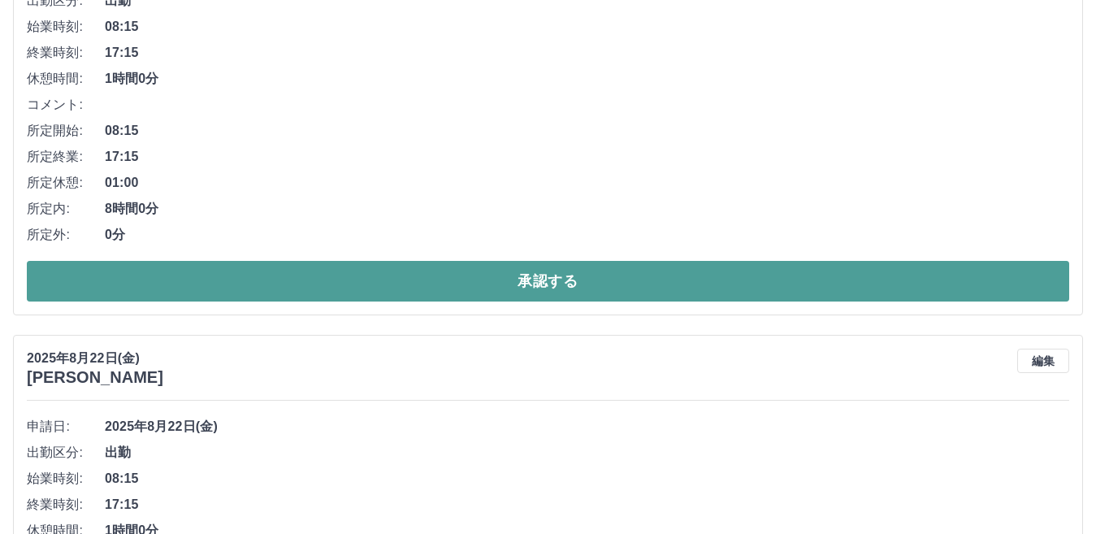
click at [666, 290] on button "承認する" at bounding box center [548, 281] width 1043 height 41
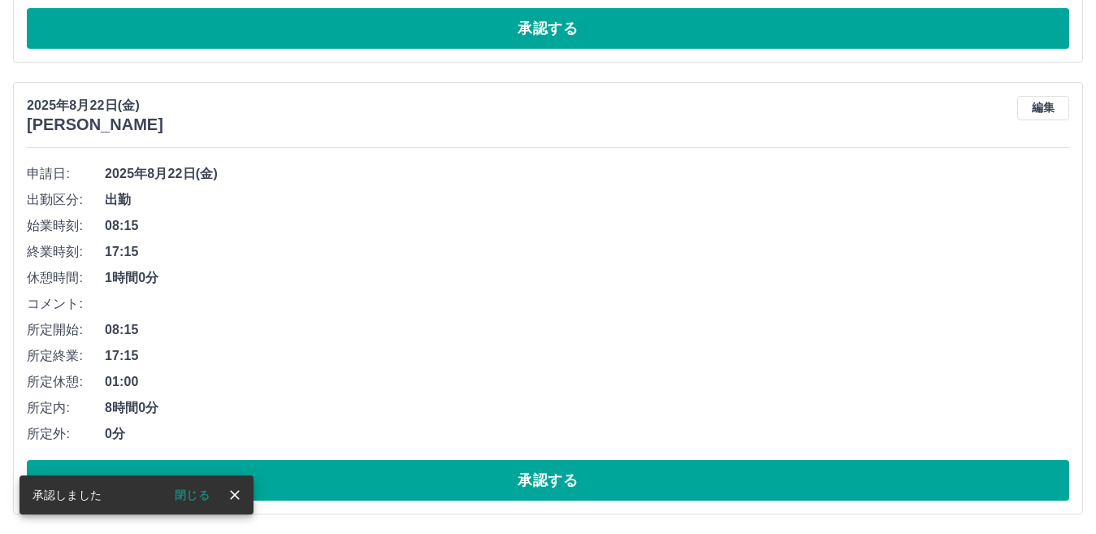
scroll to position [2728, 0]
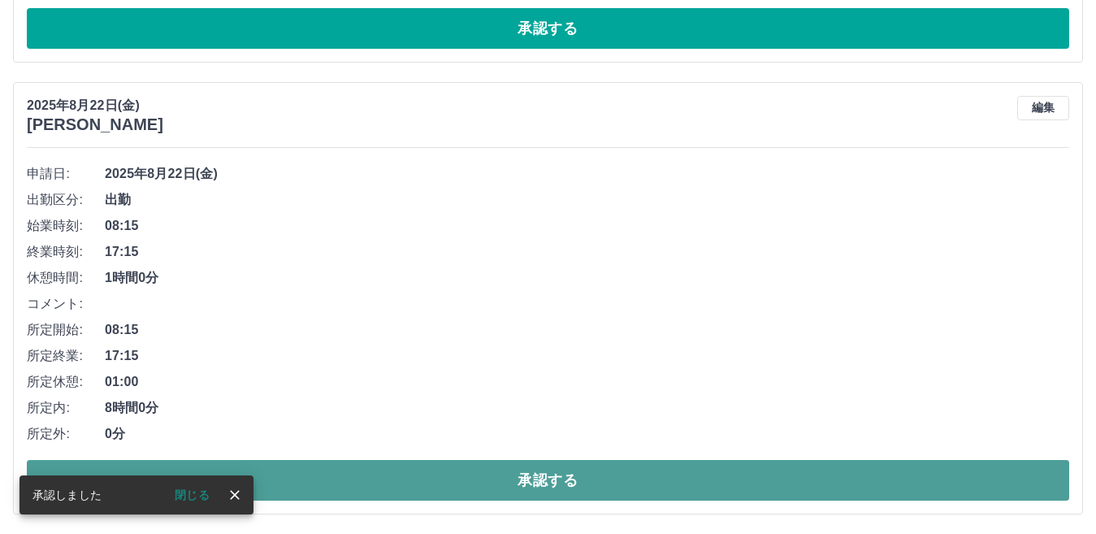
click at [371, 479] on button "承認する" at bounding box center [548, 480] width 1043 height 41
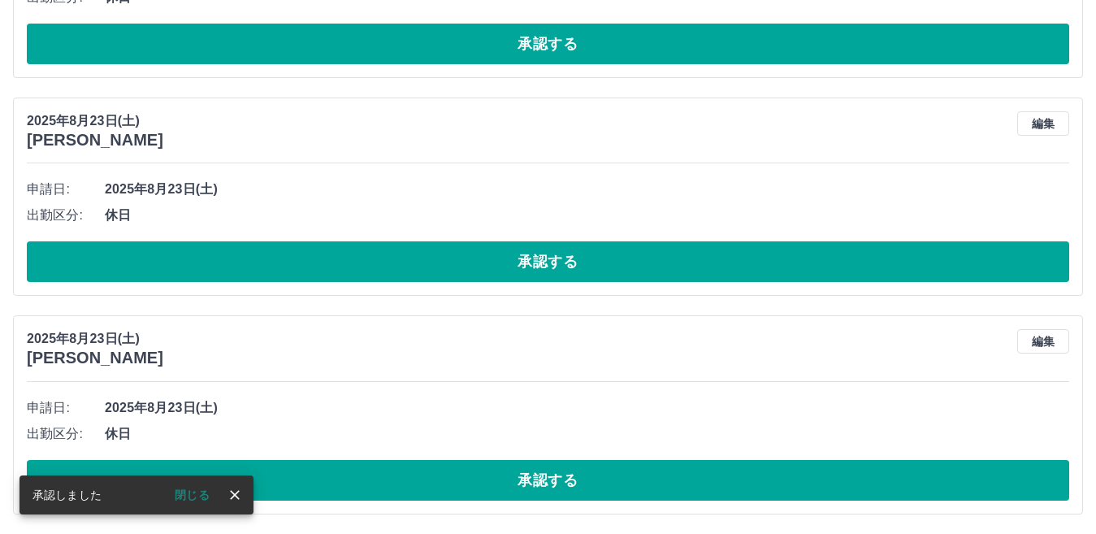
scroll to position [2276, 0]
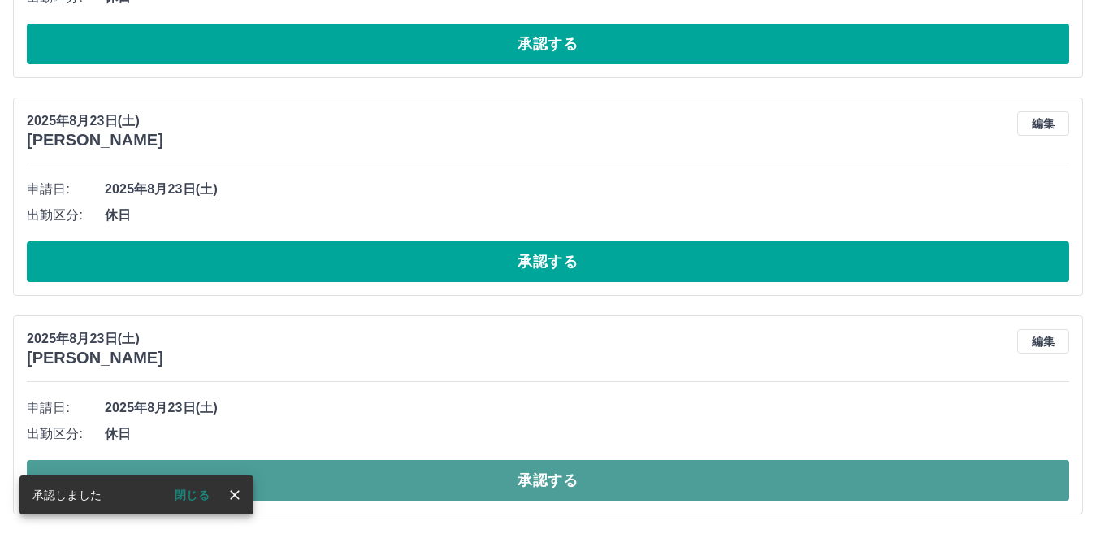
click at [380, 470] on button "承認する" at bounding box center [548, 480] width 1043 height 41
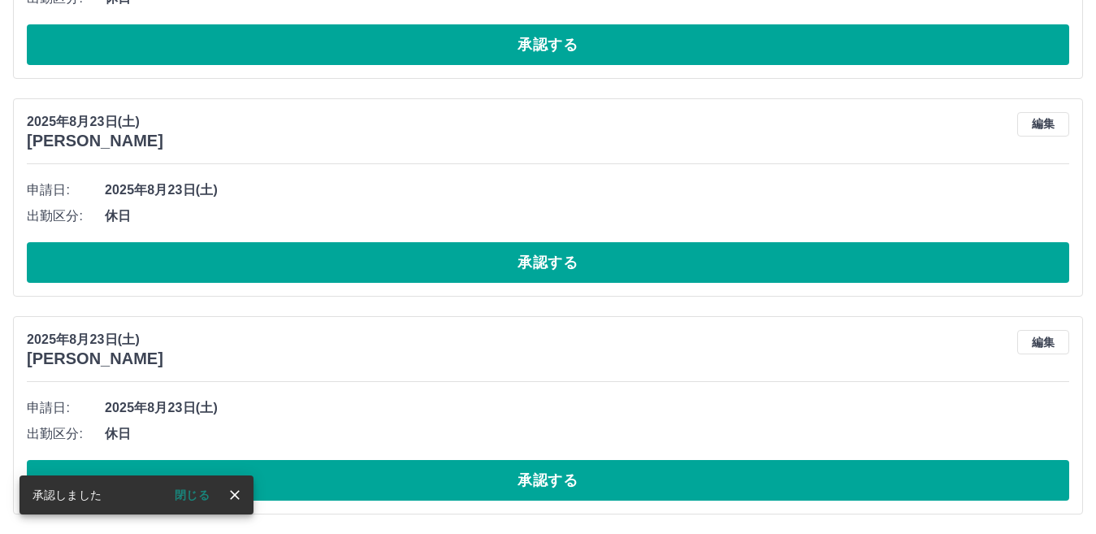
scroll to position [2057, 0]
drag, startPoint x: 364, startPoint y: 471, endPoint x: 368, endPoint y: 448, distance: 23.9
click at [364, 472] on button "承認する" at bounding box center [548, 480] width 1043 height 41
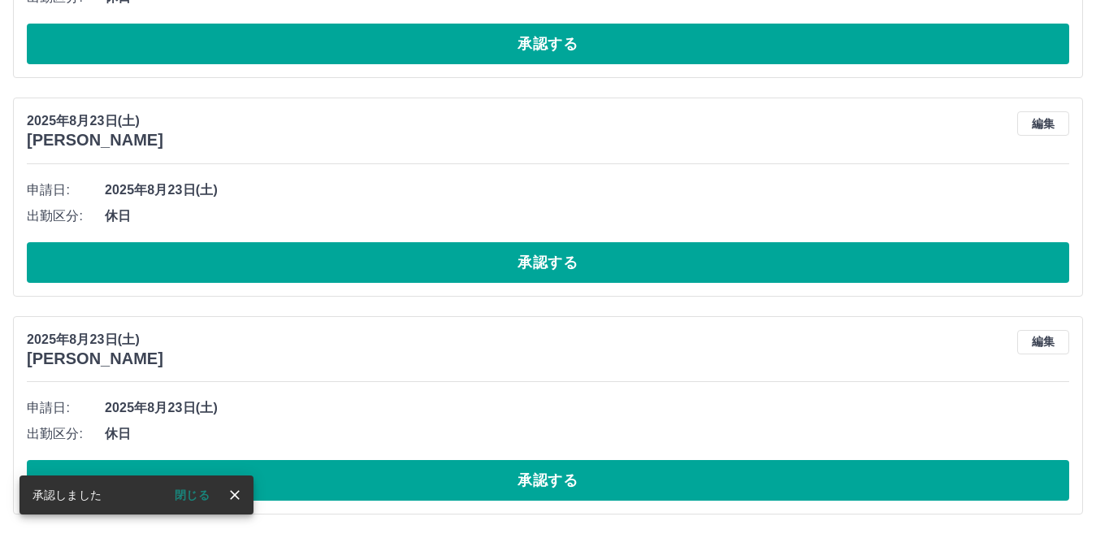
scroll to position [1840, 0]
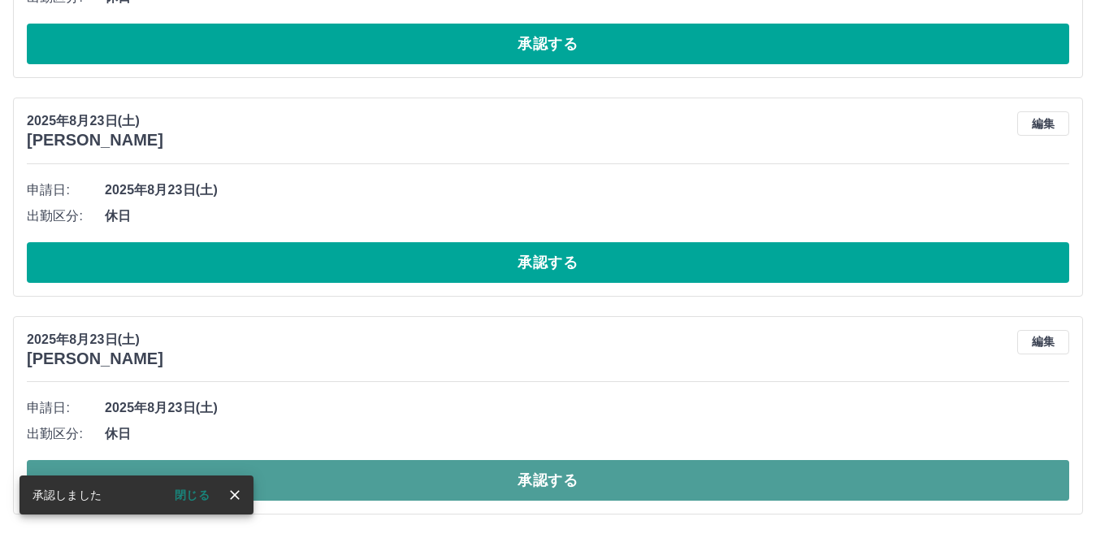
click at [358, 496] on button "承認する" at bounding box center [548, 480] width 1043 height 41
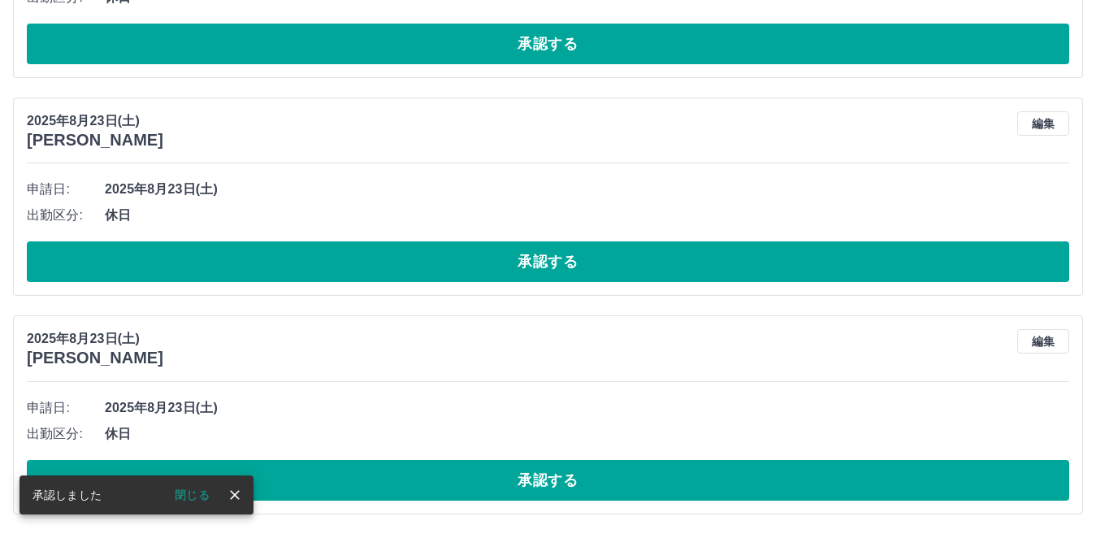
scroll to position [1622, 0]
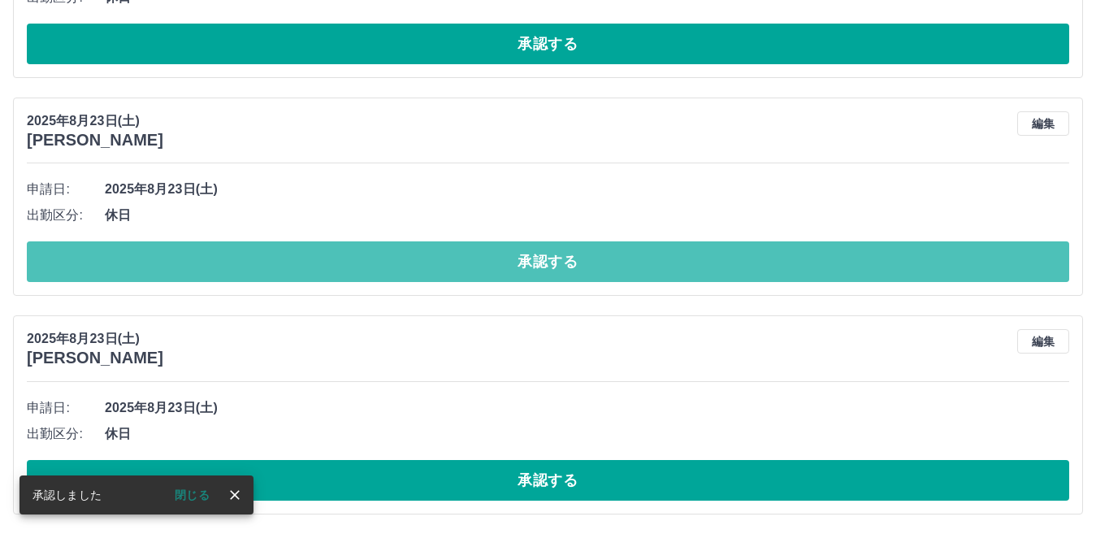
click at [302, 260] on button "承認する" at bounding box center [548, 261] width 1043 height 41
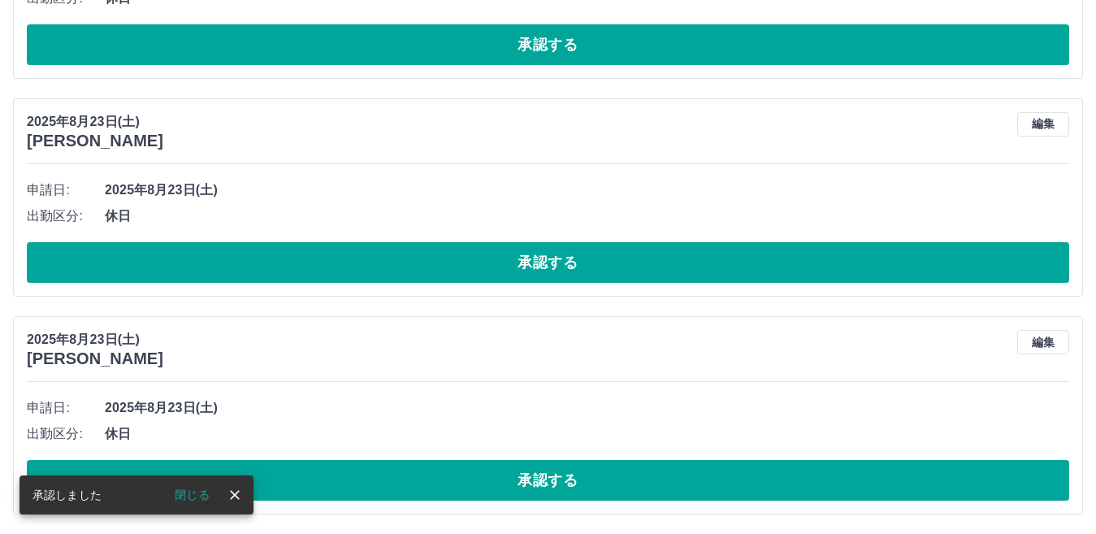
scroll to position [1403, 0]
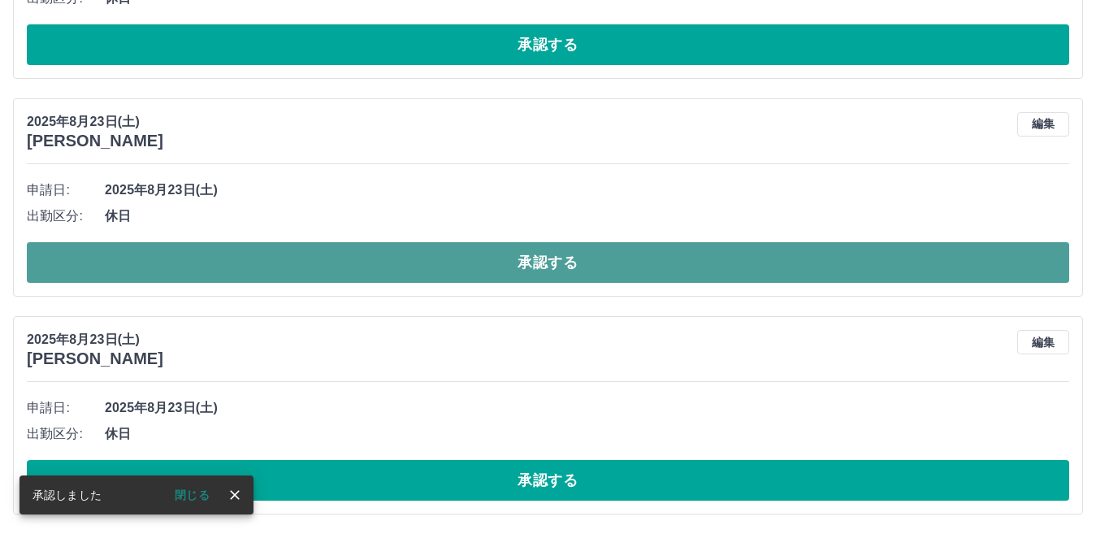
click at [301, 262] on button "承認する" at bounding box center [548, 262] width 1043 height 41
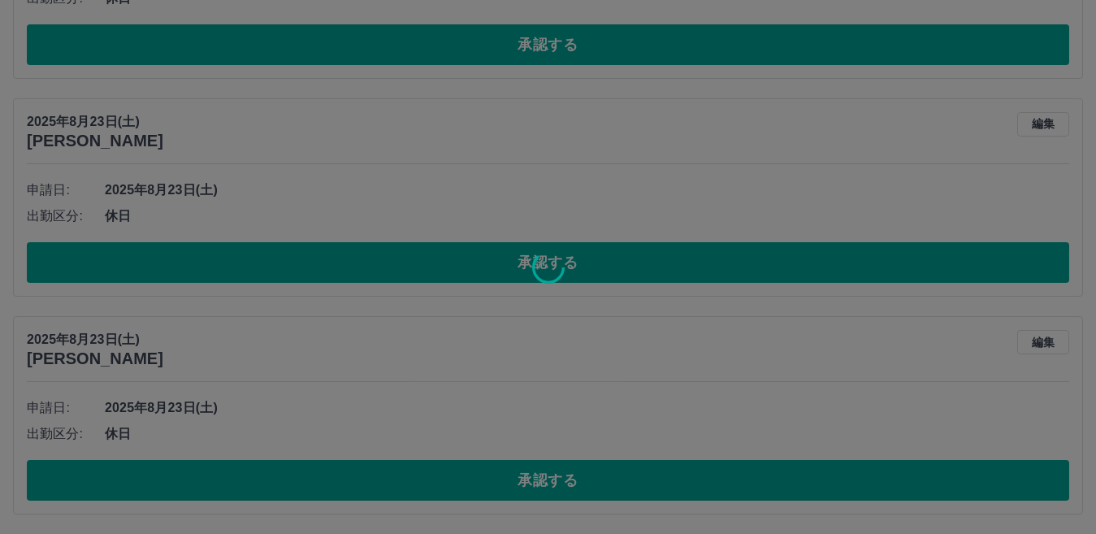
scroll to position [1186, 0]
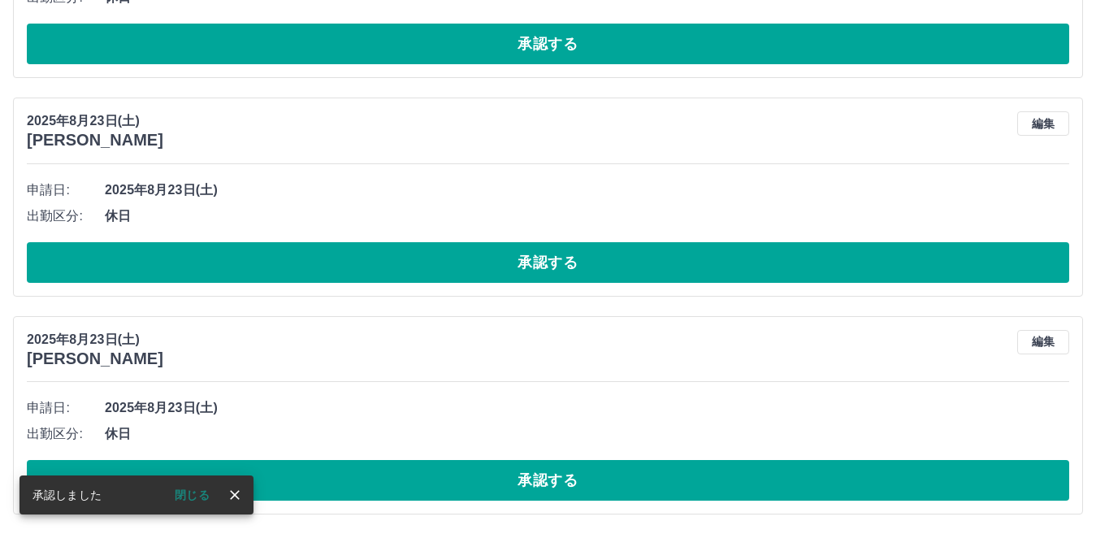
click at [297, 262] on button "承認する" at bounding box center [548, 262] width 1043 height 41
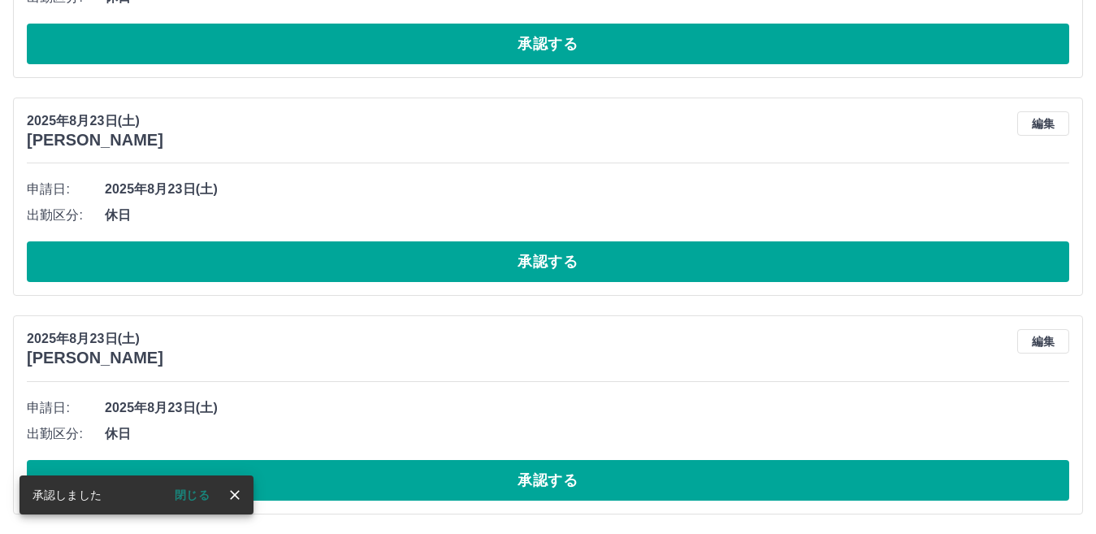
scroll to position [968, 0]
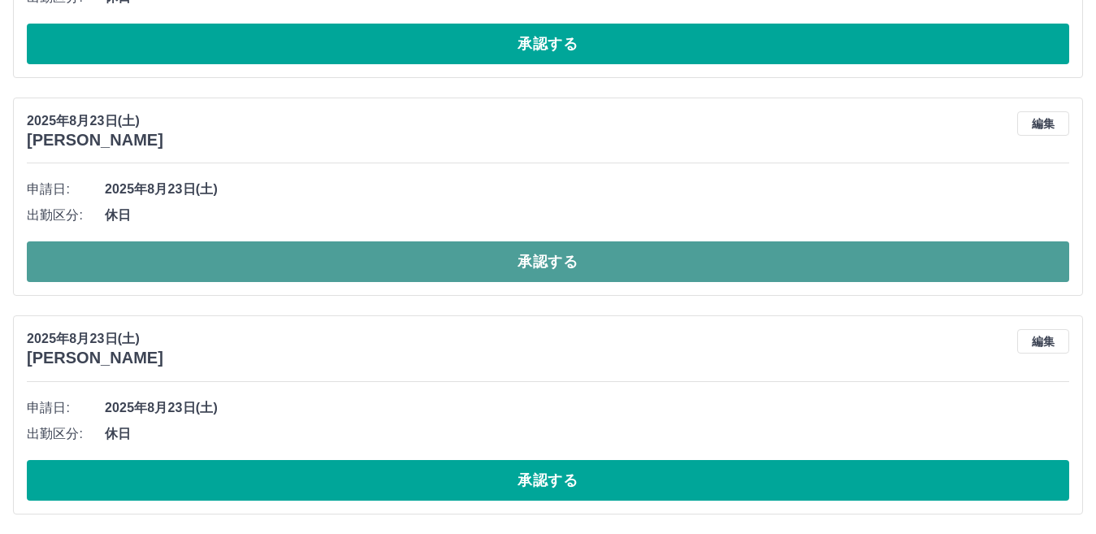
click at [215, 266] on button "承認する" at bounding box center [548, 261] width 1043 height 41
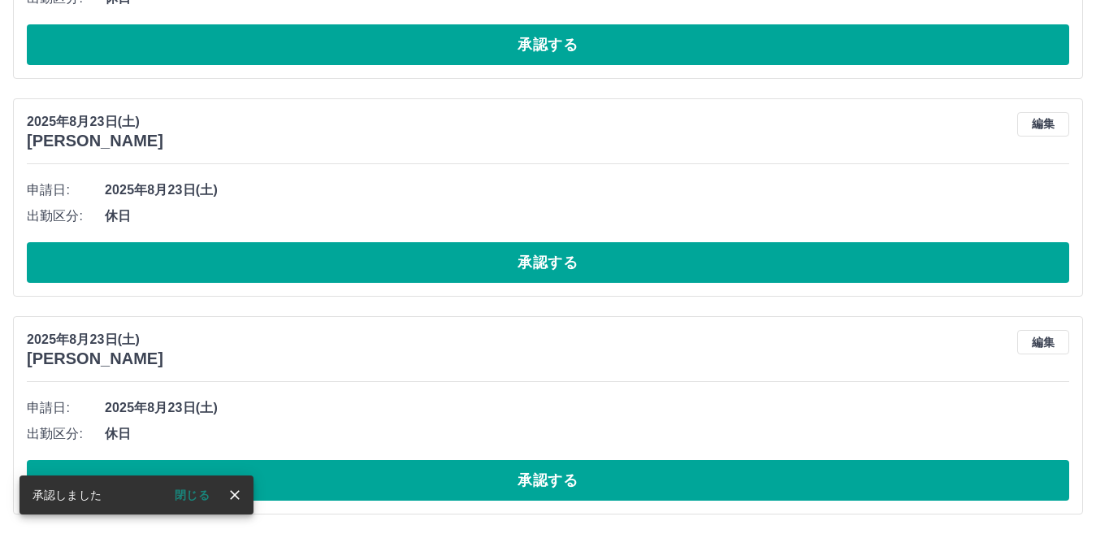
scroll to position [749, 0]
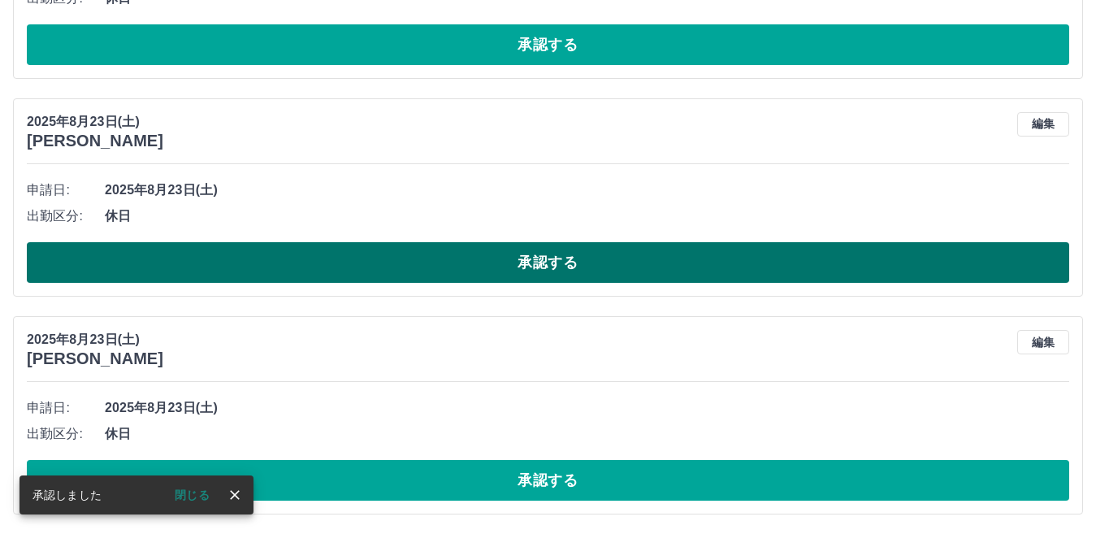
click at [180, 261] on button "承認する" at bounding box center [548, 262] width 1043 height 41
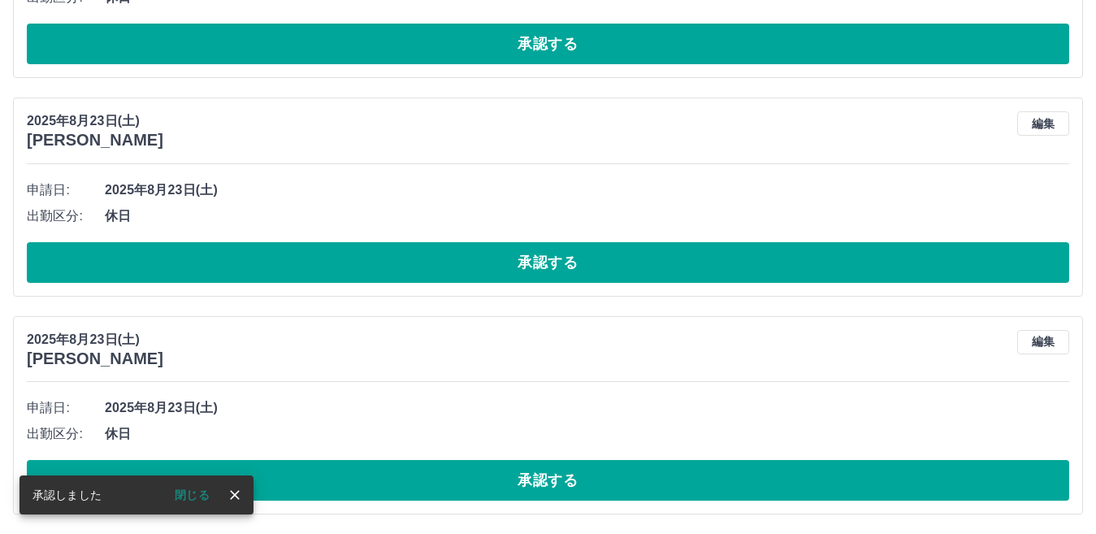
scroll to position [531, 0]
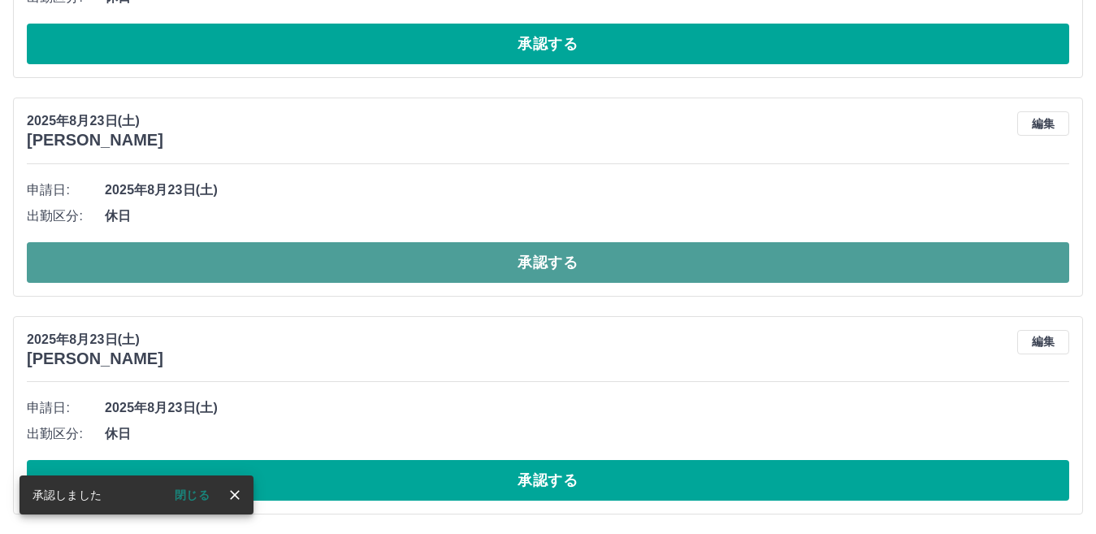
click at [176, 261] on button "承認する" at bounding box center [548, 262] width 1043 height 41
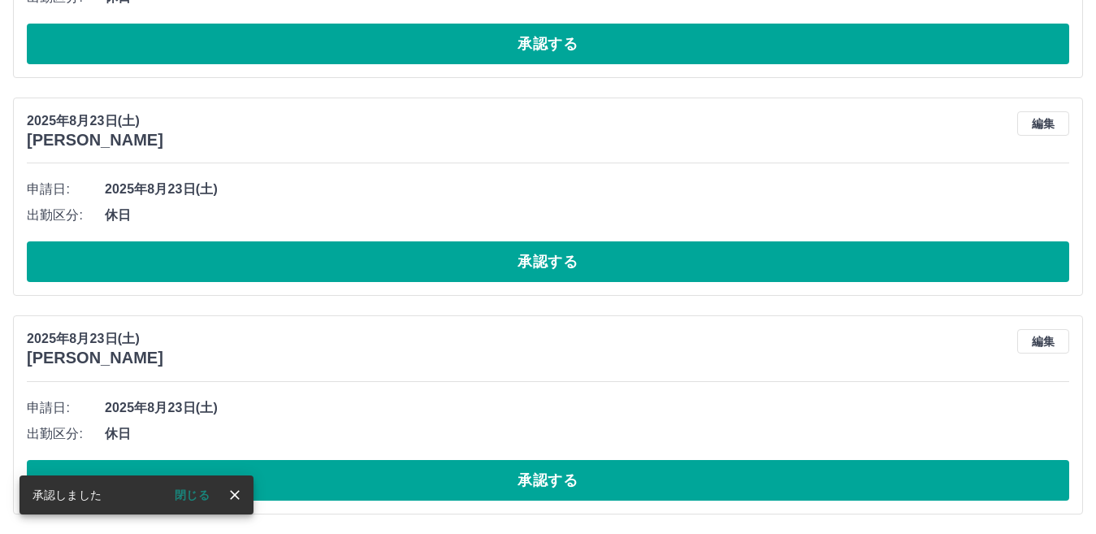
scroll to position [314, 0]
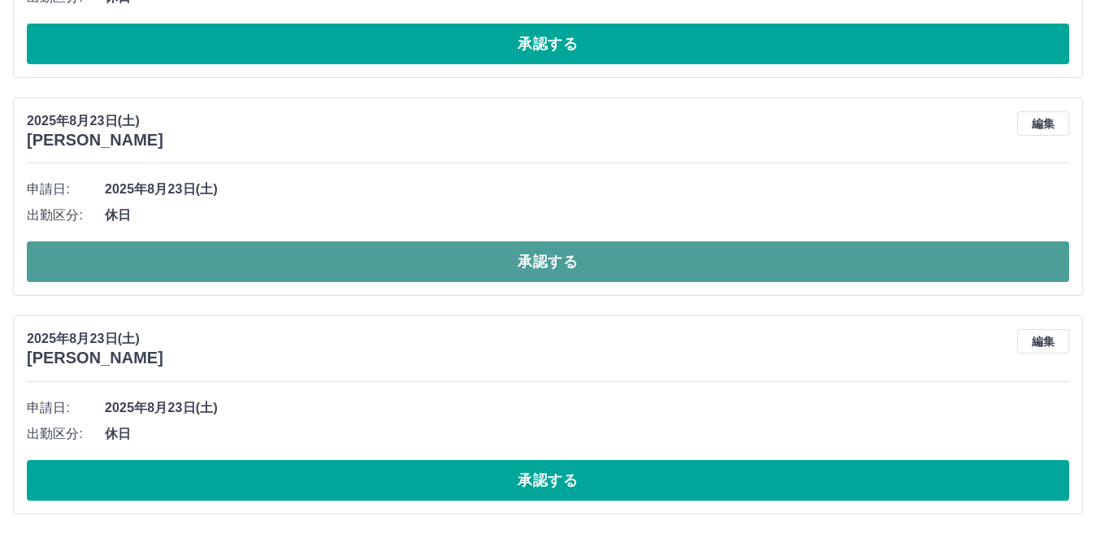
click at [182, 270] on button "承認する" at bounding box center [548, 261] width 1043 height 41
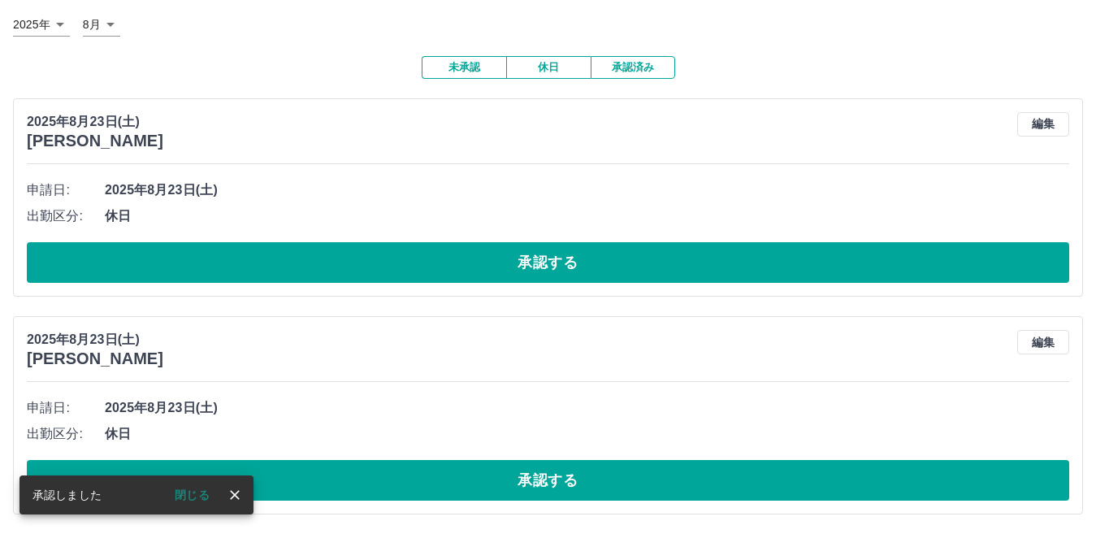
scroll to position [95, 0]
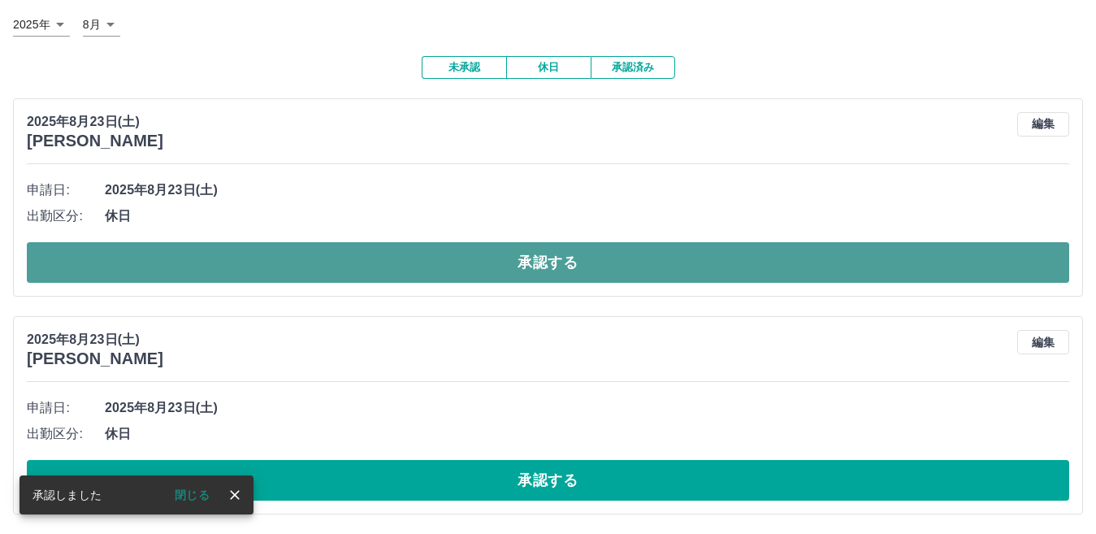
click at [292, 263] on button "承認する" at bounding box center [548, 262] width 1043 height 41
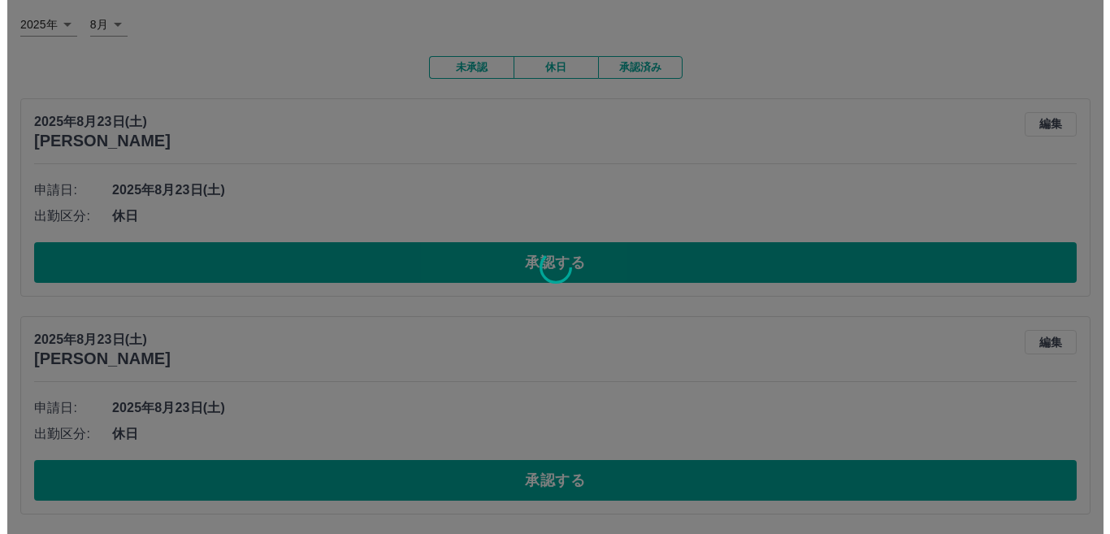
scroll to position [0, 0]
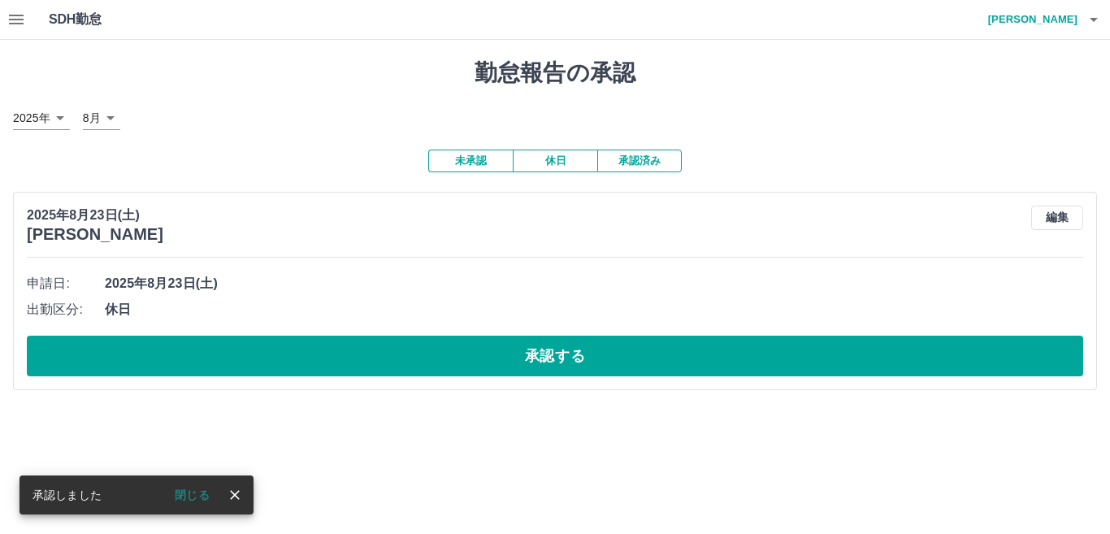
click at [345, 362] on button "承認する" at bounding box center [555, 356] width 1056 height 41
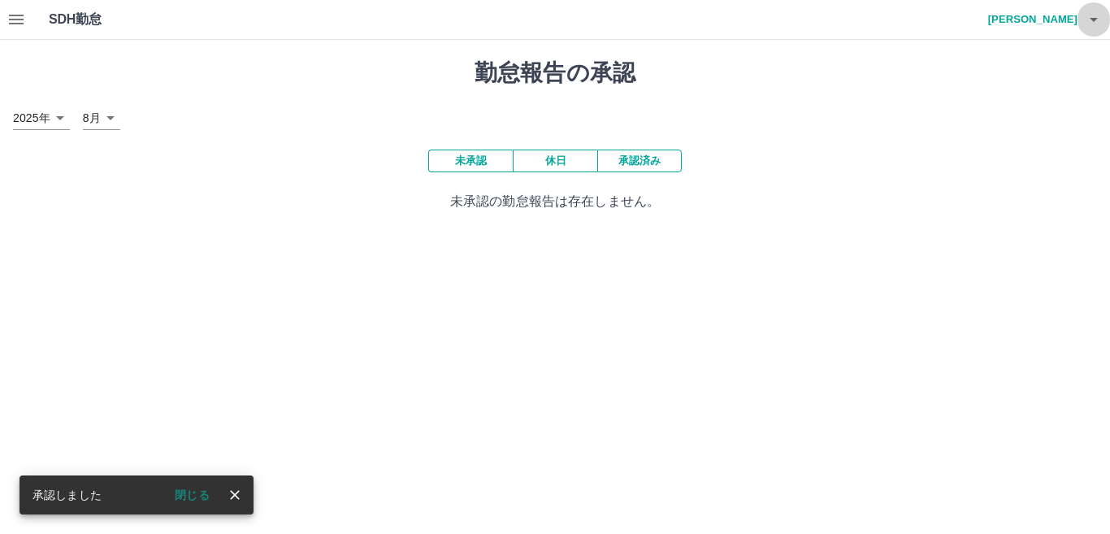
click at [1085, 19] on icon "button" at bounding box center [1094, 20] width 20 height 20
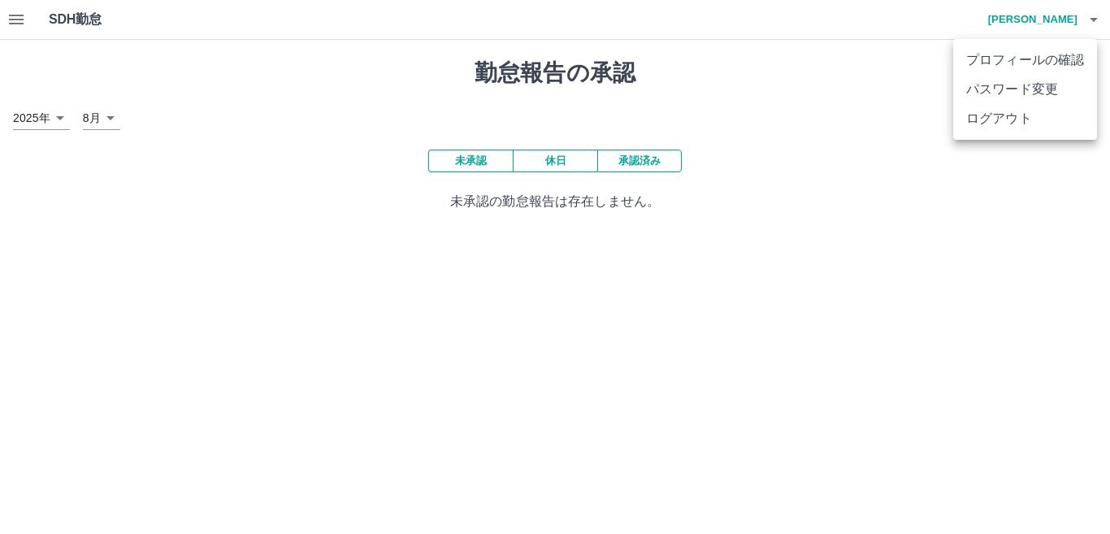
click at [1066, 125] on li "ログアウト" at bounding box center [1025, 118] width 144 height 29
click at [1014, 119] on li "ログアウト" at bounding box center [1025, 118] width 144 height 29
